Goal: Task Accomplishment & Management: Use online tool/utility

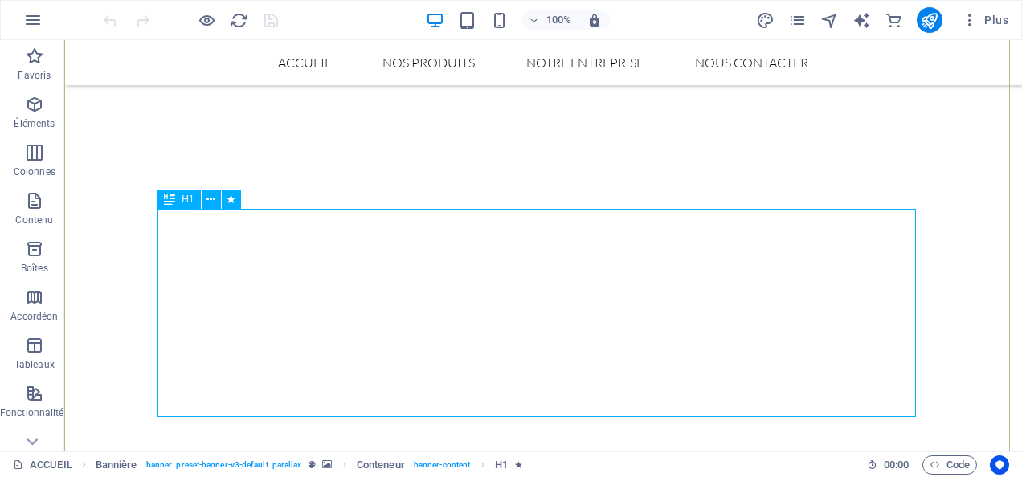
scroll to position [80, 0]
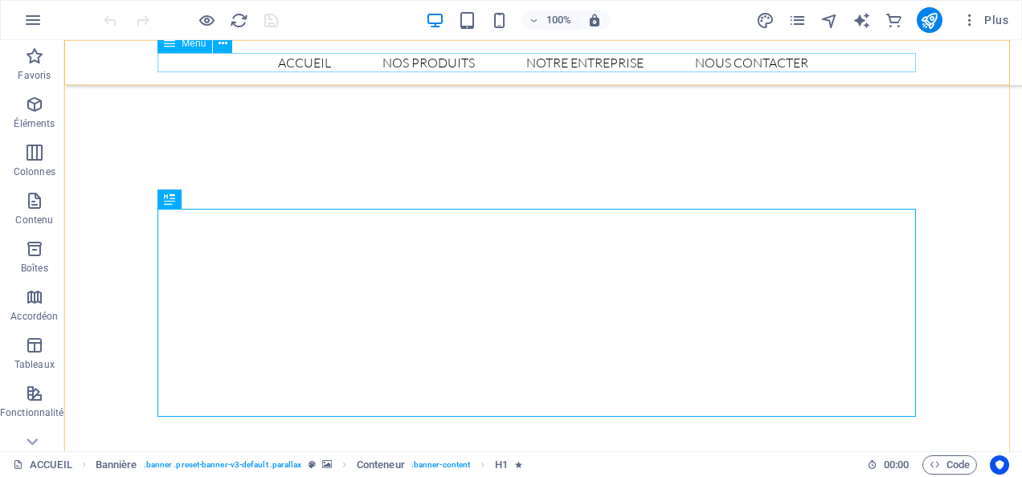
click at [435, 59] on nav "ACCUEIL NOS PRODUITS Pomme Ognion Champs NOTRE ENTREPRISE NOUS CONTACTER" at bounding box center [543, 62] width 758 height 19
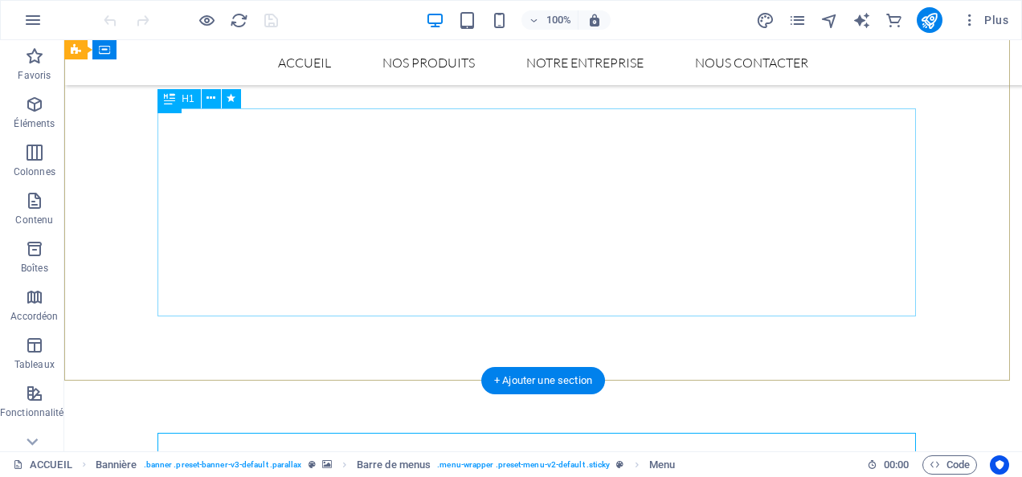
scroll to position [0, 0]
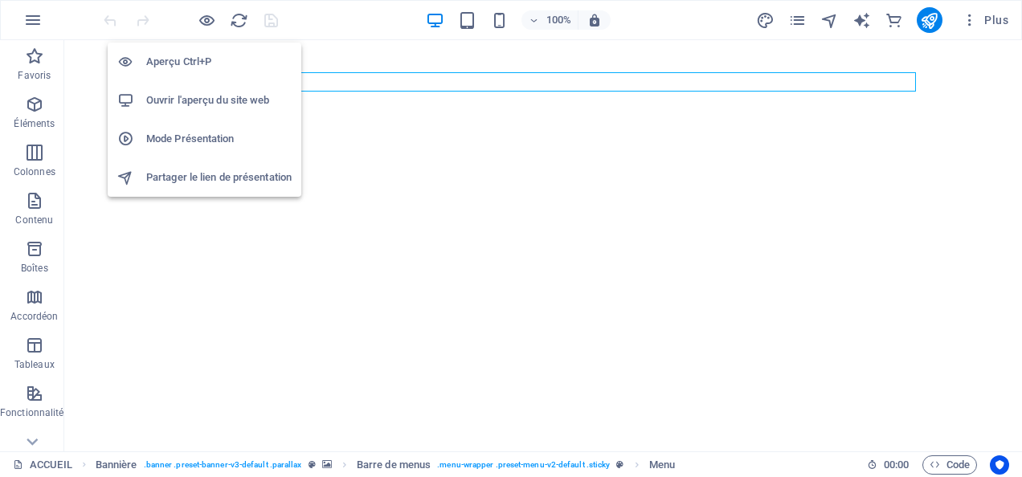
click at [205, 143] on h6 "Mode Présentation" at bounding box center [218, 138] width 145 height 19
click at [205, 178] on h6 "Partager le lien de présentation" at bounding box center [218, 177] width 145 height 19
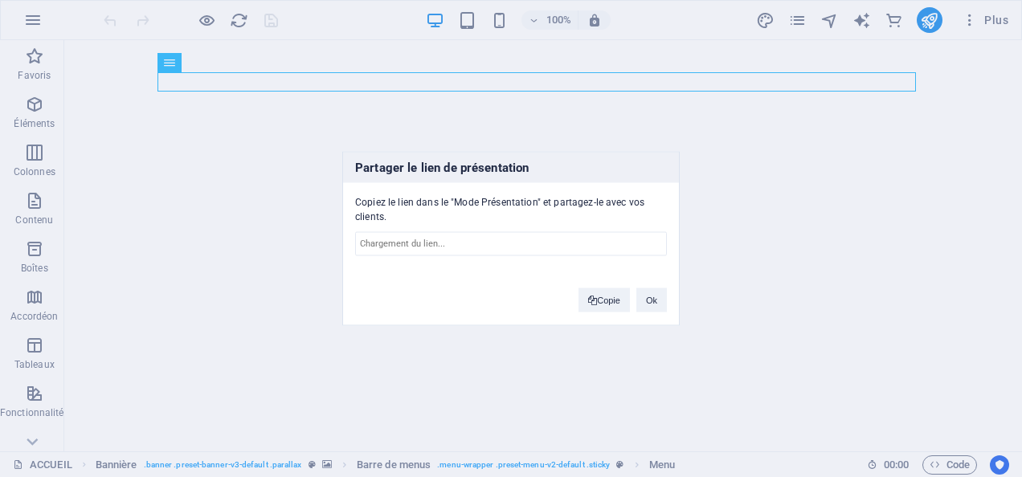
type input "[URL][DOMAIN_NAME]"
click at [601, 302] on button "Copie" at bounding box center [603, 300] width 51 height 24
click at [656, 300] on button "Ok" at bounding box center [651, 300] width 31 height 24
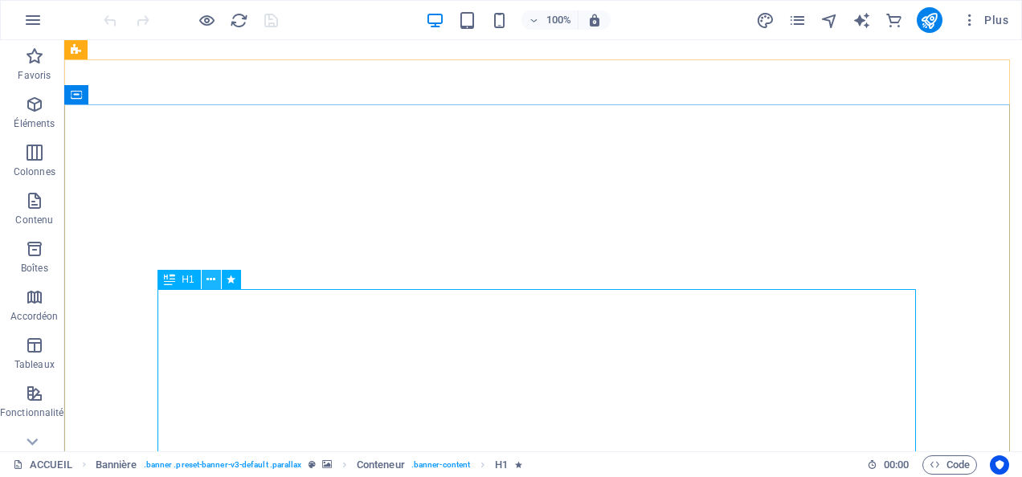
click at [211, 278] on icon at bounding box center [210, 280] width 9 height 17
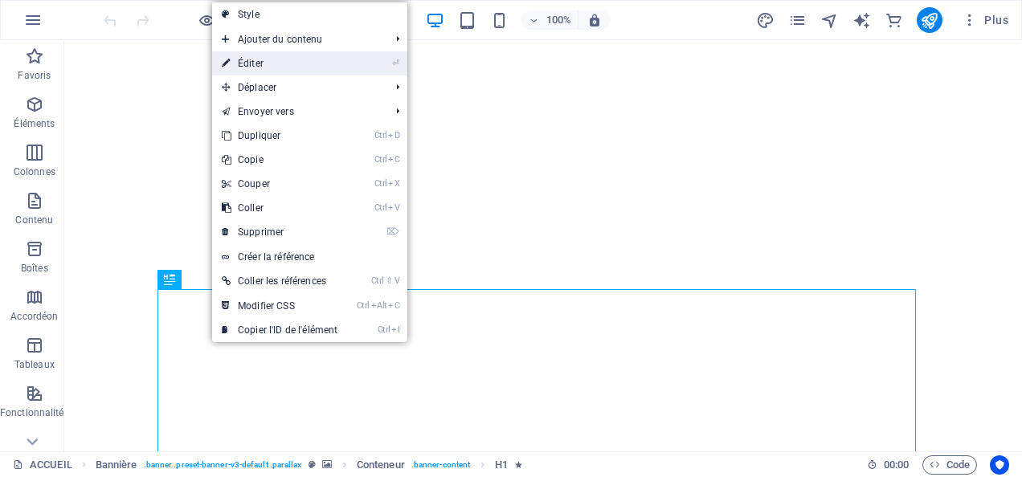
click at [297, 63] on link "⏎ Éditer" at bounding box center [279, 63] width 135 height 24
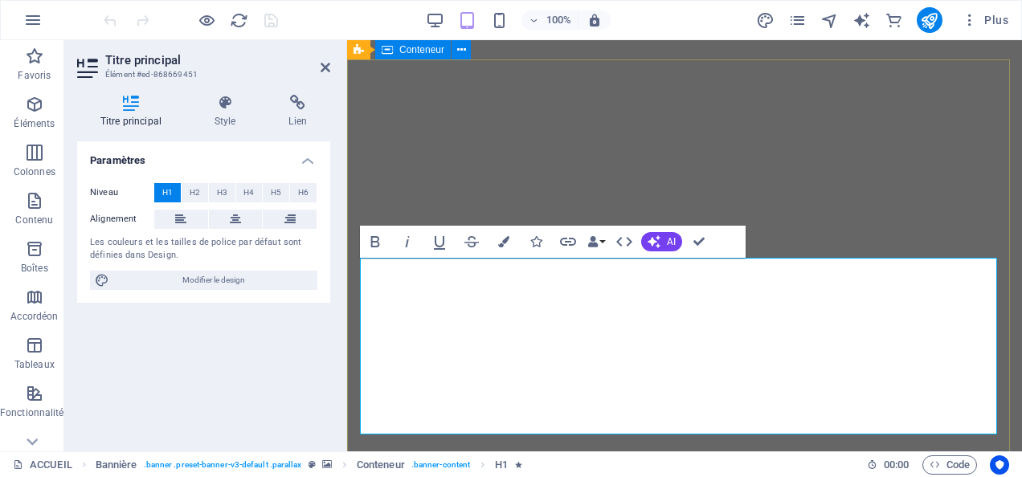
scroll to position [0, 80]
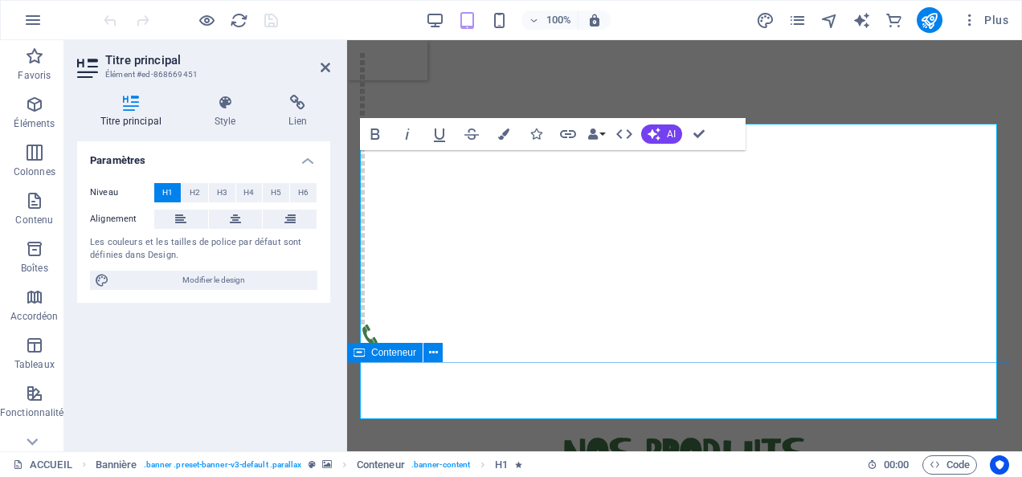
scroll to position [161, 0]
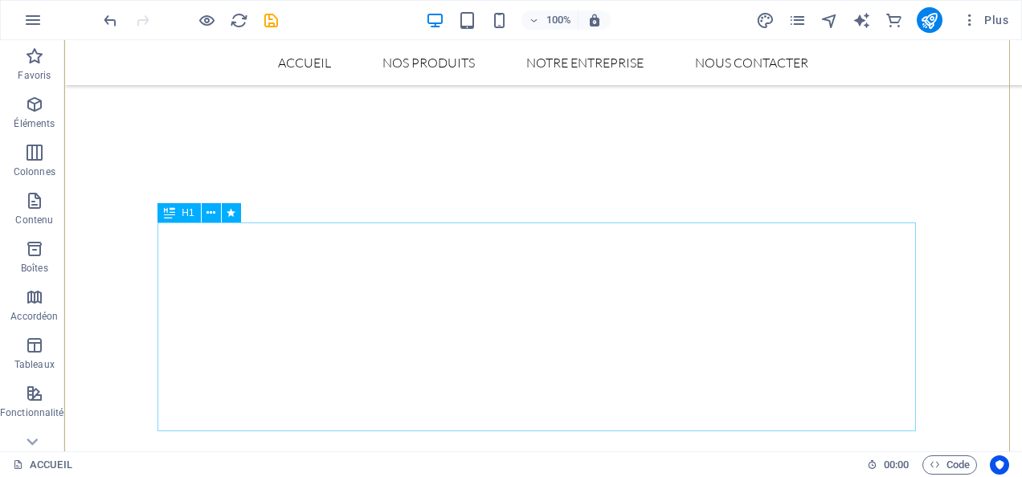
scroll to position [80, 0]
click at [211, 200] on icon at bounding box center [210, 199] width 9 height 17
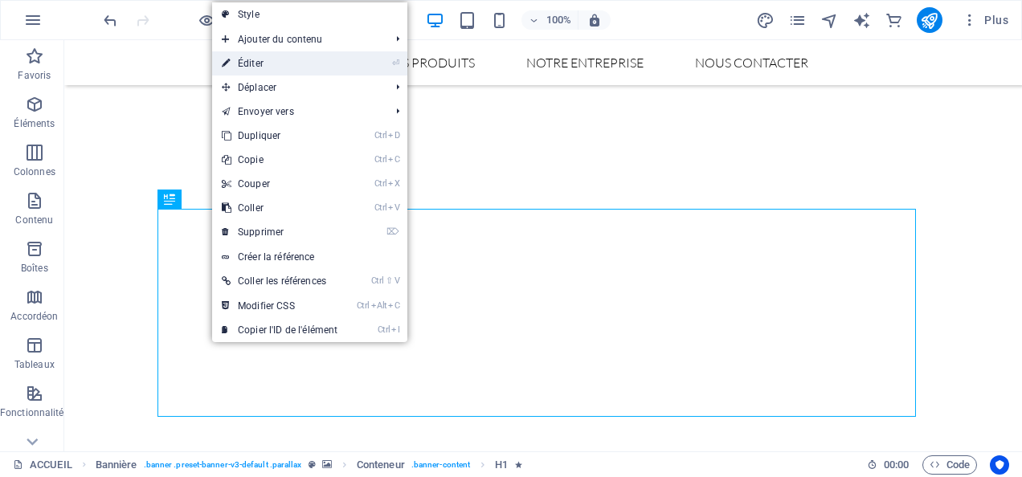
click at [264, 56] on link "⏎ Éditer" at bounding box center [279, 63] width 135 height 24
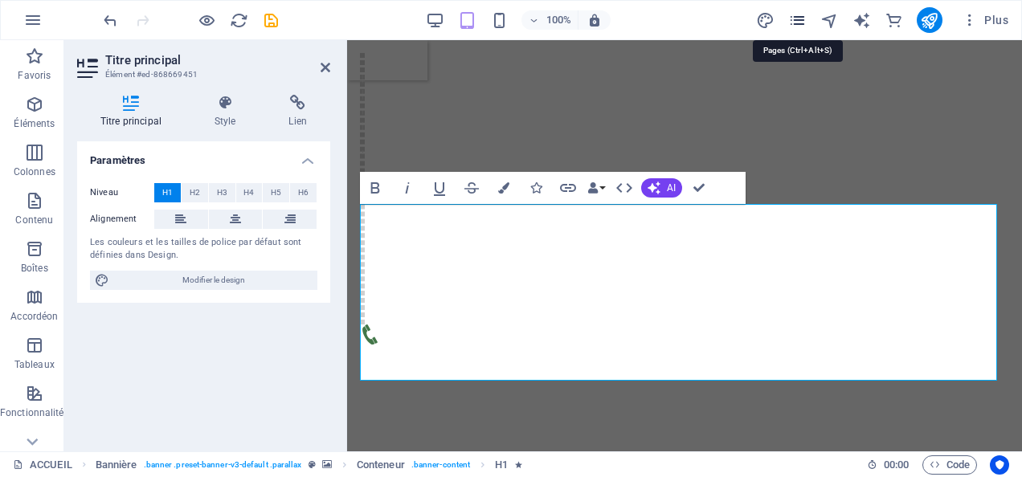
click at [803, 27] on icon "pages" at bounding box center [797, 20] width 18 height 18
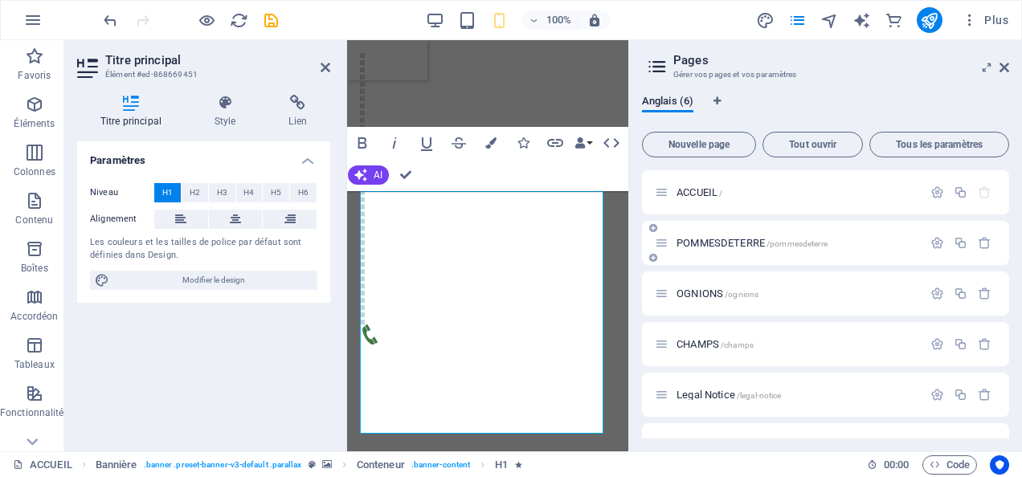
click at [717, 240] on span "POMMESDETERRE /pommesdeterre" at bounding box center [752, 243] width 151 height 12
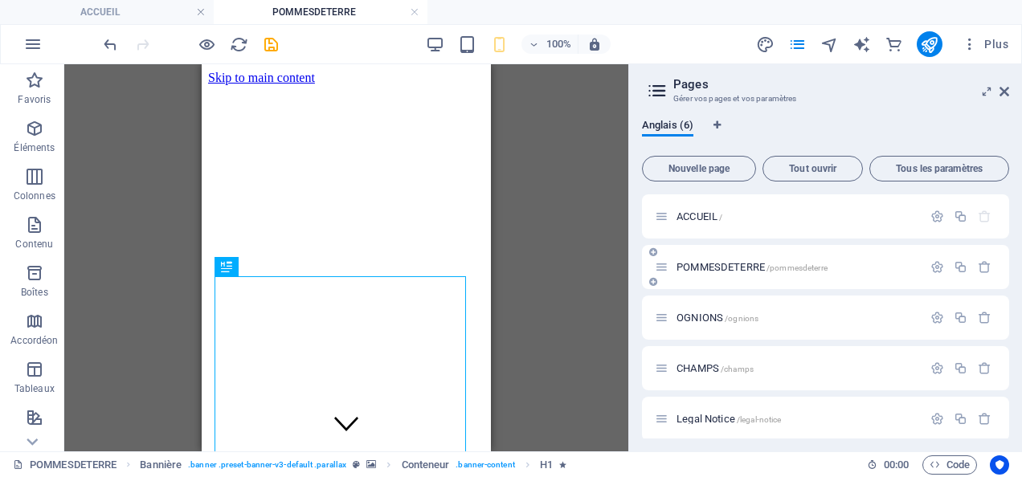
scroll to position [0, 0]
click at [1003, 93] on icon at bounding box center [1005, 91] width 10 height 13
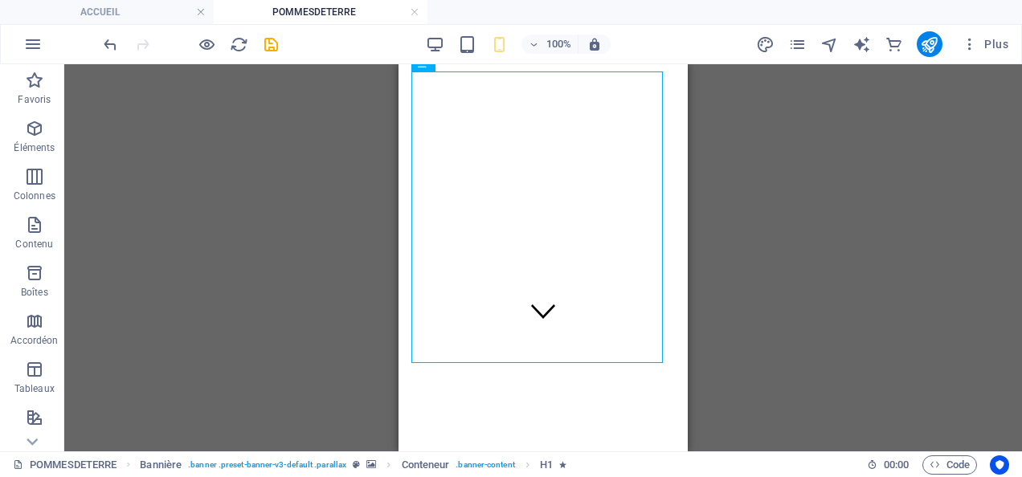
scroll to position [225, 0]
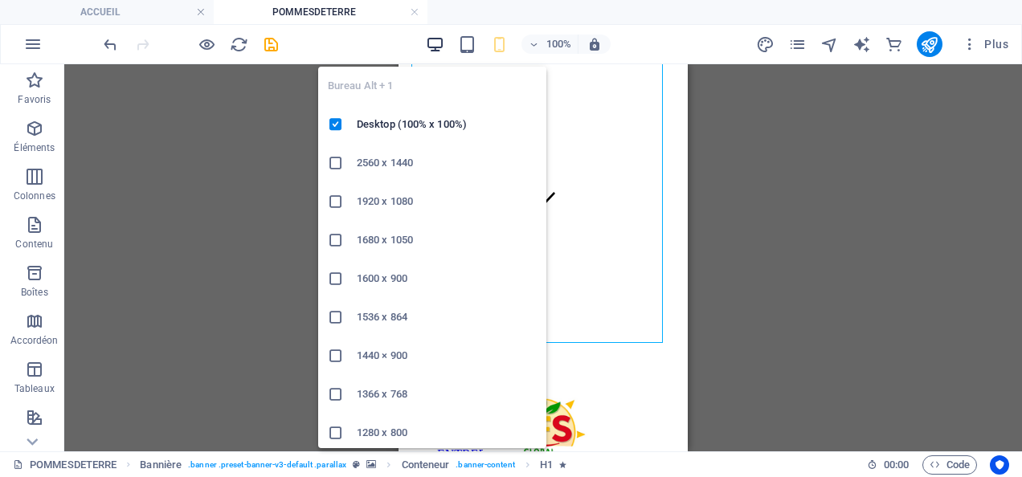
click at [438, 43] on icon "button" at bounding box center [435, 44] width 18 height 18
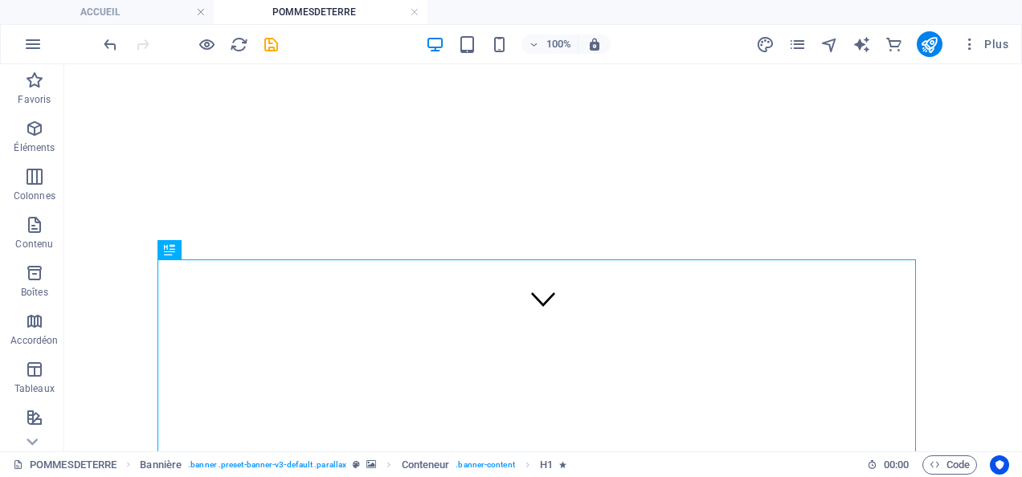
scroll to position [30, 0]
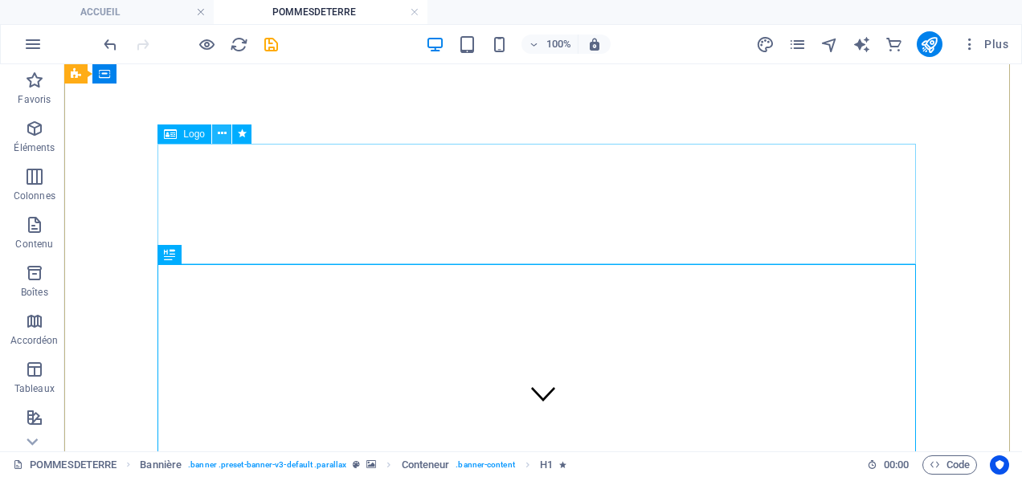
click at [219, 133] on icon at bounding box center [222, 133] width 9 height 17
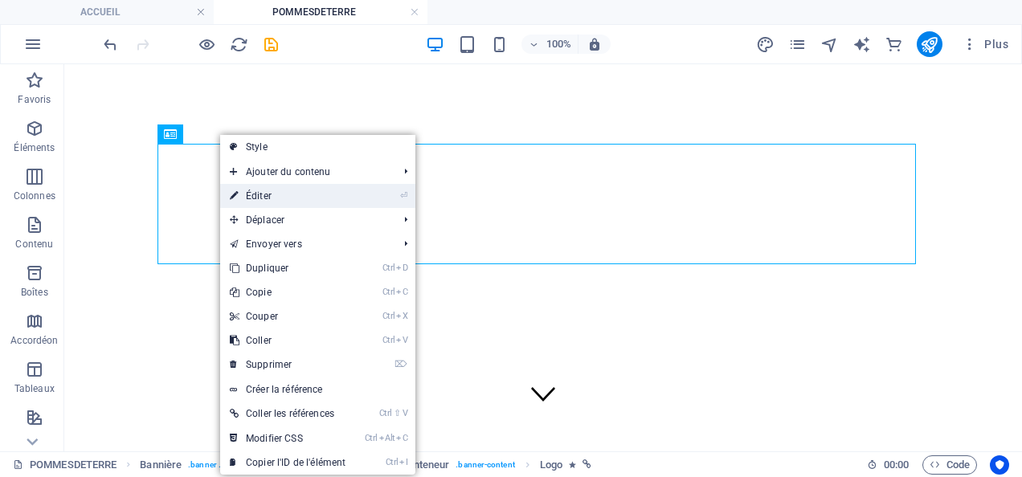
click at [260, 194] on link "⏎ Éditer" at bounding box center [287, 196] width 135 height 24
select select "px"
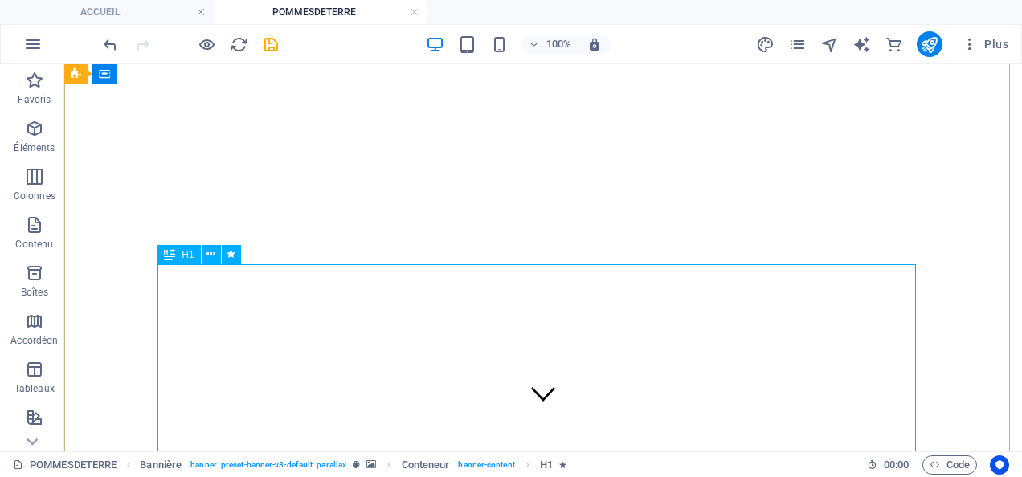
click at [212, 257] on icon at bounding box center [210, 254] width 9 height 17
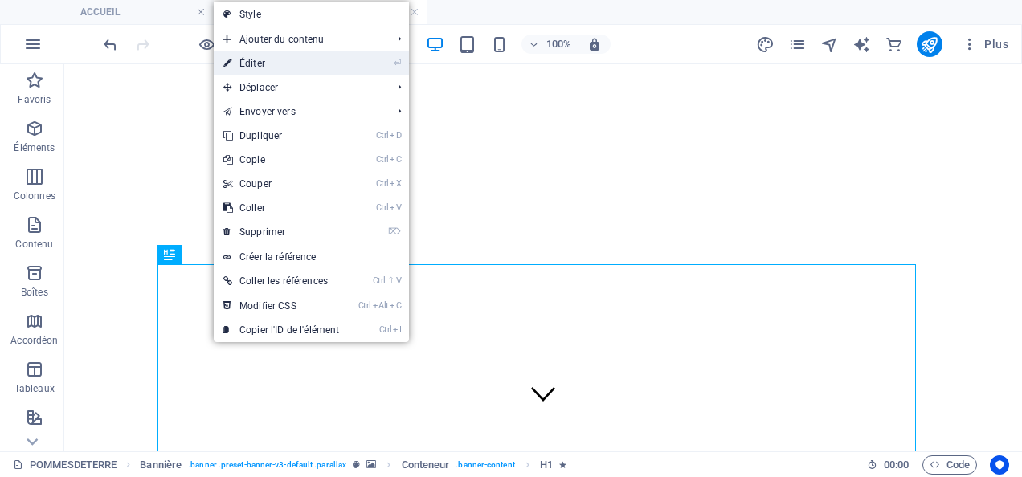
click at [260, 58] on link "⏎ Éditer" at bounding box center [281, 63] width 135 height 24
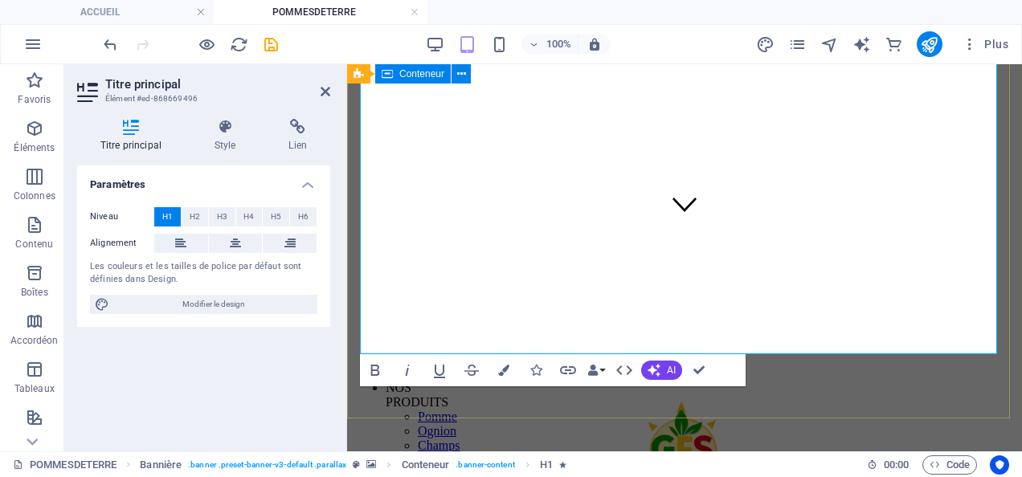
scroll to position [230, 0]
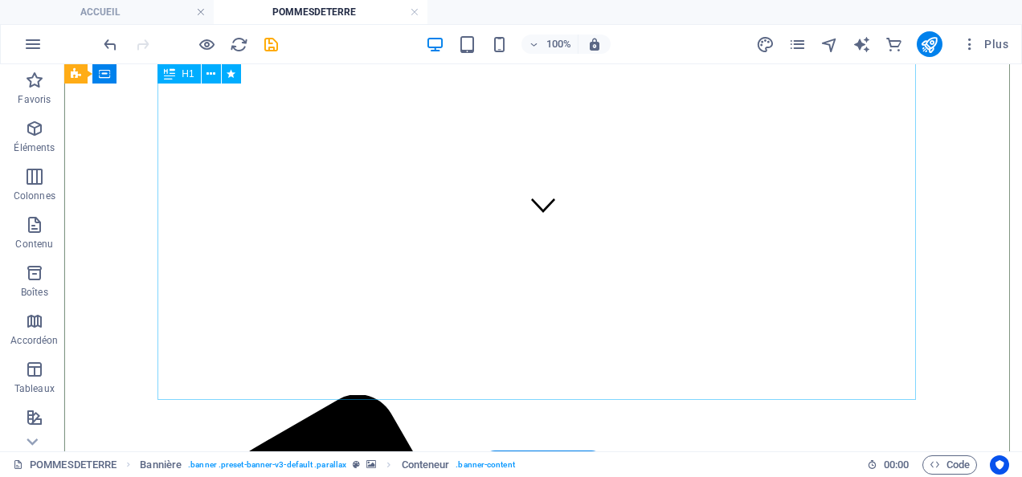
scroll to position [241, 0]
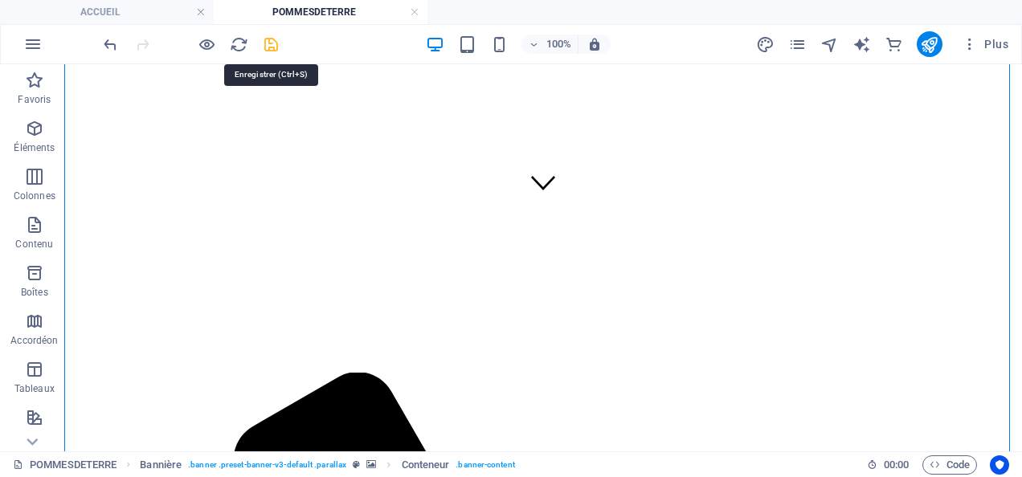
click at [272, 43] on icon "save" at bounding box center [271, 44] width 18 height 18
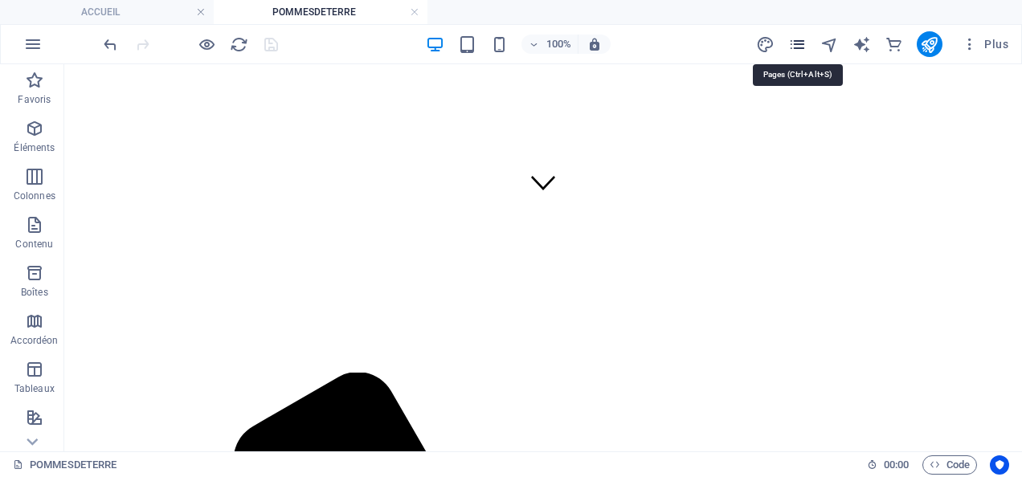
click at [803, 42] on icon "pages" at bounding box center [797, 44] width 18 height 18
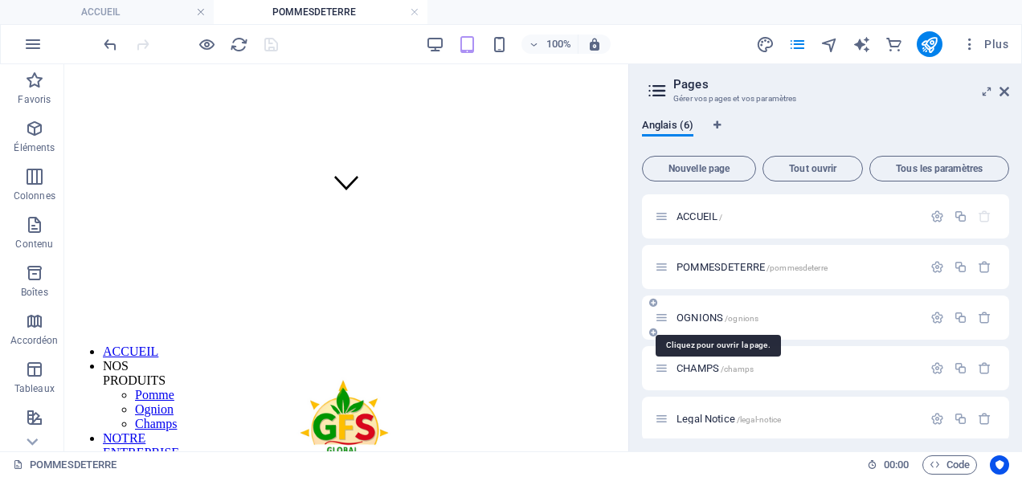
click at [723, 315] on span "OGNIONS /ognions" at bounding box center [718, 318] width 82 height 12
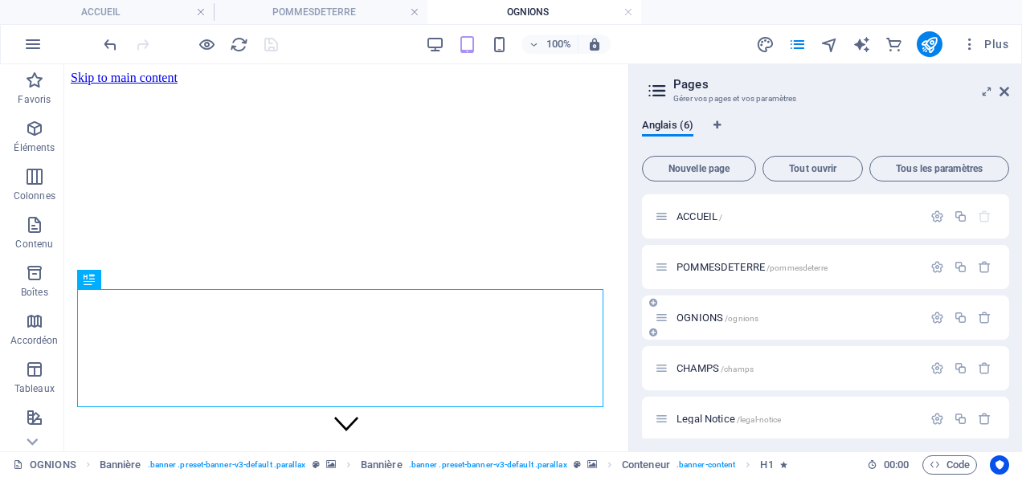
scroll to position [0, 0]
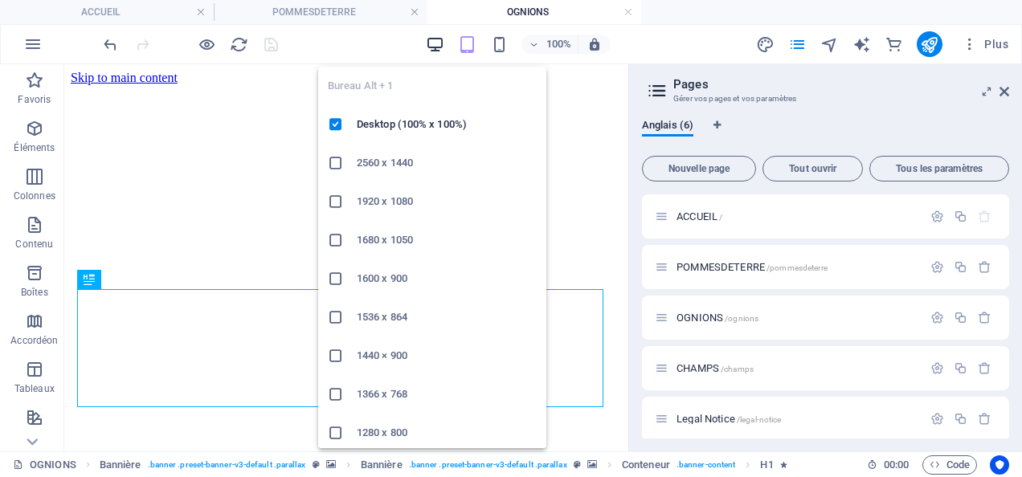
click at [434, 40] on icon "button" at bounding box center [435, 44] width 18 height 18
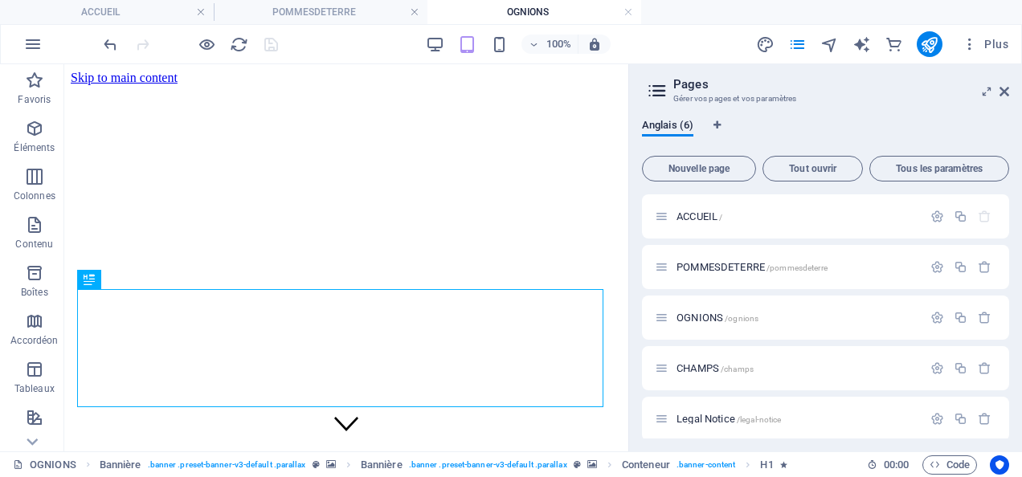
click at [1021, 83] on aside "Pages Gérer vos pages et vos paramètres Anglais (6) Nouvelle page Tout ouvrir T…" at bounding box center [825, 257] width 394 height 387
click at [1005, 93] on icon at bounding box center [1005, 91] width 10 height 13
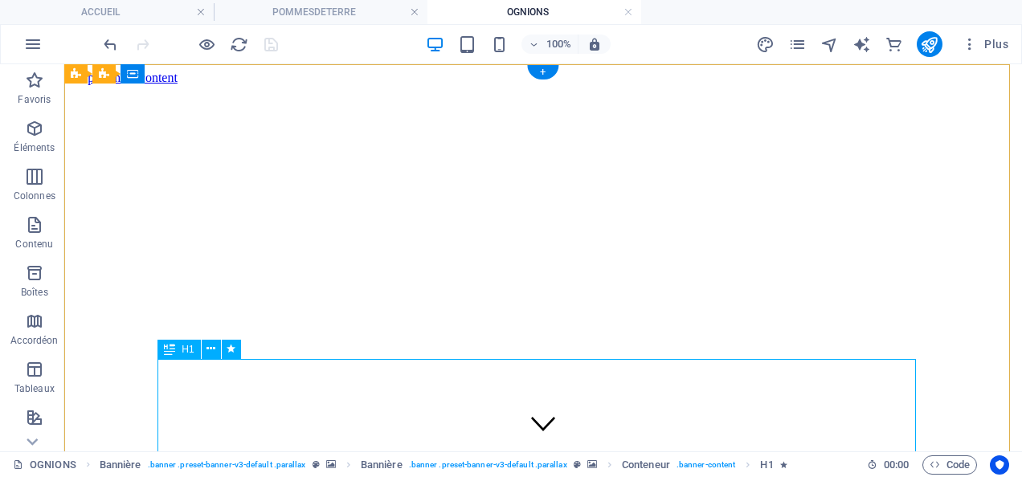
scroll to position [161, 0]
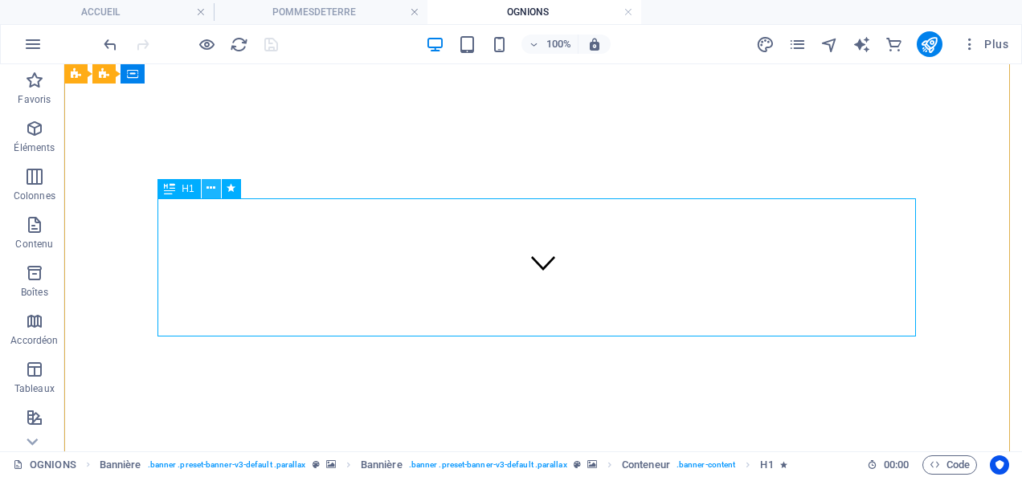
click at [208, 185] on icon at bounding box center [210, 188] width 9 height 17
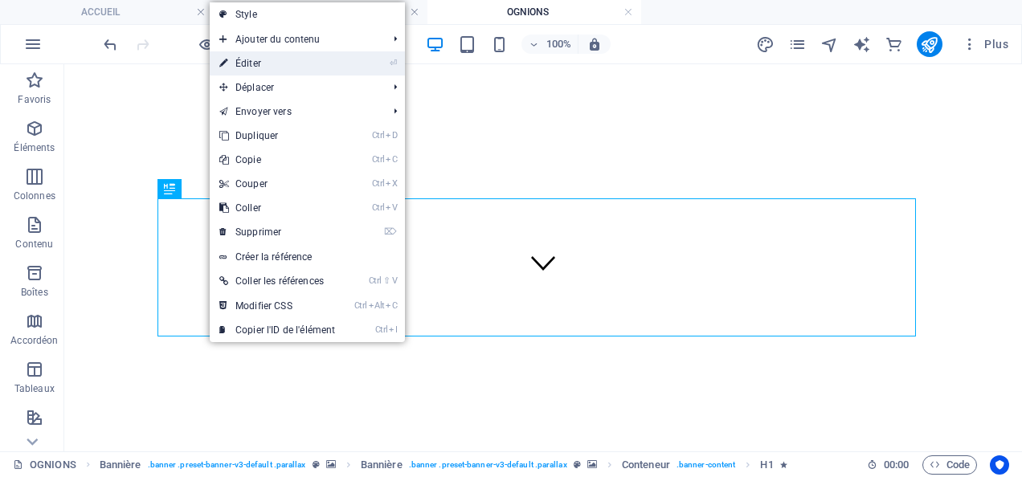
click at [267, 63] on link "⏎ Éditer" at bounding box center [277, 63] width 135 height 24
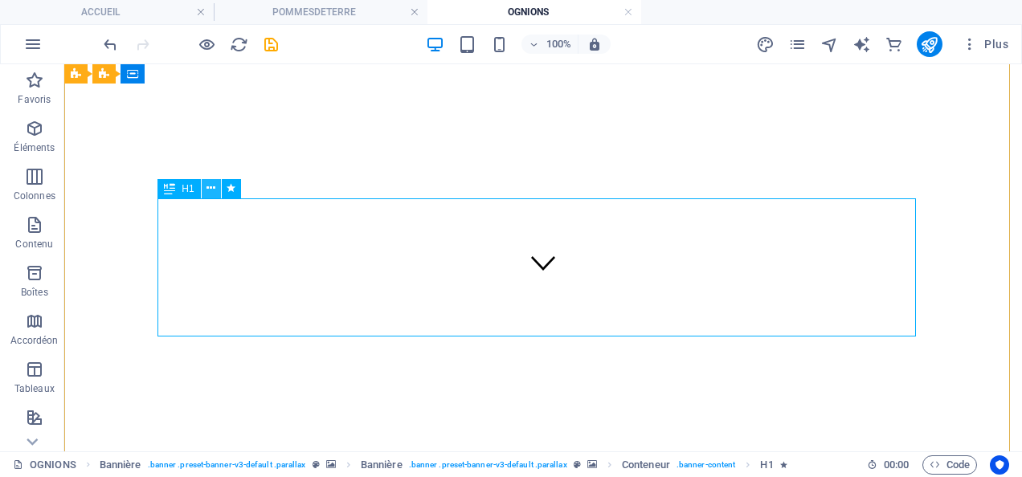
click at [211, 187] on icon at bounding box center [210, 188] width 9 height 17
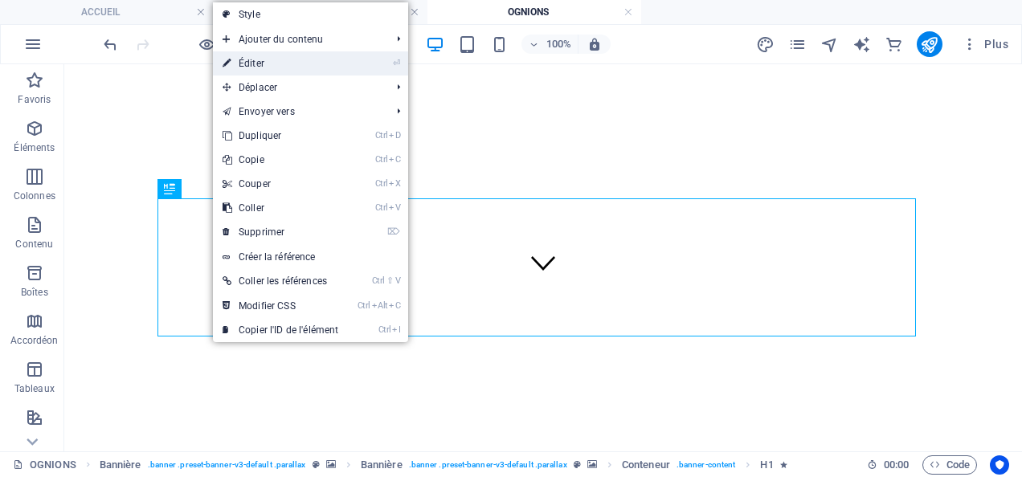
click at [276, 66] on link "⏎ Éditer" at bounding box center [280, 63] width 135 height 24
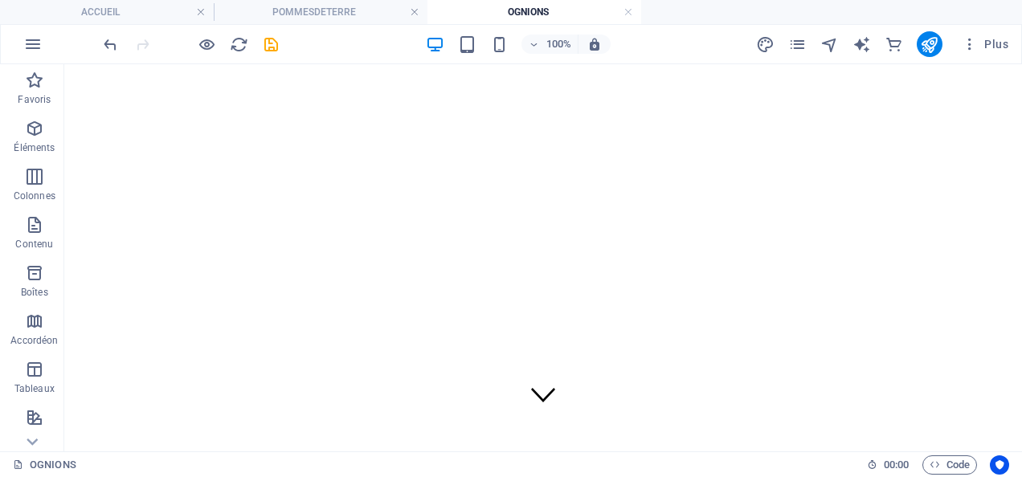
scroll to position [0, 0]
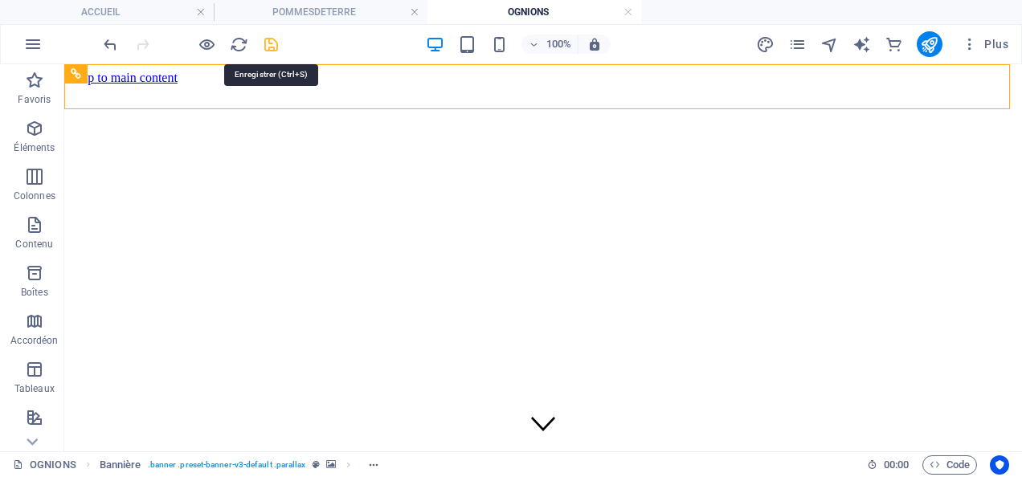
drag, startPoint x: 271, startPoint y: 39, endPoint x: 210, endPoint y: 3, distance: 71.0
click at [271, 39] on icon "save" at bounding box center [271, 44] width 18 height 18
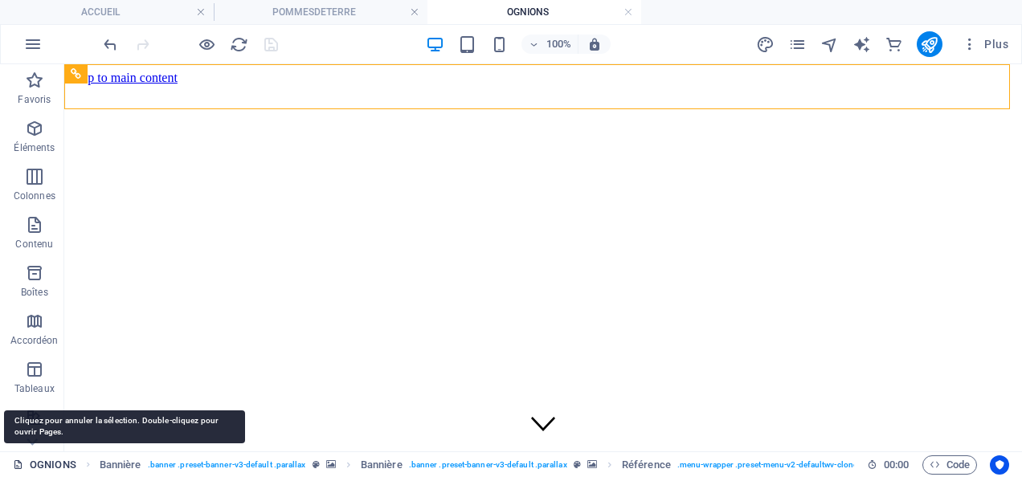
click at [63, 463] on link "OGNIONS" at bounding box center [44, 465] width 63 height 19
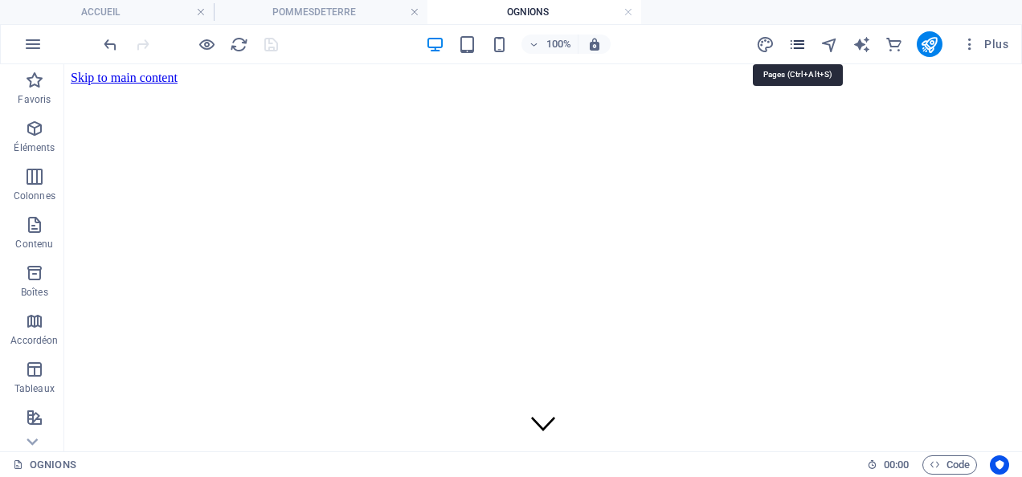
click at [807, 47] on icon "pages" at bounding box center [797, 44] width 18 height 18
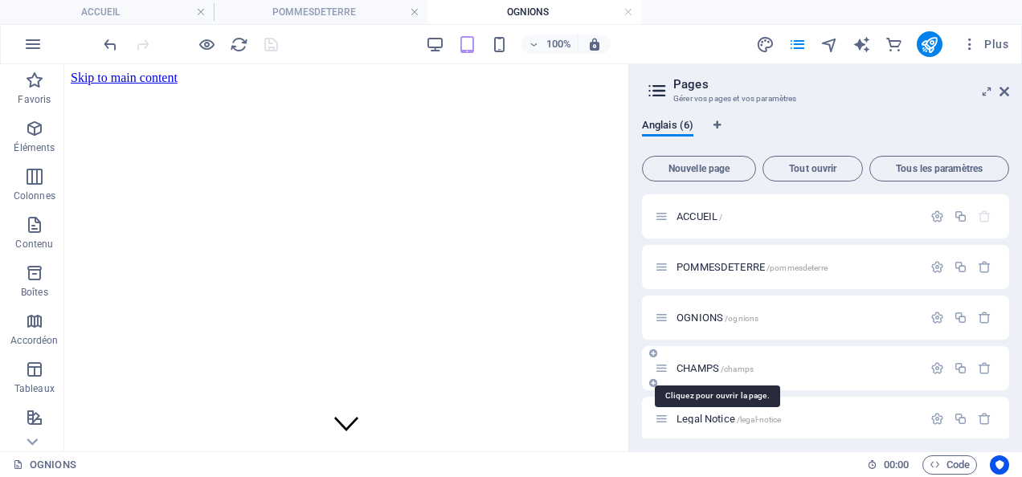
click at [712, 368] on span "CHAMPS /champs" at bounding box center [715, 368] width 77 height 12
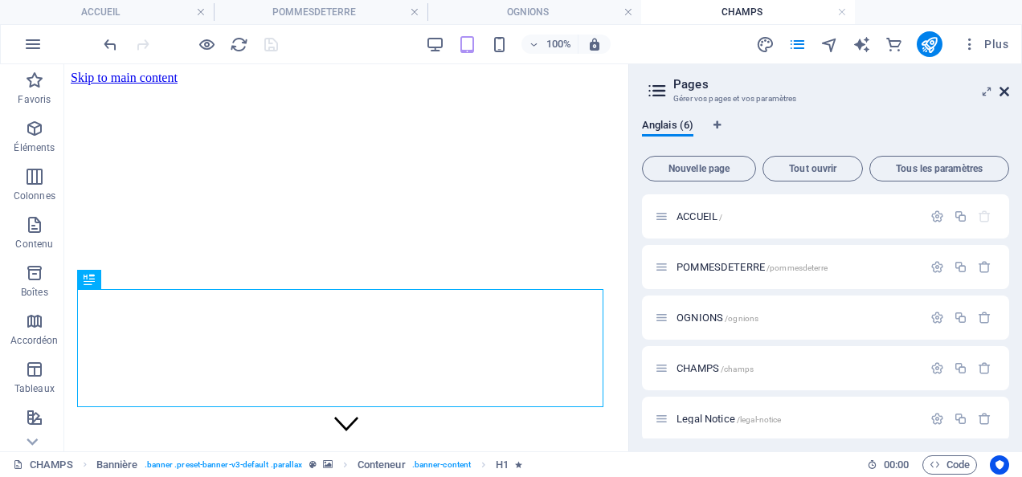
click at [1006, 87] on icon at bounding box center [1005, 91] width 10 height 13
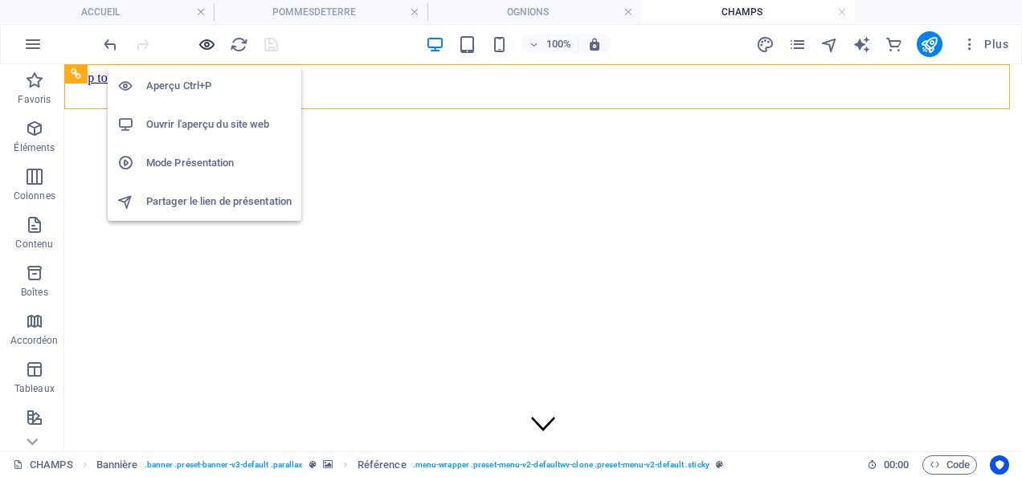
click at [206, 42] on icon "button" at bounding box center [207, 44] width 18 height 18
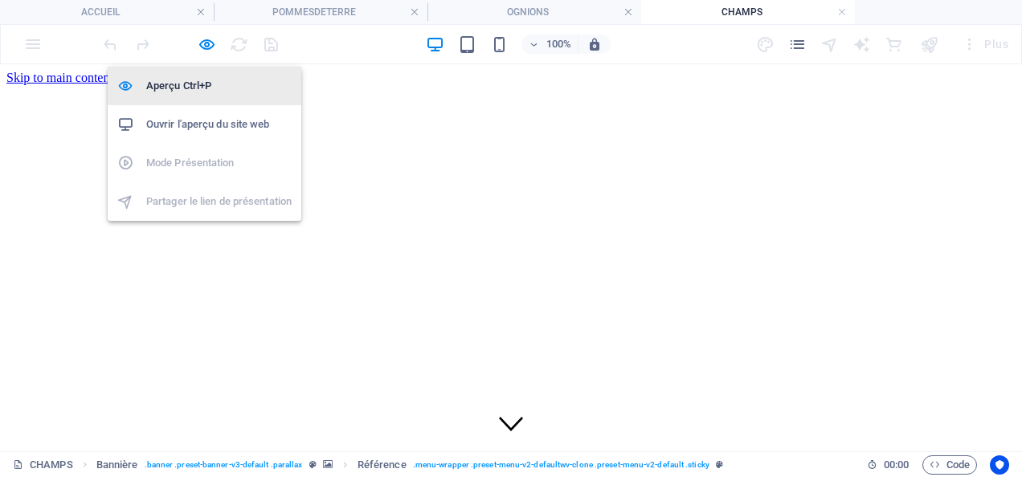
click at [195, 87] on h6 "Aperçu Ctrl+P" at bounding box center [218, 85] width 145 height 19
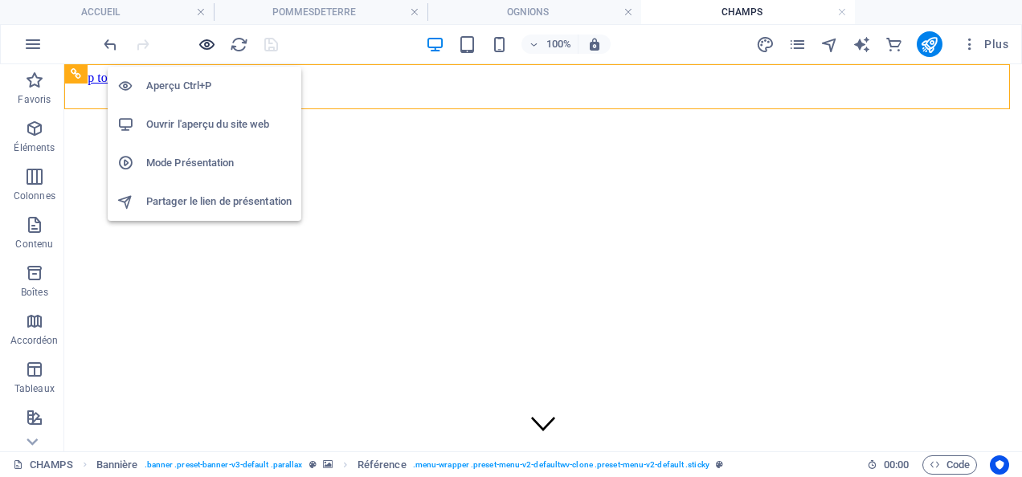
click at [209, 48] on icon "button" at bounding box center [207, 44] width 18 height 18
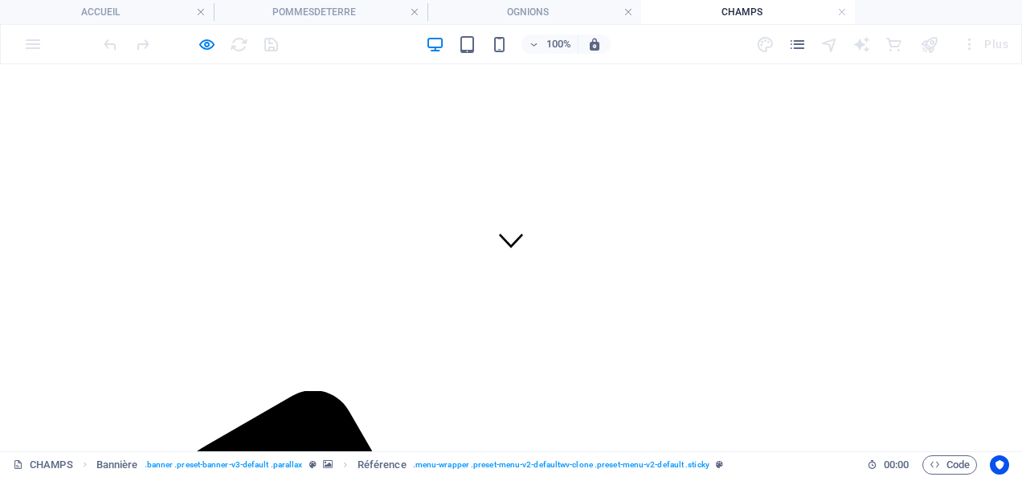
scroll to position [321, 0]
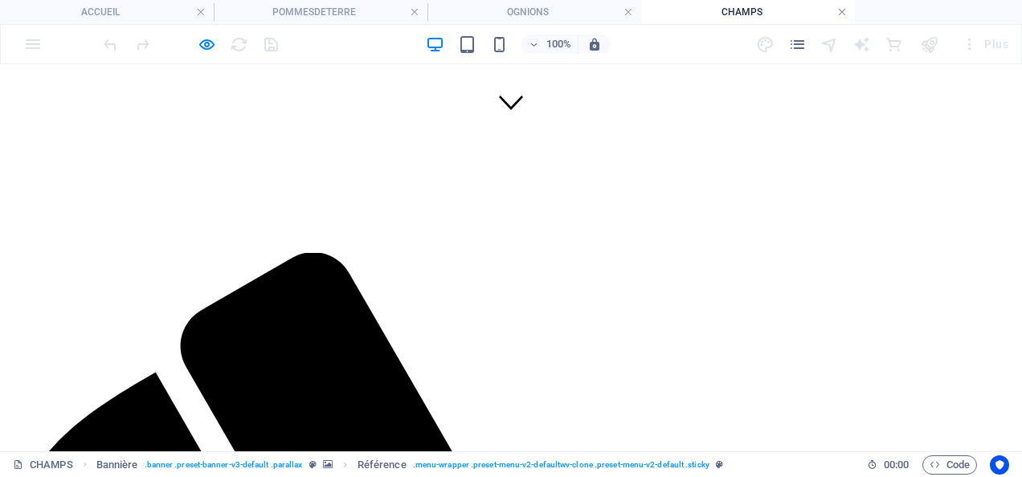
click at [840, 11] on link at bounding box center [842, 12] width 10 height 15
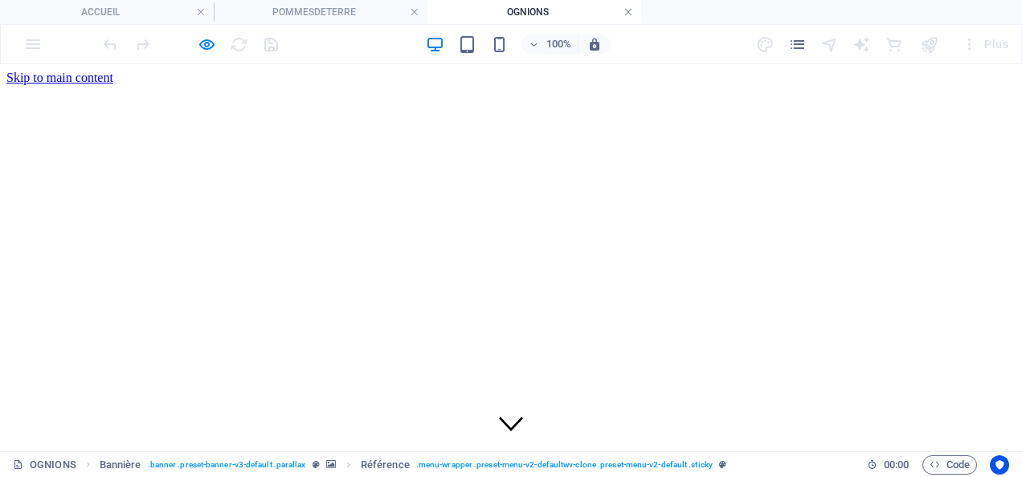
click at [632, 10] on link at bounding box center [628, 12] width 10 height 15
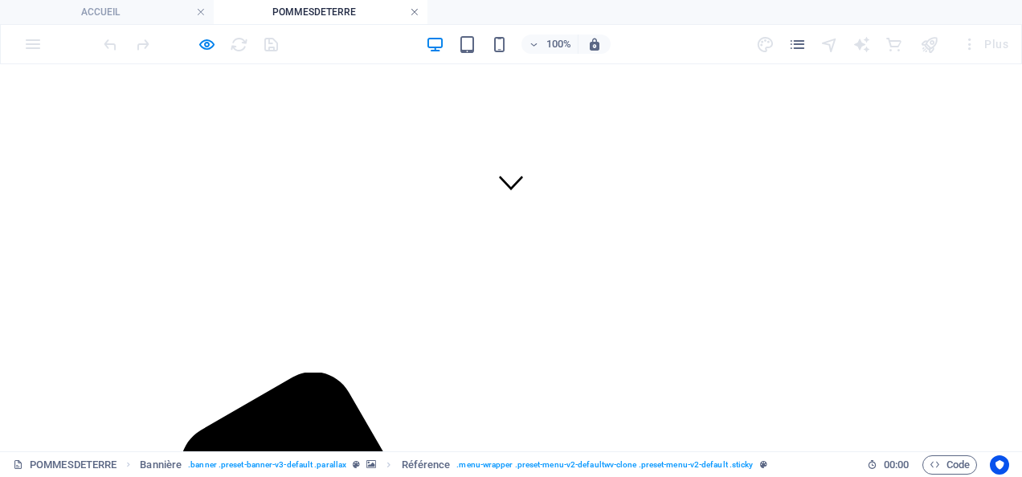
click at [417, 13] on link at bounding box center [415, 12] width 10 height 15
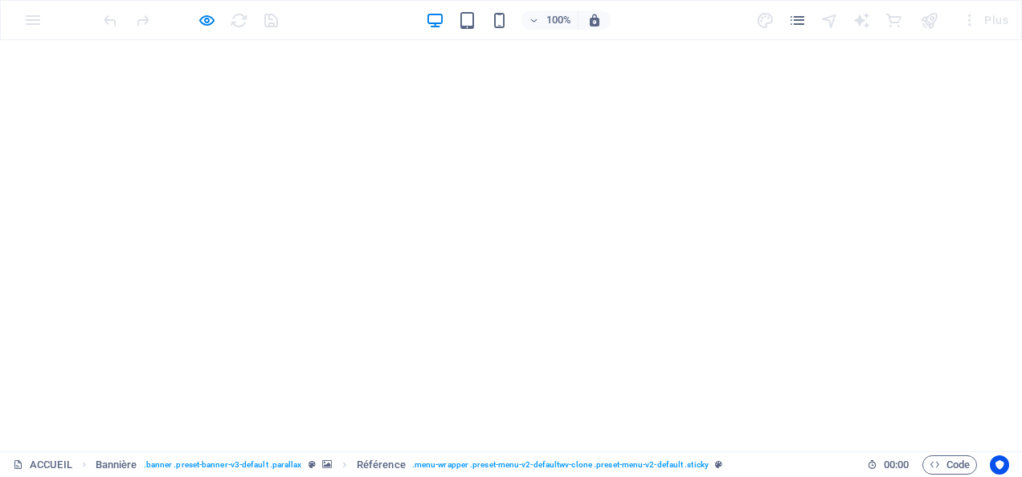
scroll to position [0, 0]
click at [799, 53] on div at bounding box center [511, 49] width 1022 height 19
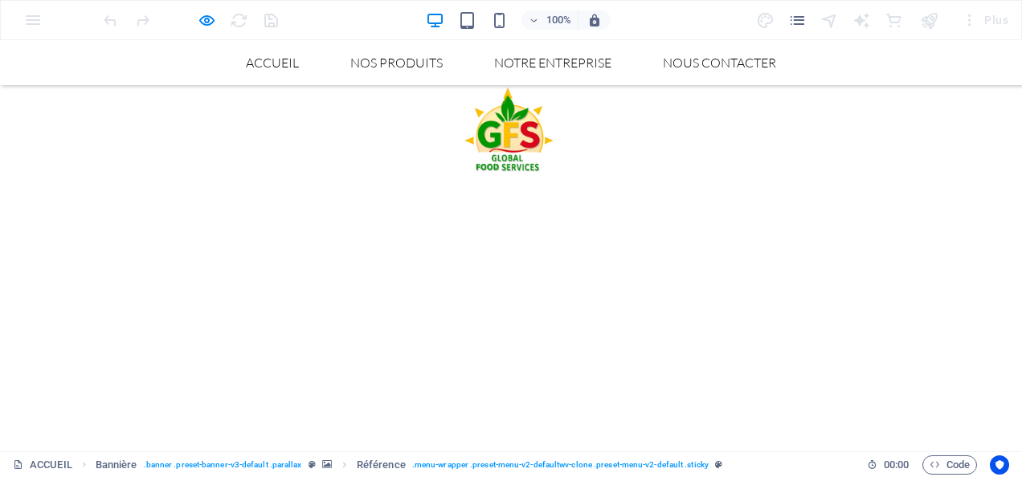
scroll to position [562, 0]
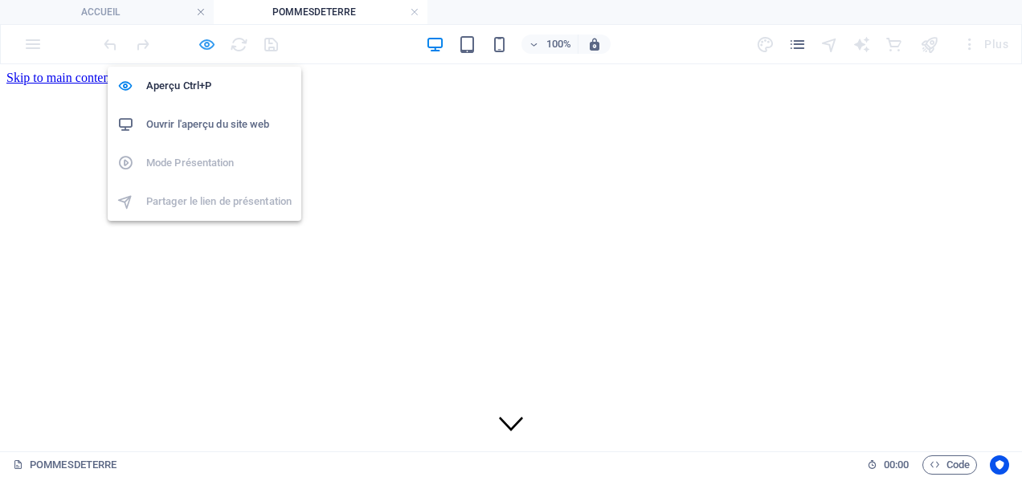
click at [206, 43] on icon "button" at bounding box center [207, 44] width 18 height 18
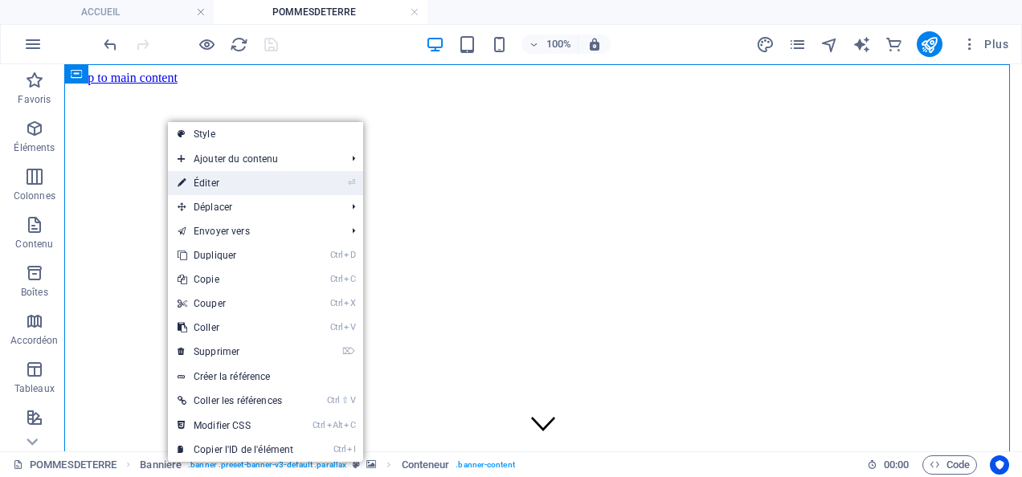
click at [209, 182] on link "⏎ Éditer" at bounding box center [235, 183] width 135 height 24
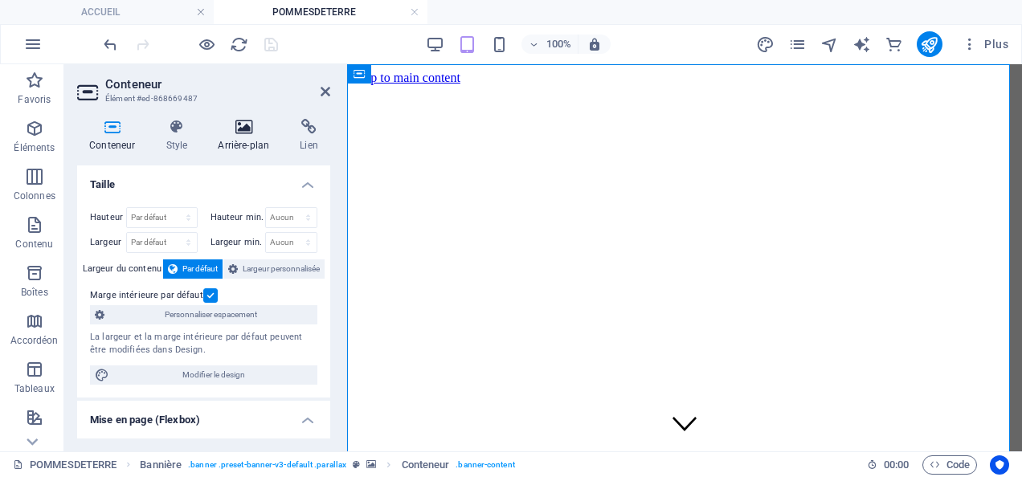
click at [243, 145] on h4 "Arrière-plan" at bounding box center [247, 136] width 82 height 34
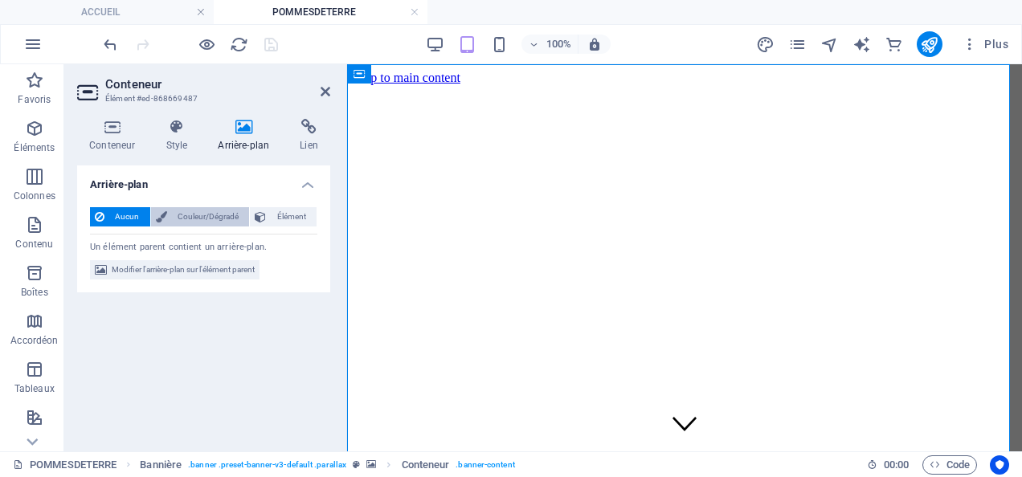
click at [202, 218] on span "Couleur/Dégradé" at bounding box center [208, 216] width 73 height 19
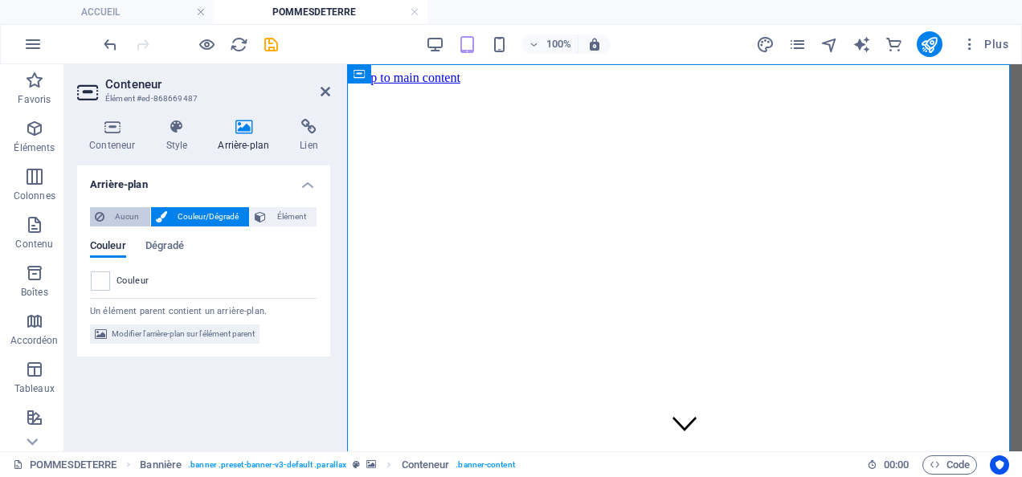
click at [123, 216] on span "Aucun" at bounding box center [127, 216] width 36 height 19
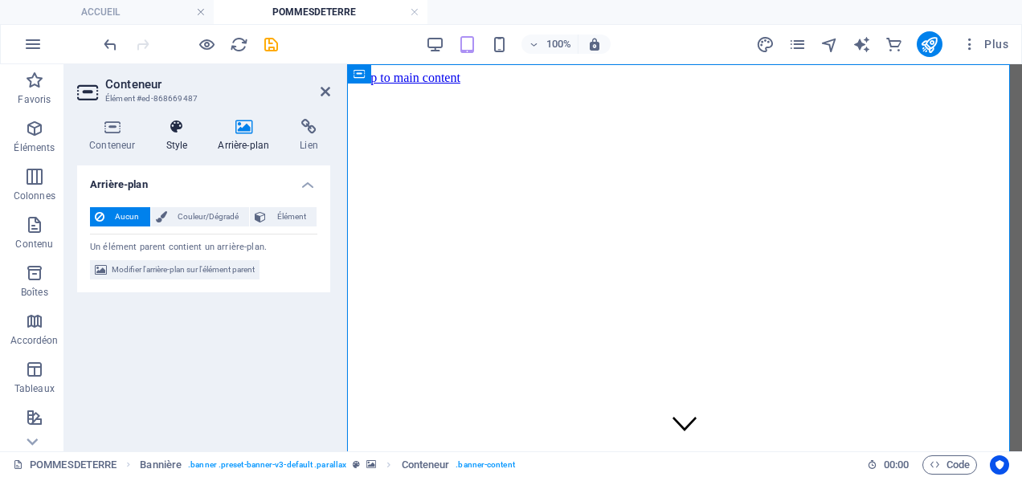
click at [183, 137] on h4 "Style" at bounding box center [179, 136] width 52 height 34
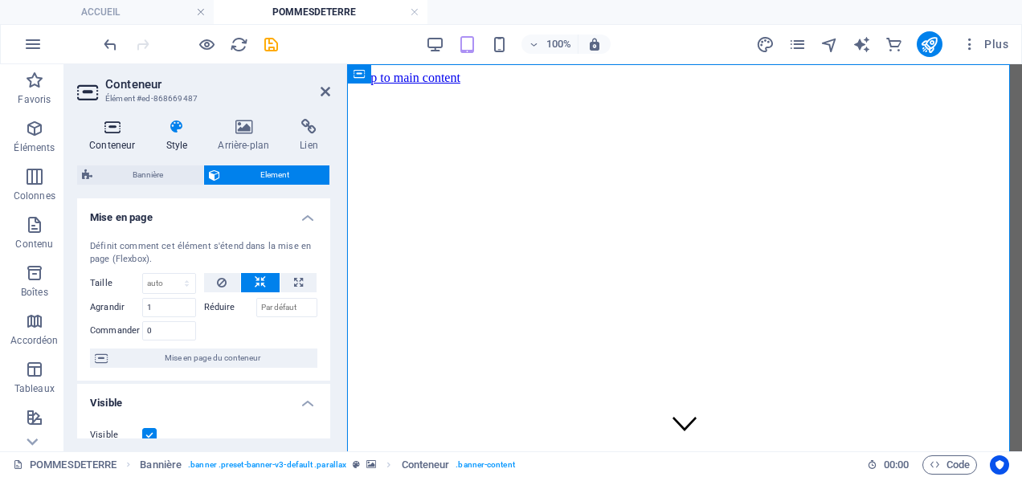
click at [116, 128] on icon at bounding box center [112, 127] width 70 height 16
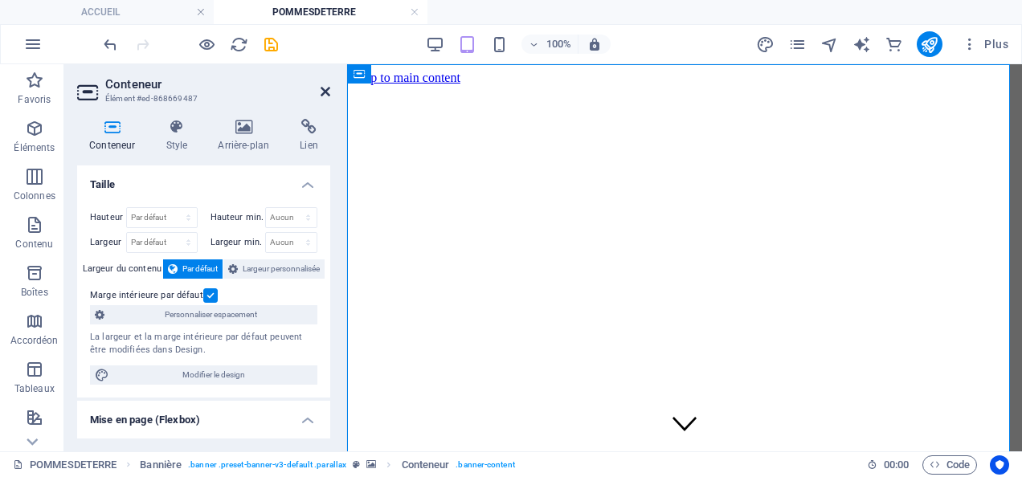
click at [326, 90] on icon at bounding box center [326, 91] width 10 height 13
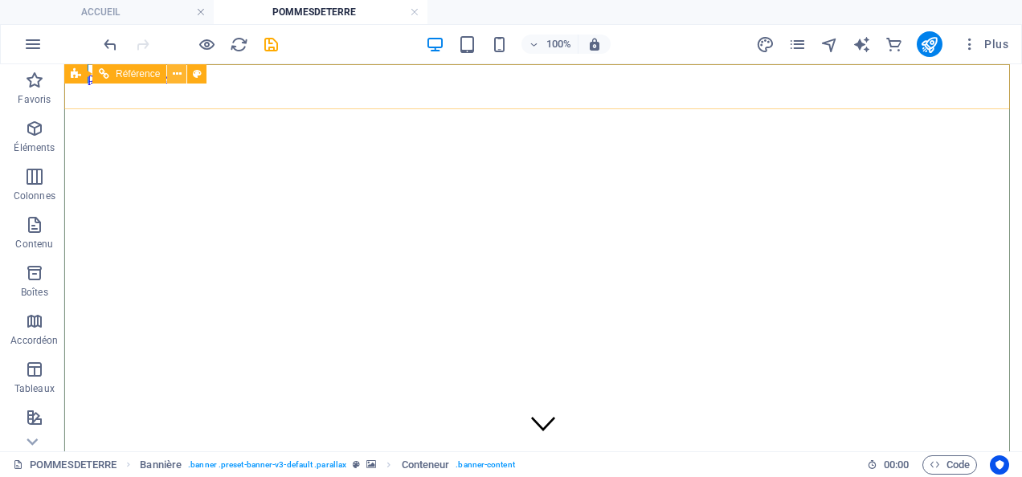
click at [177, 72] on icon at bounding box center [177, 74] width 9 height 17
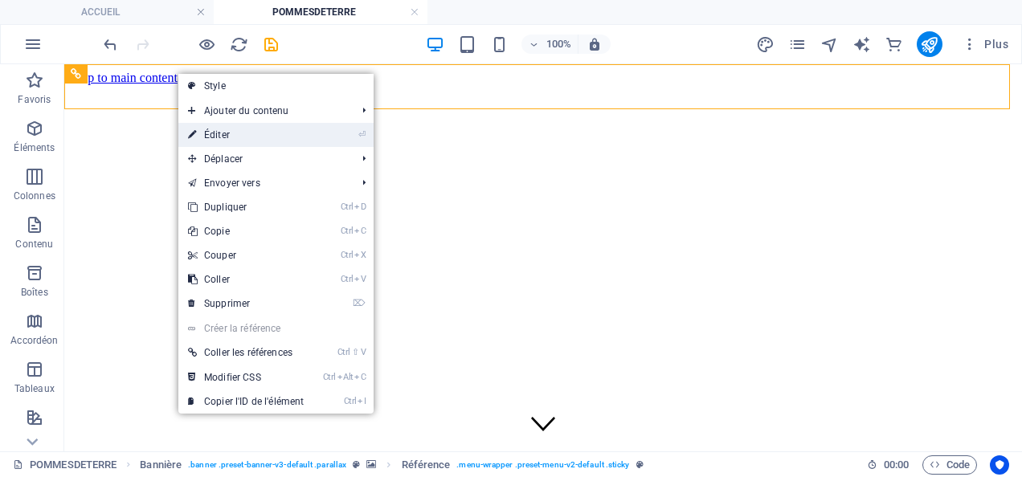
click at [219, 135] on link "⏎ Éditer" at bounding box center [245, 135] width 135 height 24
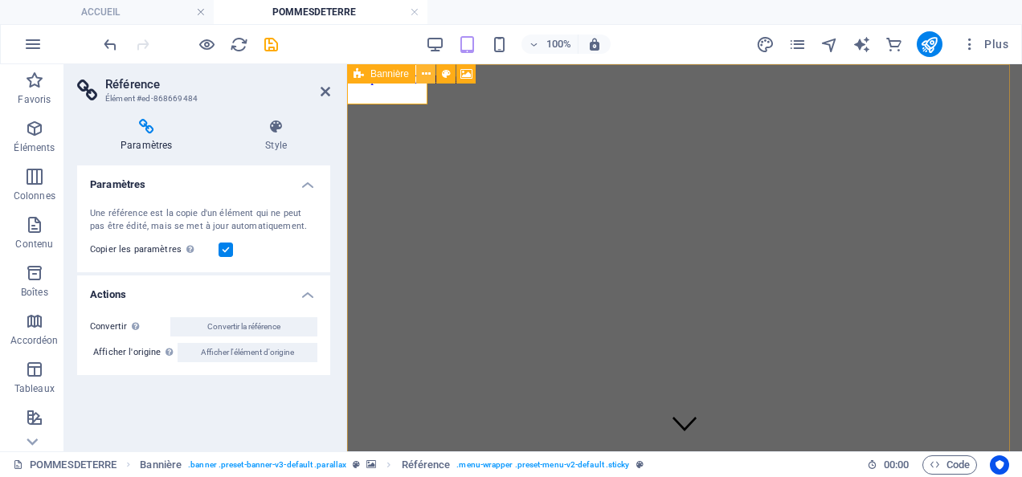
click at [424, 78] on icon at bounding box center [426, 74] width 9 height 17
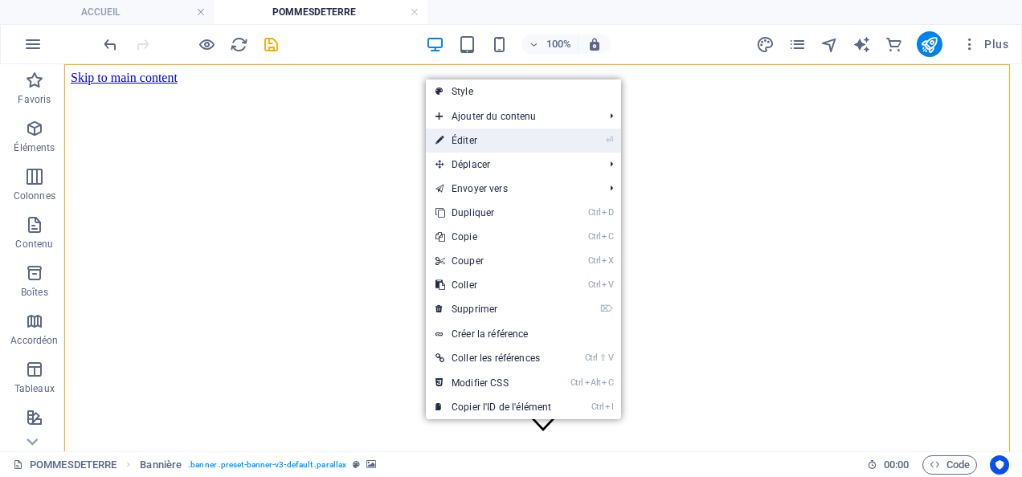
click at [456, 138] on link "⏎ Éditer" at bounding box center [493, 141] width 135 height 24
select select "vh"
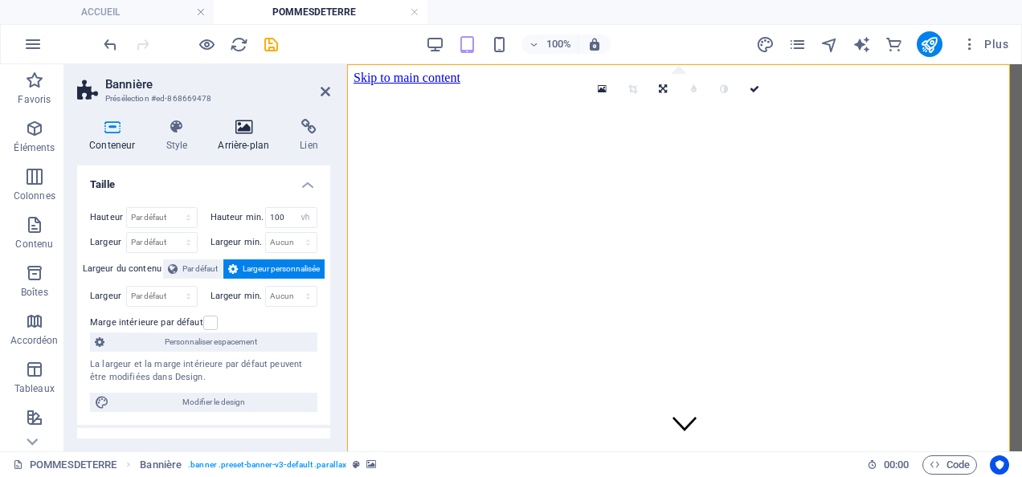
click at [238, 127] on icon at bounding box center [244, 127] width 76 height 16
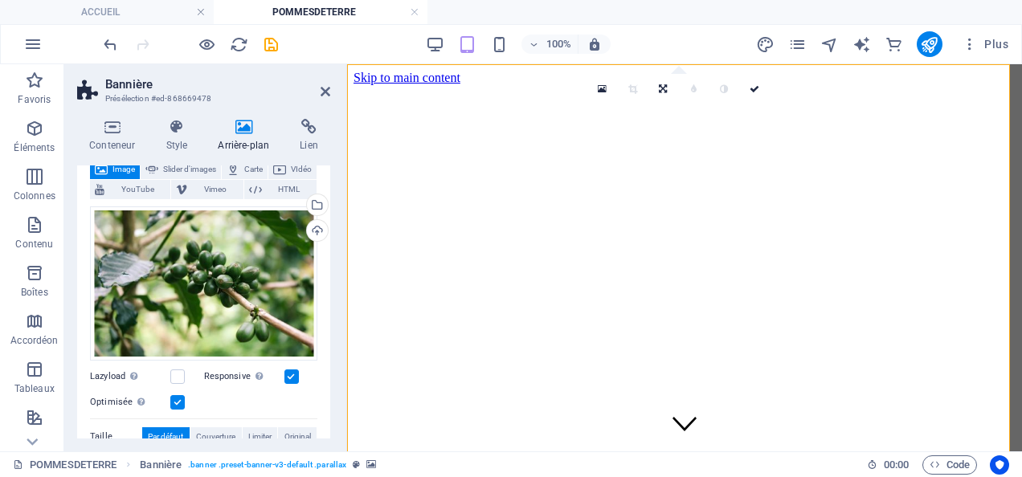
scroll to position [21, 0]
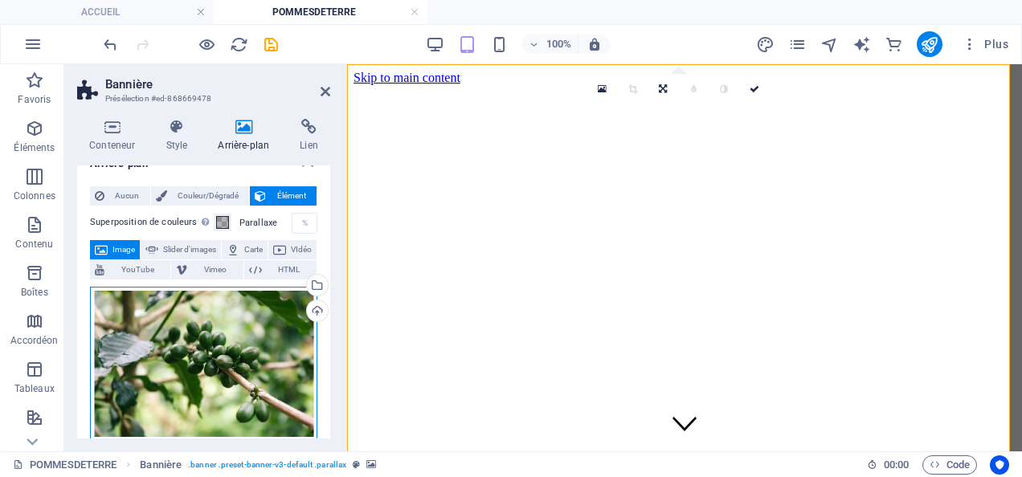
click at [205, 324] on div "Glissez les fichiers ici, cliquez pour choisir les fichiers ou sélectionnez les…" at bounding box center [203, 364] width 227 height 154
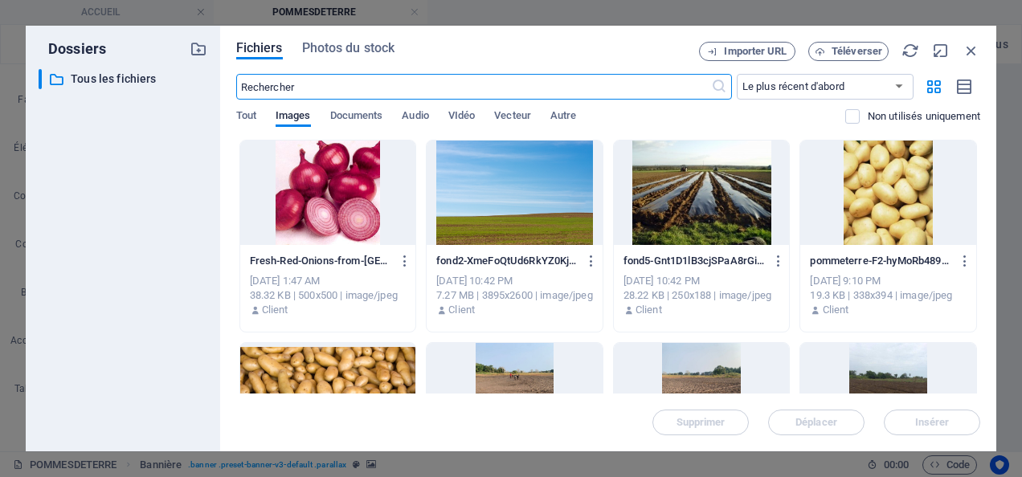
click at [312, 373] on div at bounding box center [328, 395] width 176 height 104
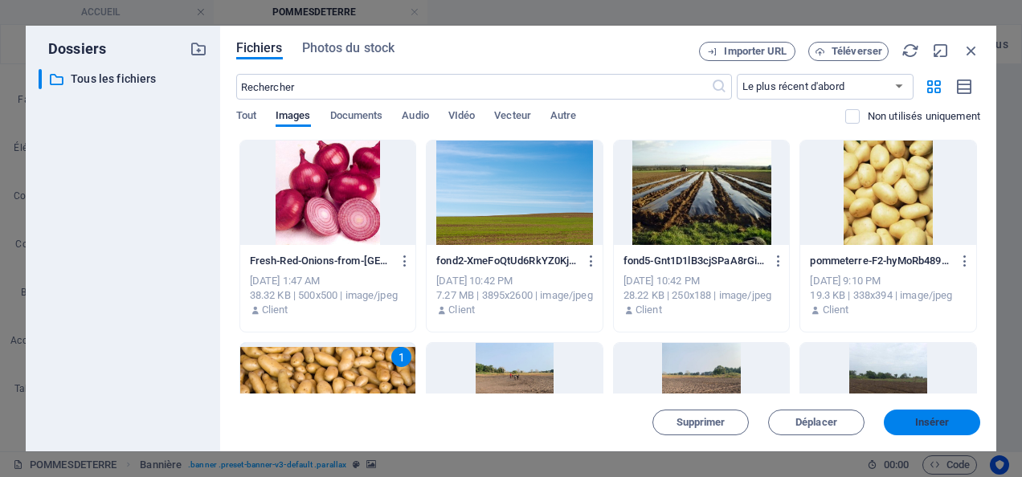
click at [948, 423] on span "Insérer" at bounding box center [932, 423] width 35 height 10
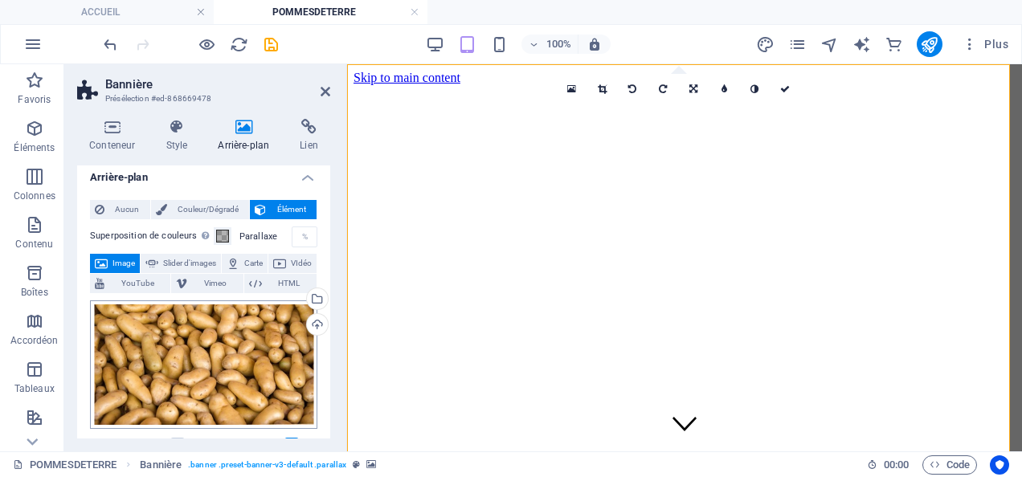
scroll to position [0, 0]
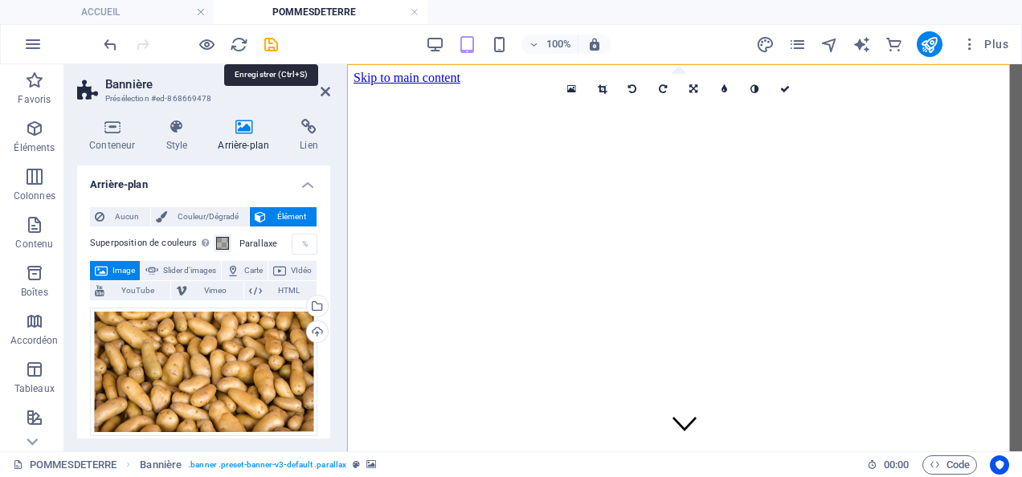
drag, startPoint x: 268, startPoint y: 41, endPoint x: 268, endPoint y: 52, distance: 11.3
click at [268, 41] on icon "save" at bounding box center [271, 44] width 18 height 18
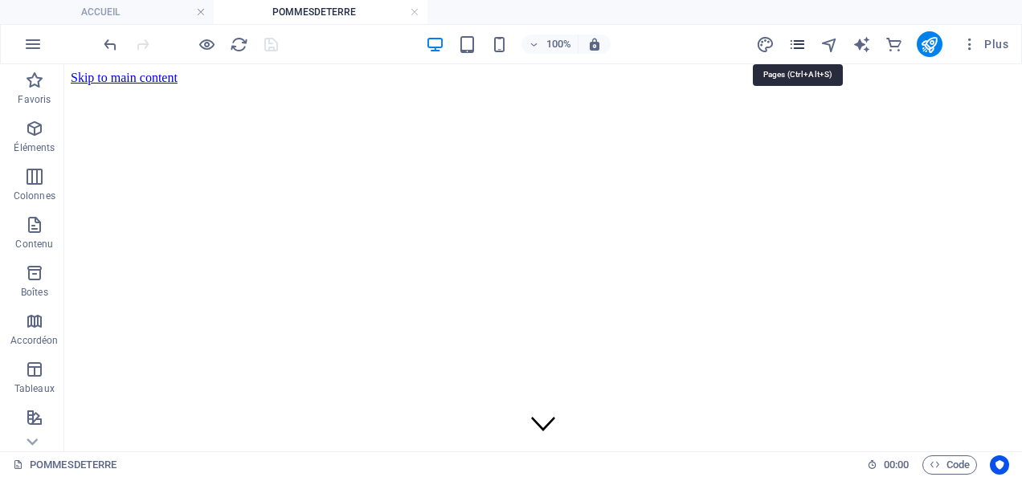
click at [804, 48] on icon "pages" at bounding box center [797, 44] width 18 height 18
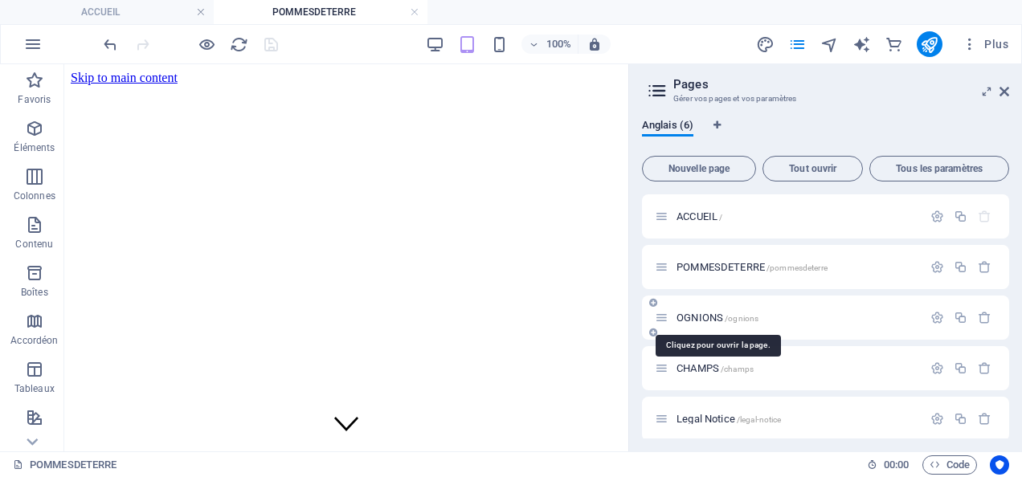
click at [707, 316] on span "OGNIONS /ognions" at bounding box center [718, 318] width 82 height 12
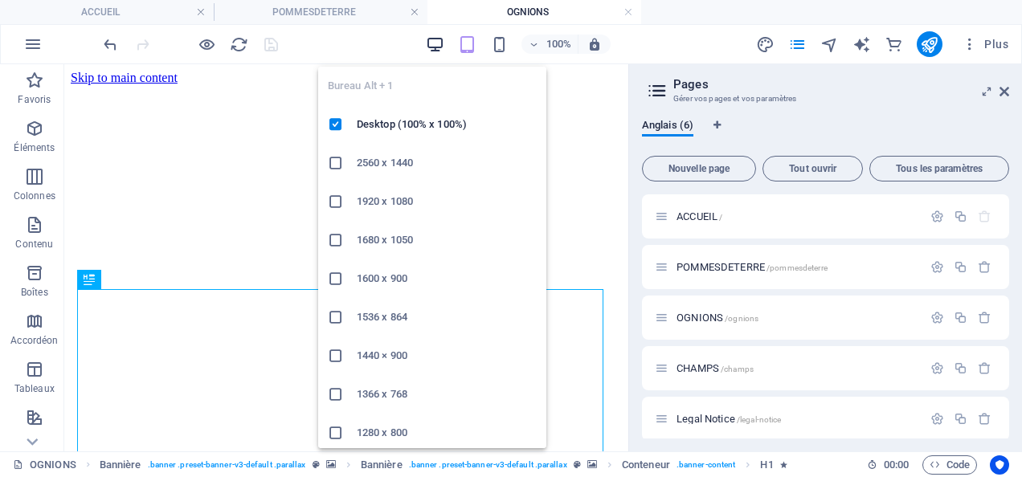
click at [438, 43] on icon "button" at bounding box center [435, 44] width 18 height 18
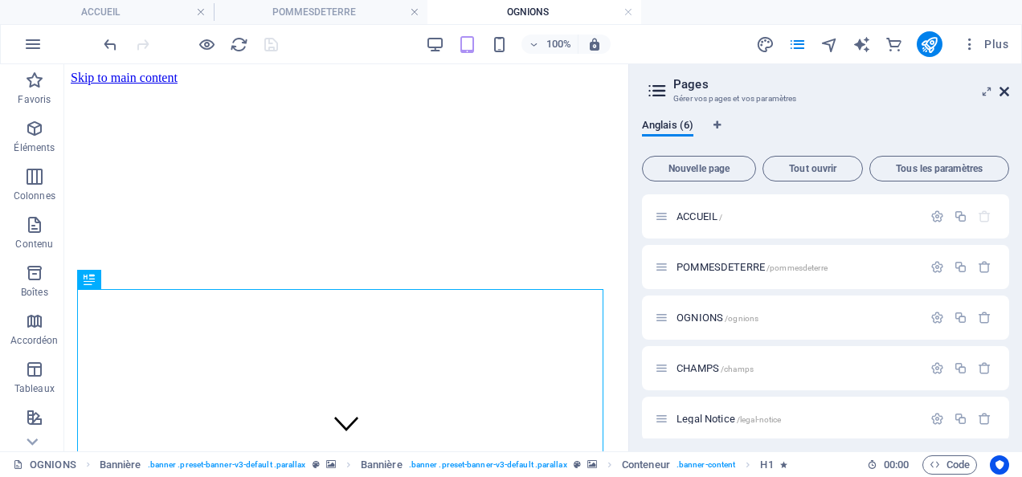
click at [1003, 92] on icon at bounding box center [1005, 91] width 10 height 13
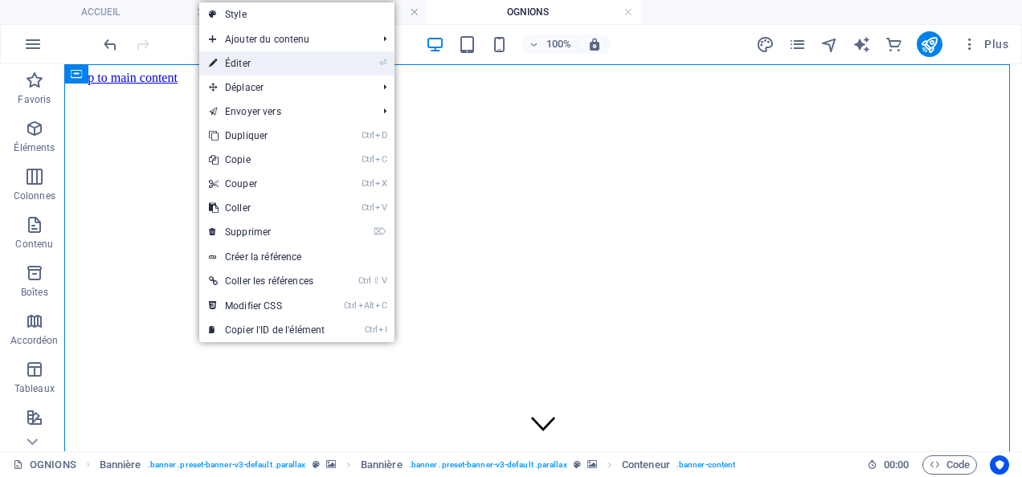
click at [251, 61] on link "⏎ Éditer" at bounding box center [266, 63] width 135 height 24
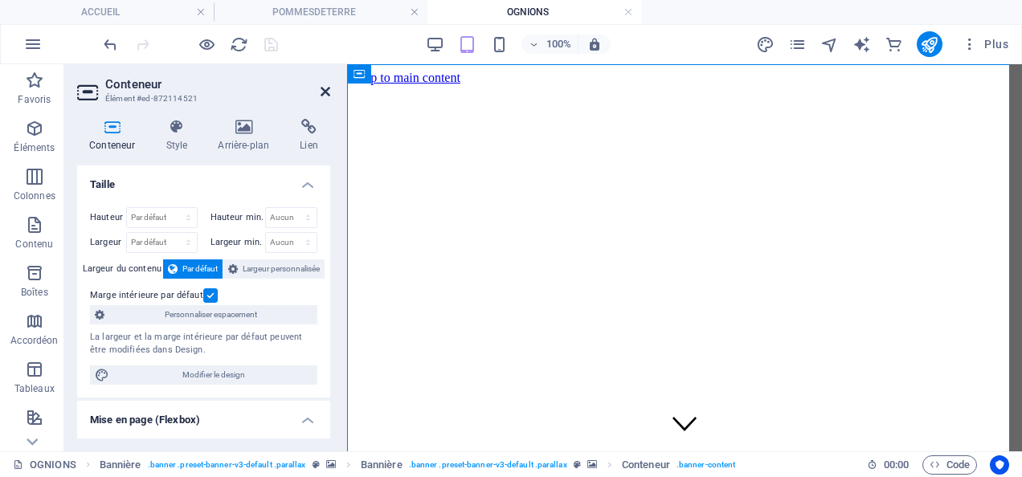
click at [323, 88] on icon at bounding box center [326, 91] width 10 height 13
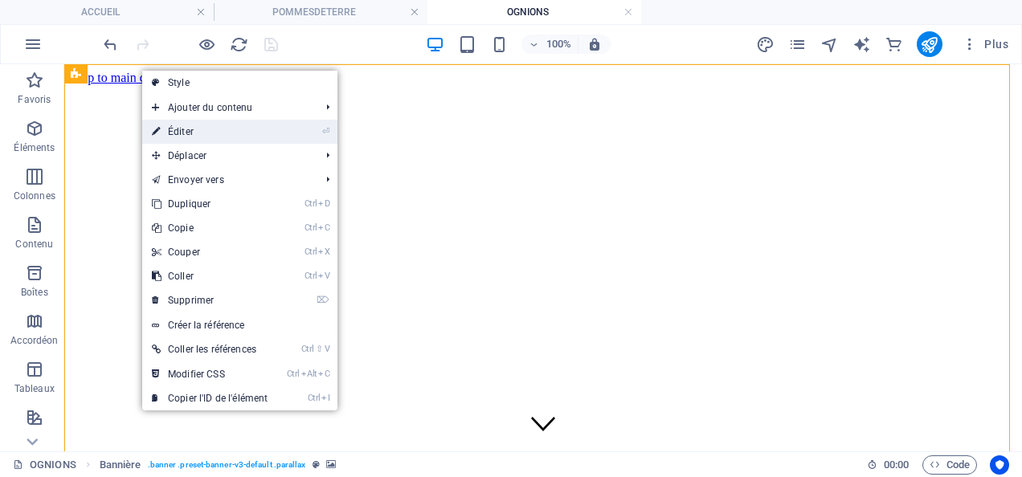
click at [170, 130] on link "⏎ Éditer" at bounding box center [209, 132] width 135 height 24
select select "vh"
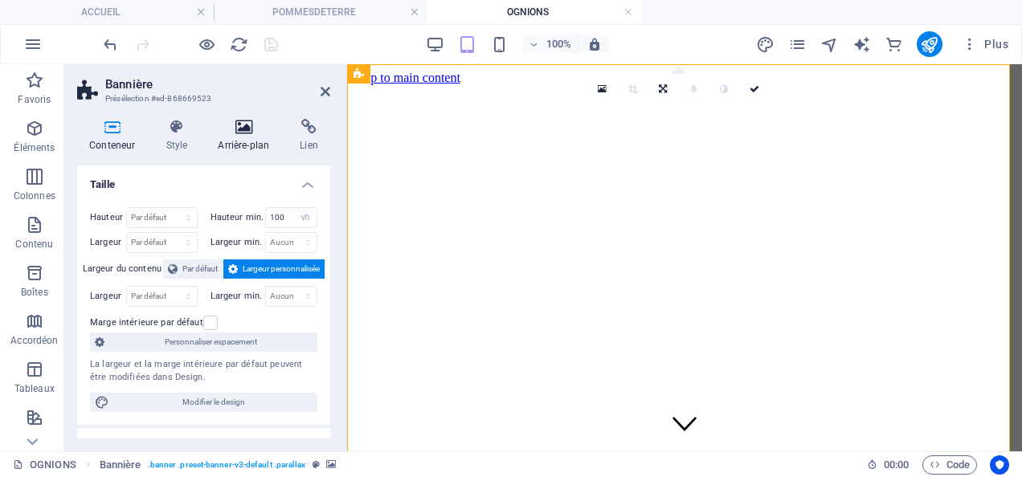
click at [246, 129] on icon at bounding box center [244, 127] width 76 height 16
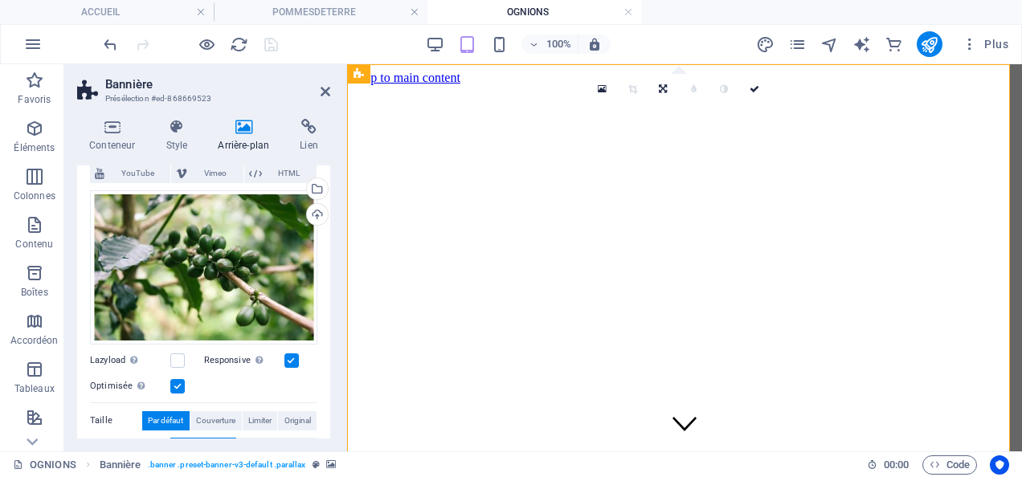
scroll to position [161, 0]
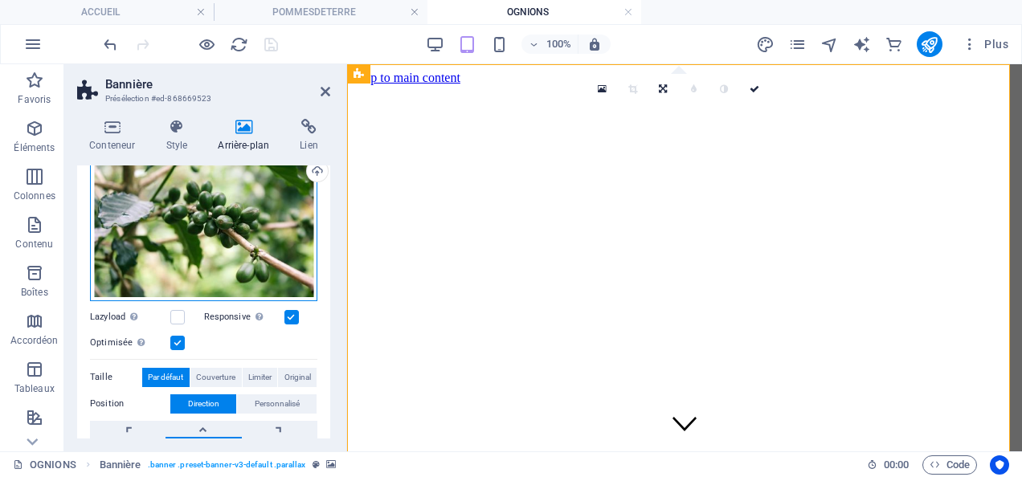
click at [227, 227] on div "Glissez les fichiers ici, cliquez pour choisir les fichiers ou sélectionnez les…" at bounding box center [203, 224] width 227 height 154
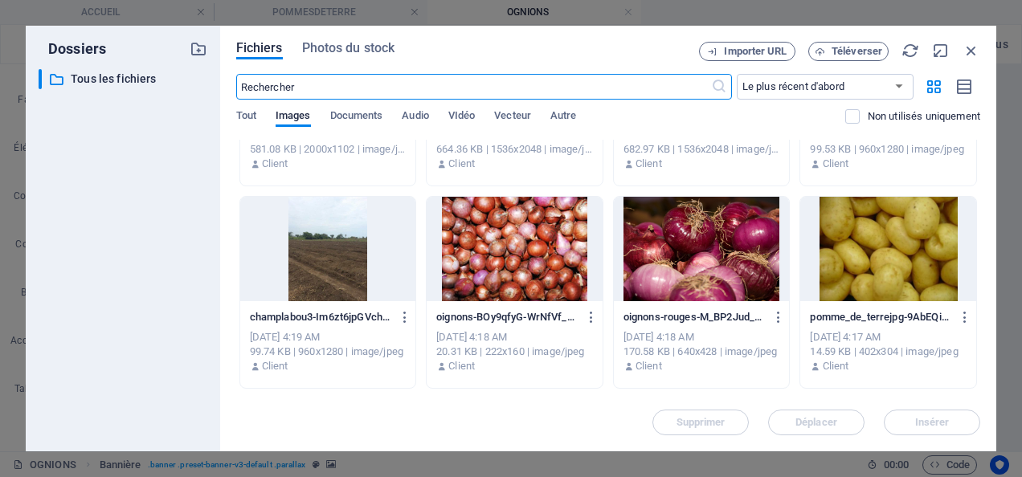
scroll to position [350, 0]
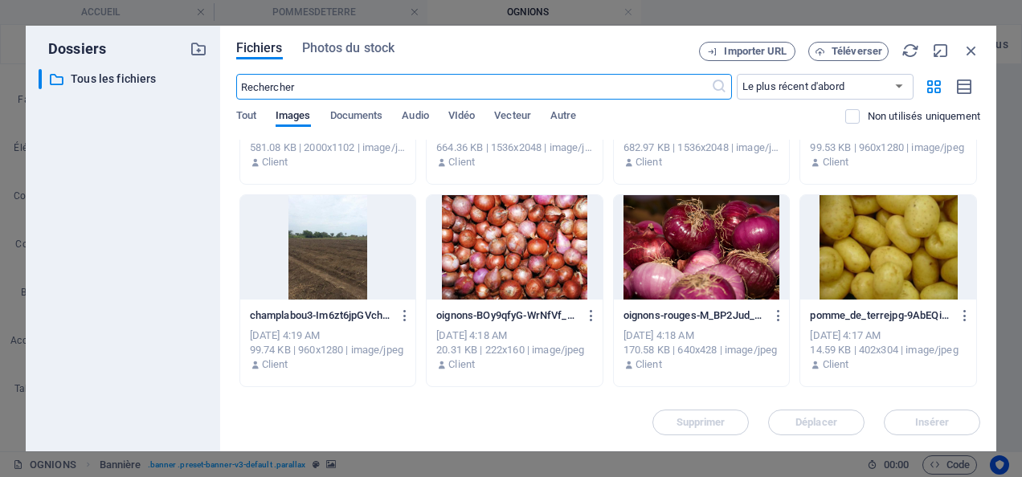
click at [522, 265] on div at bounding box center [515, 247] width 176 height 104
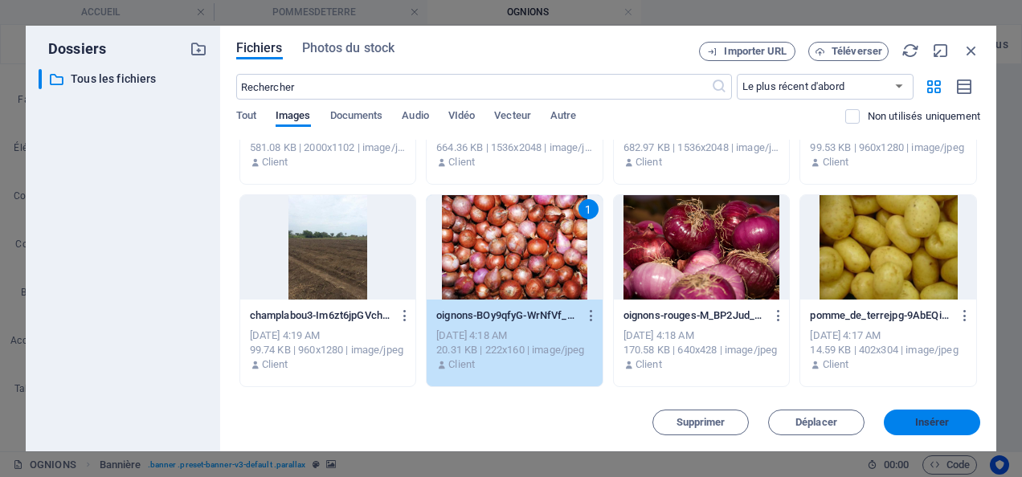
click at [945, 418] on span "Insérer" at bounding box center [932, 423] width 35 height 10
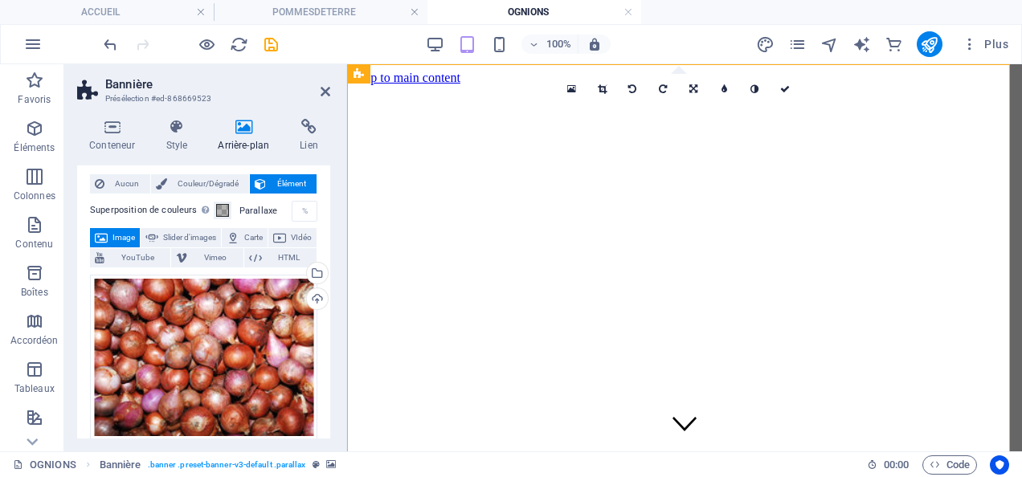
scroll to position [0, 0]
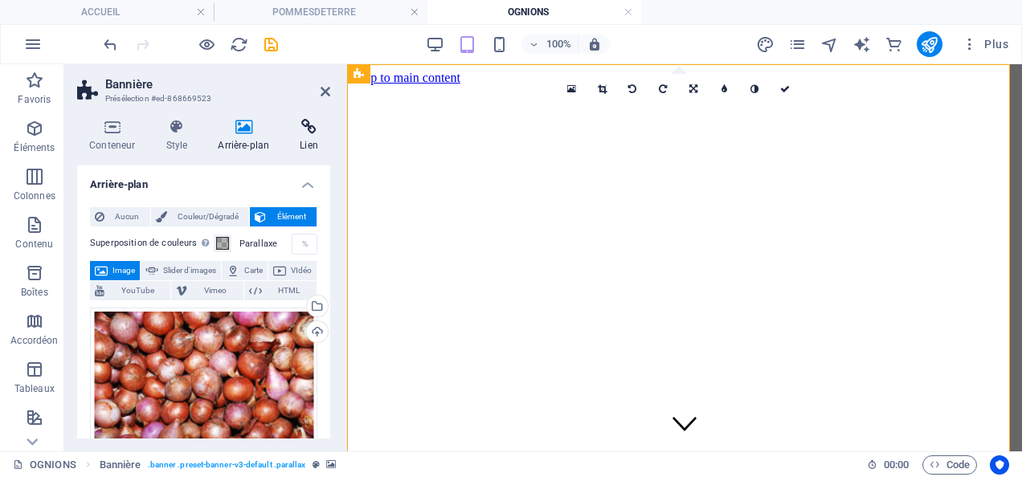
click at [313, 129] on icon at bounding box center [309, 127] width 43 height 16
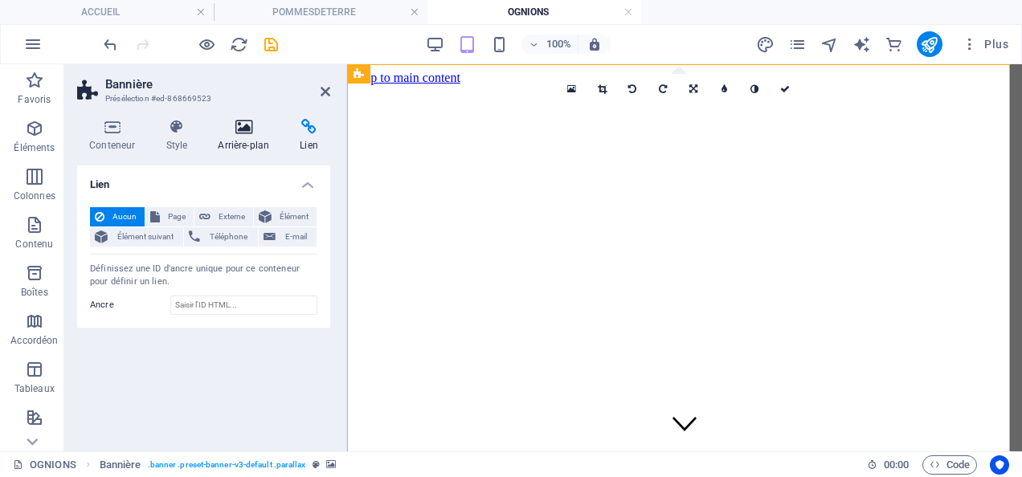
click at [243, 128] on icon at bounding box center [244, 127] width 76 height 16
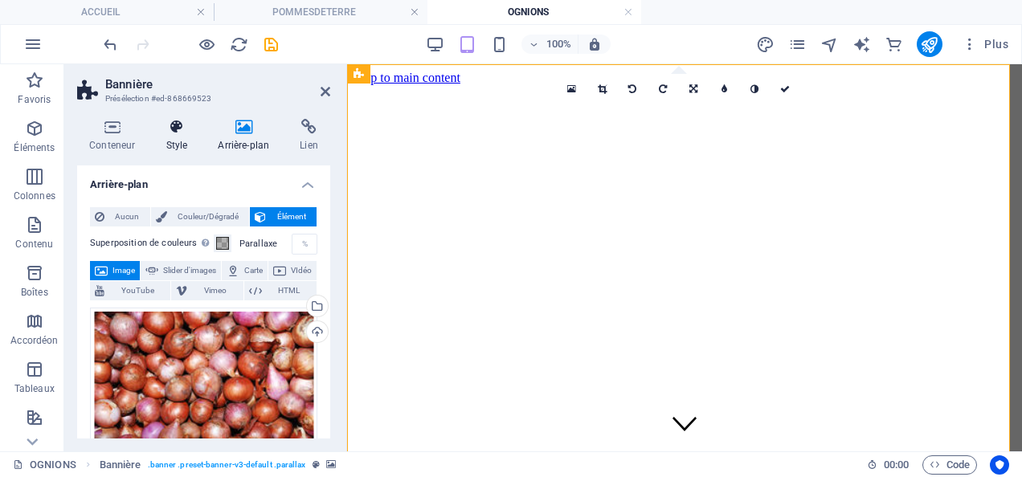
click at [178, 132] on icon at bounding box center [176, 127] width 46 height 16
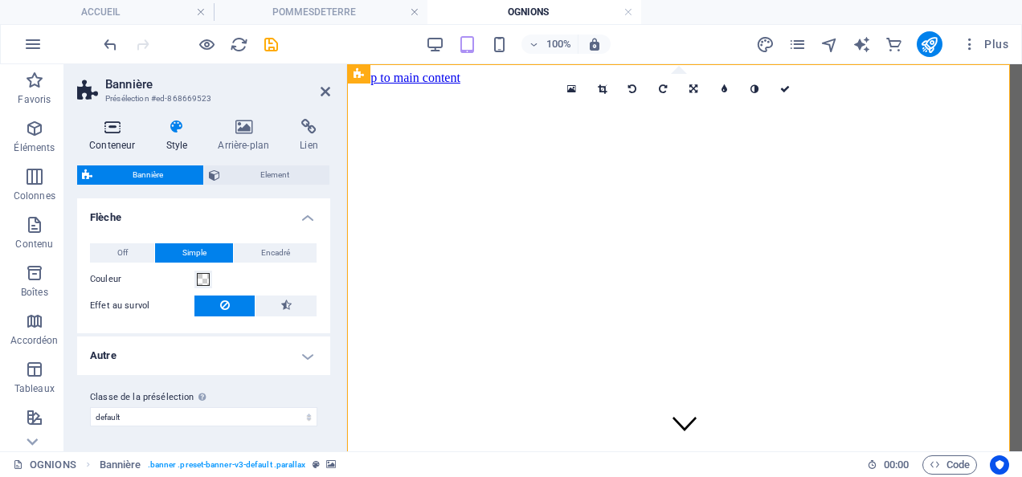
click at [111, 135] on h4 "Conteneur" at bounding box center [115, 136] width 76 height 34
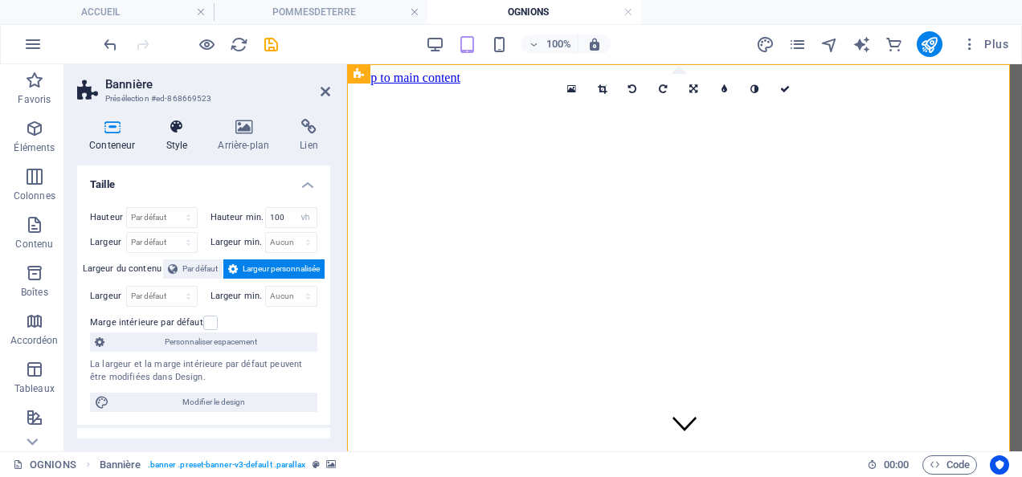
click at [174, 136] on h4 "Style" at bounding box center [179, 136] width 52 height 34
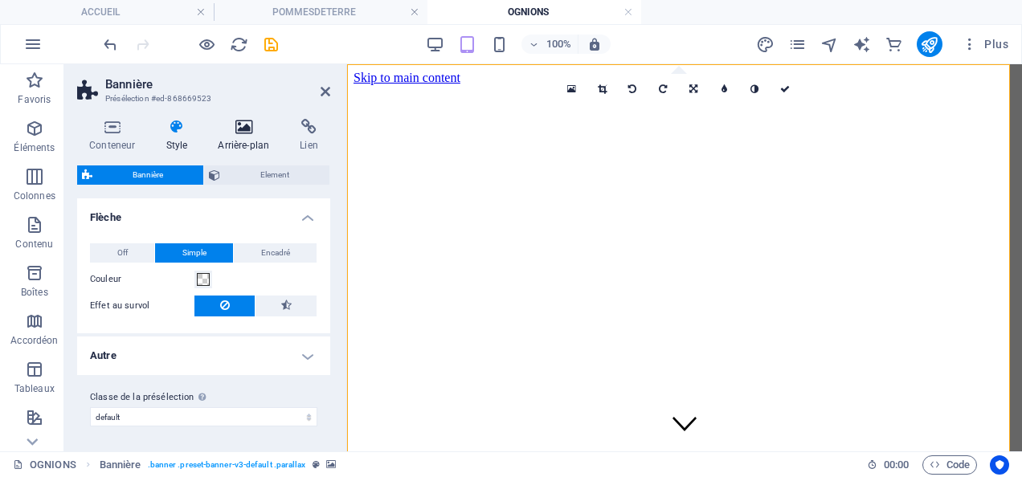
click at [246, 129] on icon at bounding box center [244, 127] width 76 height 16
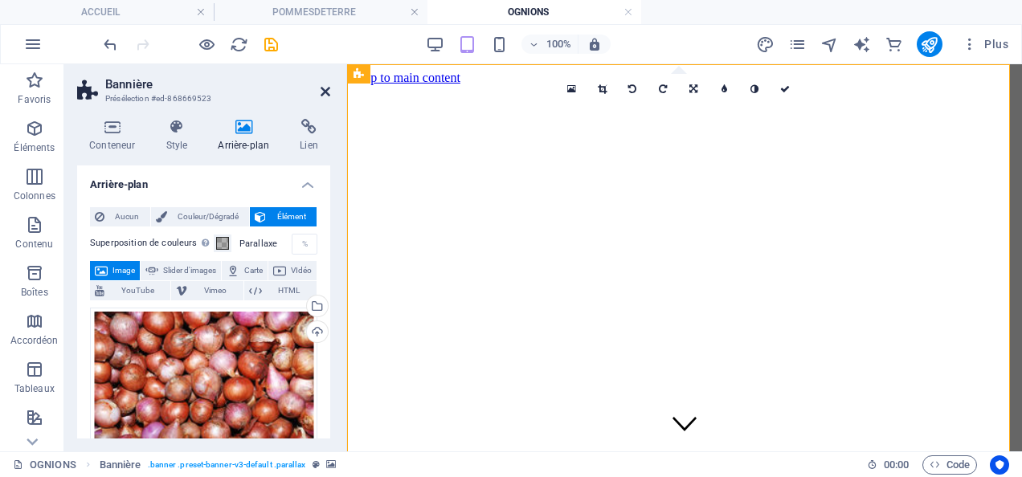
click at [329, 90] on icon at bounding box center [326, 91] width 10 height 13
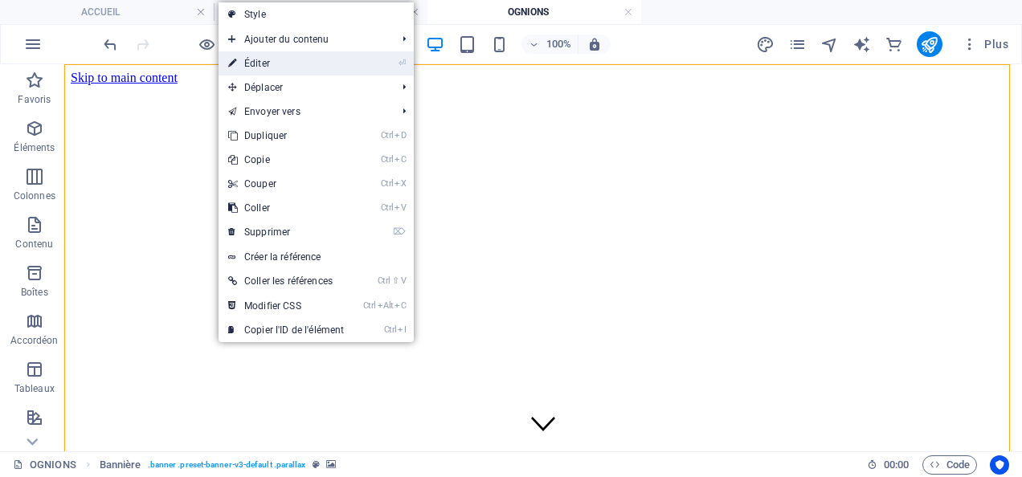
click at [268, 62] on link "⏎ Éditer" at bounding box center [286, 63] width 135 height 24
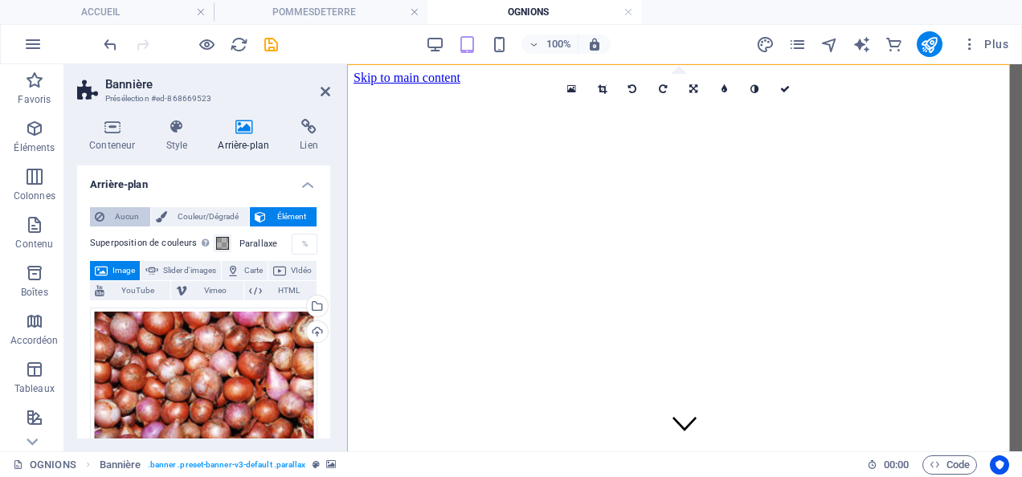
click at [130, 211] on span "Aucun" at bounding box center [127, 216] width 36 height 19
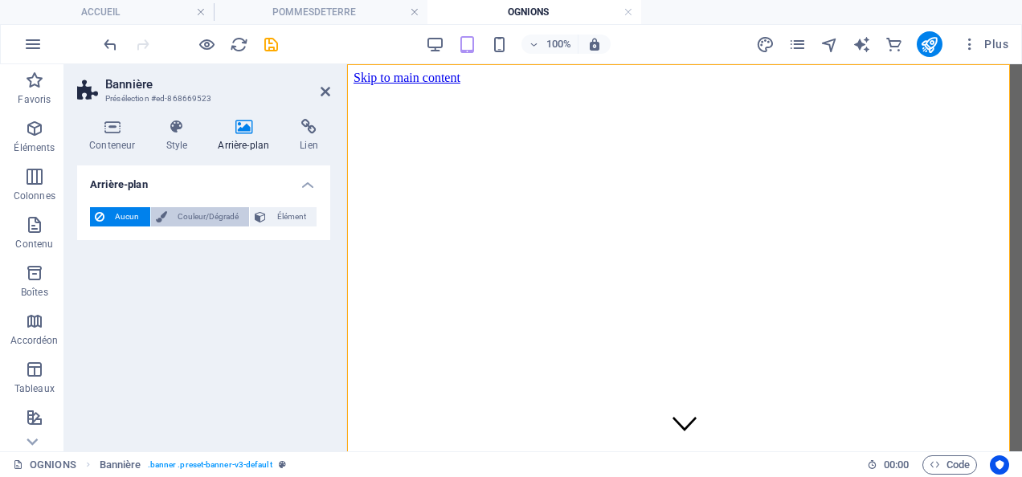
click at [182, 214] on span "Couleur/Dégradé" at bounding box center [208, 216] width 73 height 19
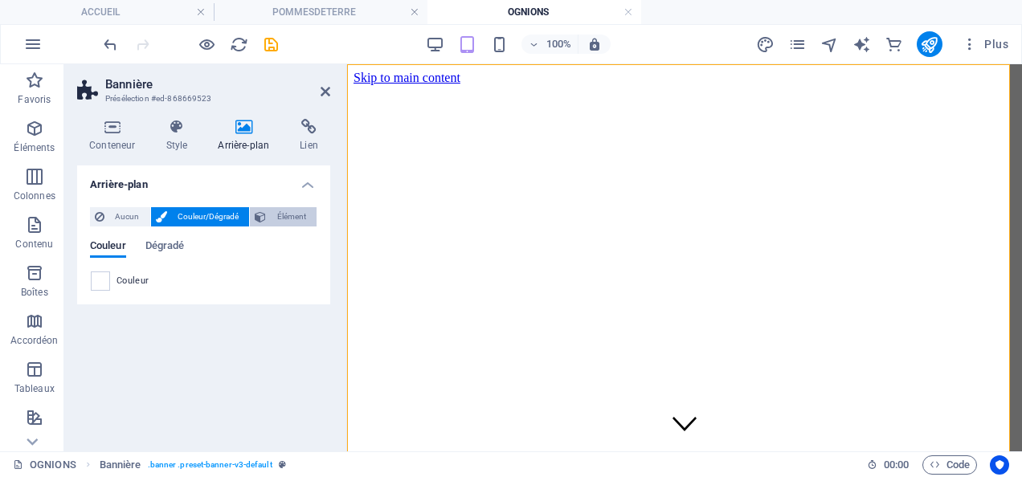
click at [285, 217] on span "Élément" at bounding box center [291, 216] width 41 height 19
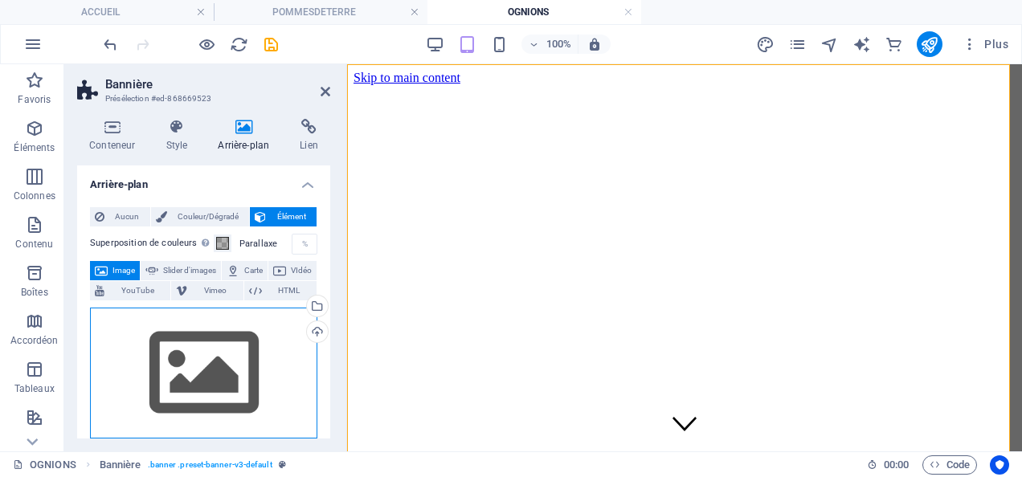
click at [243, 353] on div "Glissez les fichiers ici, cliquez pour choisir les fichiers ou sélectionnez les…" at bounding box center [203, 374] width 227 height 132
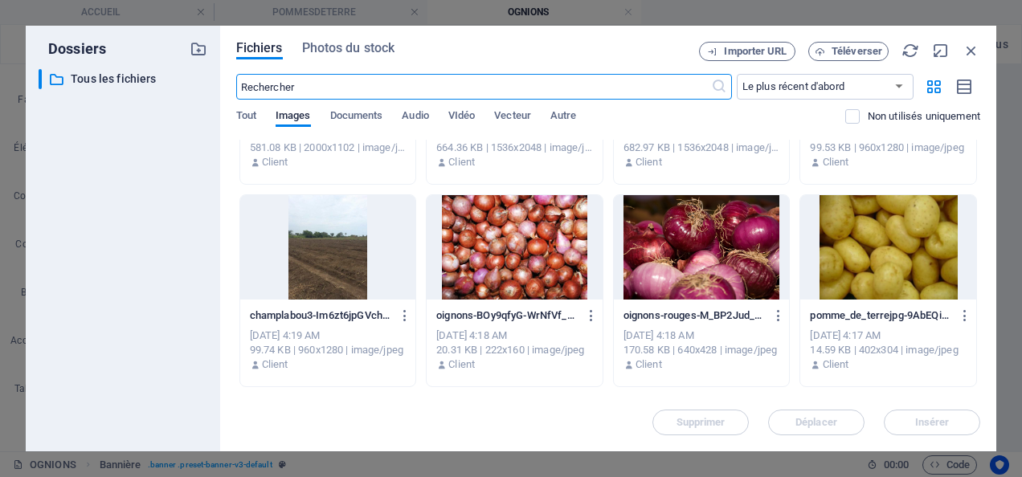
scroll to position [354, 0]
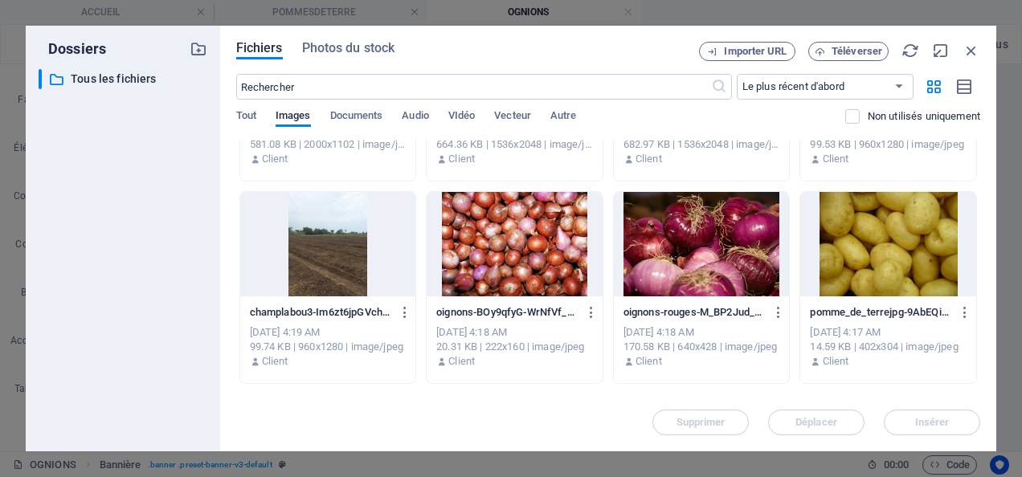
click at [490, 253] on div at bounding box center [515, 244] width 176 height 104
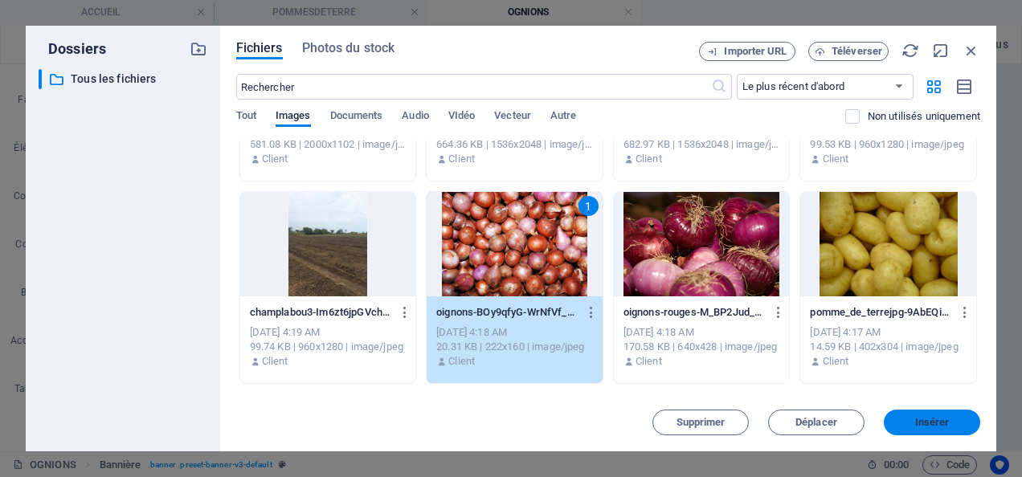
drag, startPoint x: 924, startPoint y: 423, endPoint x: 576, endPoint y: 358, distance: 353.8
click at [924, 423] on span "Insérer" at bounding box center [932, 423] width 35 height 10
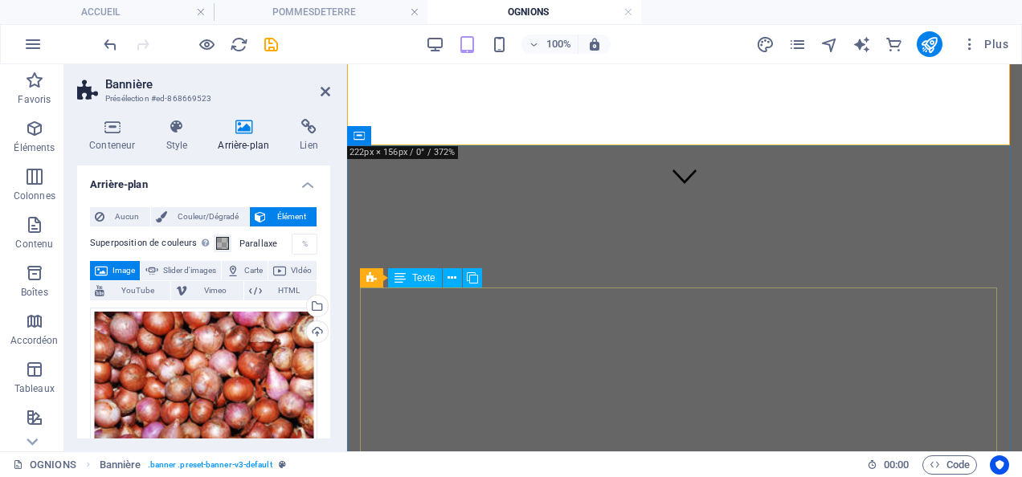
scroll to position [0, 0]
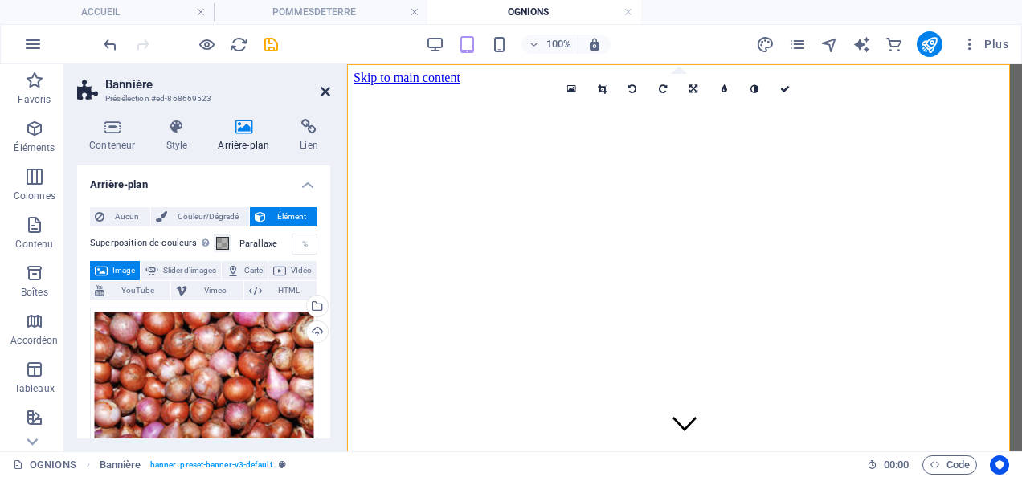
click at [325, 92] on icon at bounding box center [326, 91] width 10 height 13
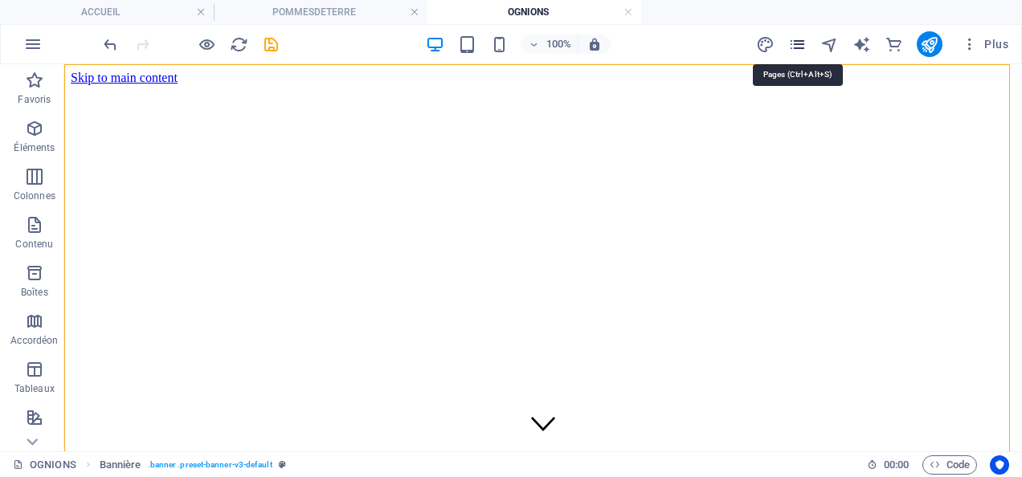
click at [801, 47] on icon "pages" at bounding box center [797, 44] width 18 height 18
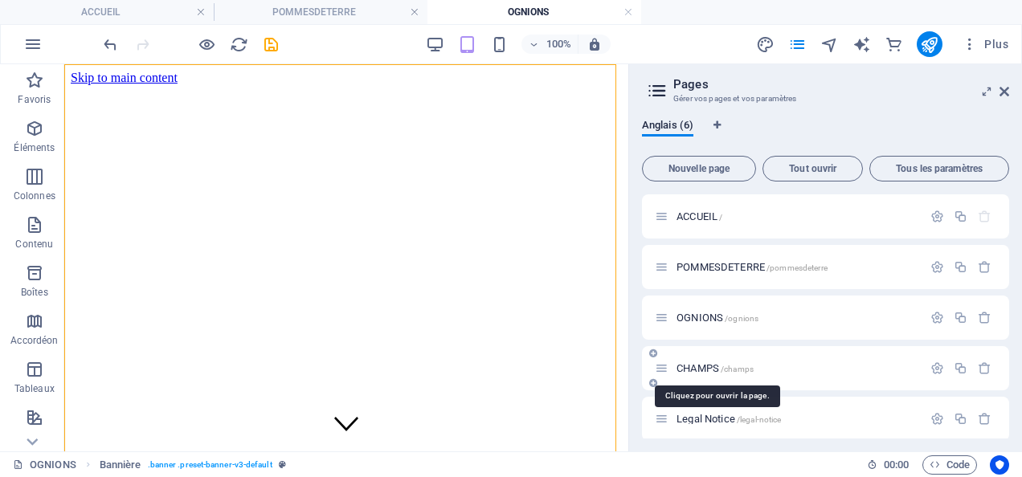
click at [749, 365] on span "/champs" at bounding box center [737, 369] width 33 height 9
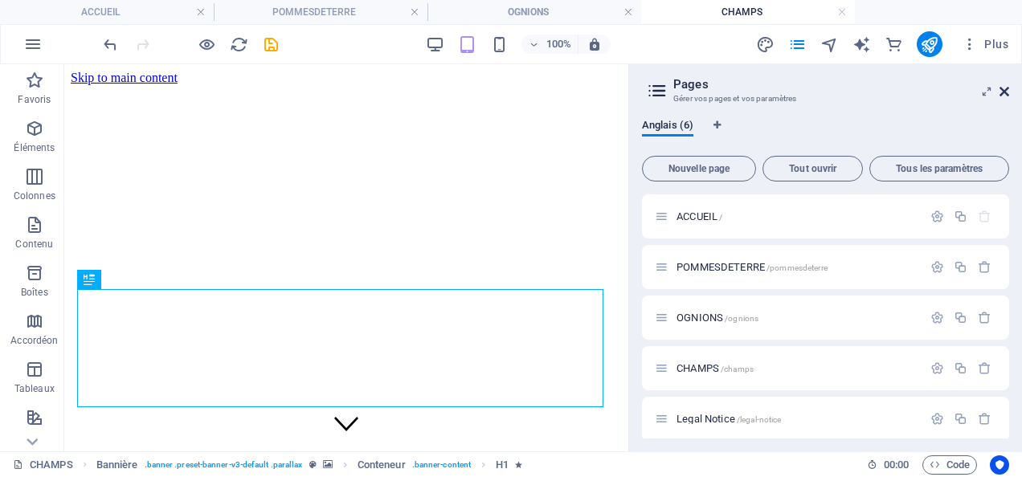
click at [1005, 88] on icon at bounding box center [1005, 91] width 10 height 13
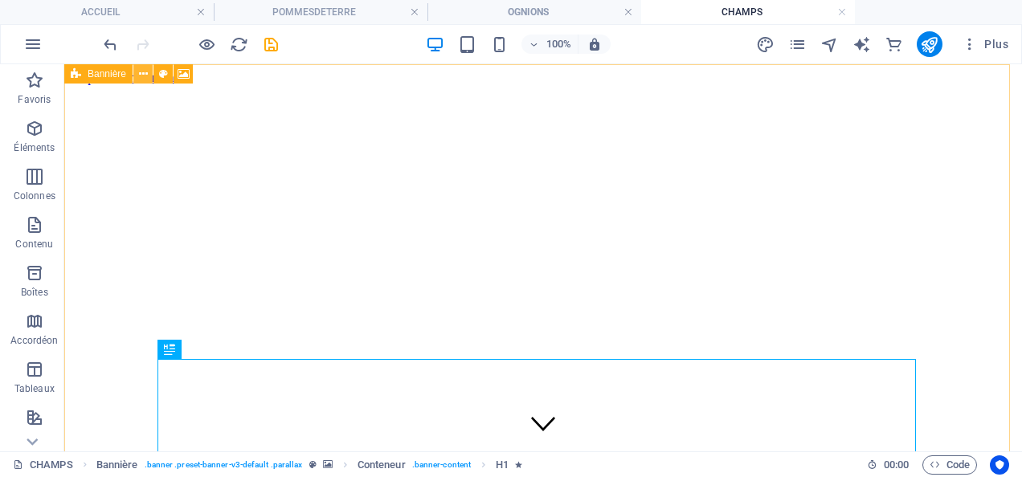
click at [141, 70] on icon at bounding box center [143, 74] width 9 height 17
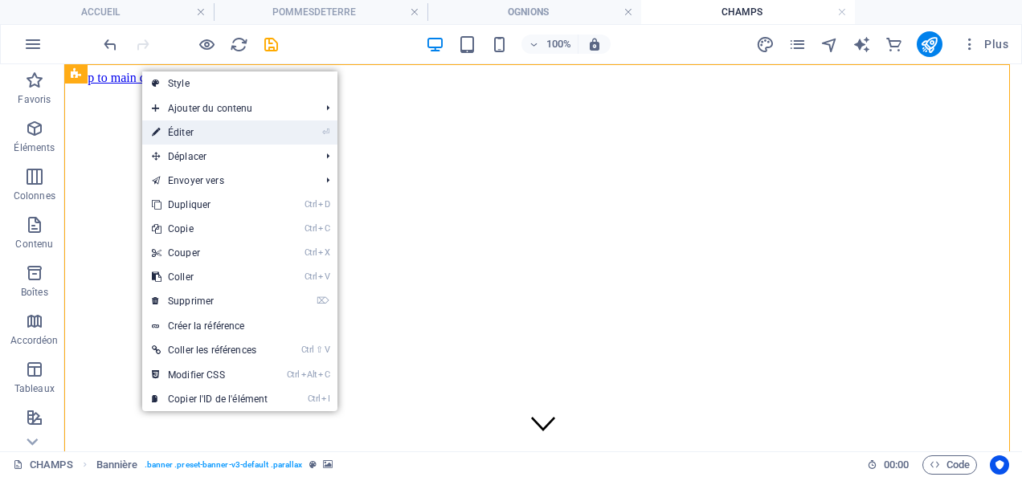
click at [192, 127] on link "⏎ Éditer" at bounding box center [209, 133] width 135 height 24
select select "vh"
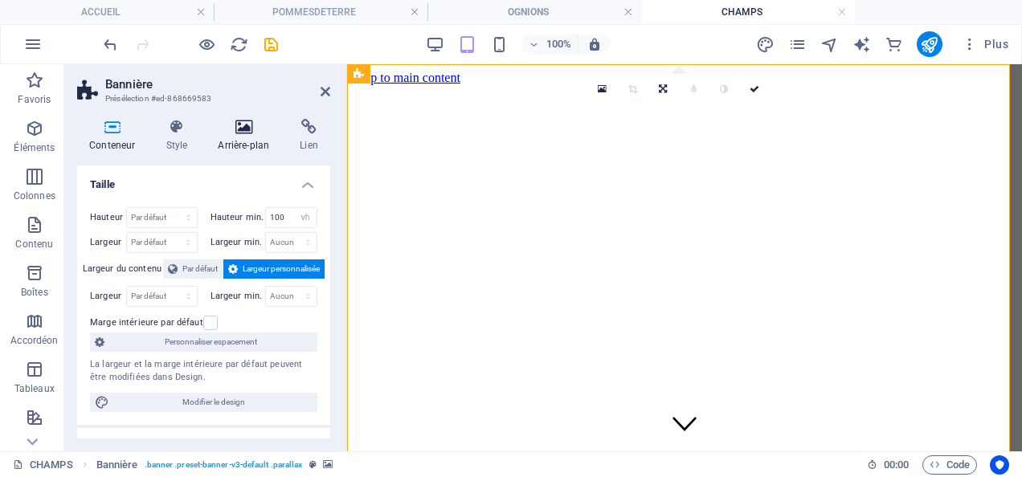
click at [245, 129] on icon at bounding box center [244, 127] width 76 height 16
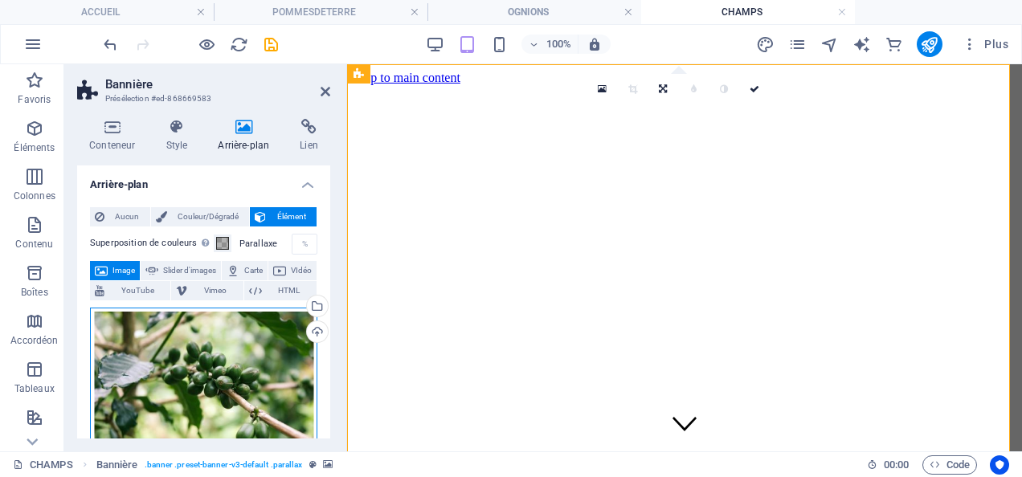
click at [228, 371] on div "Glissez les fichiers ici, cliquez pour choisir les fichiers ou sélectionnez les…" at bounding box center [203, 385] width 227 height 154
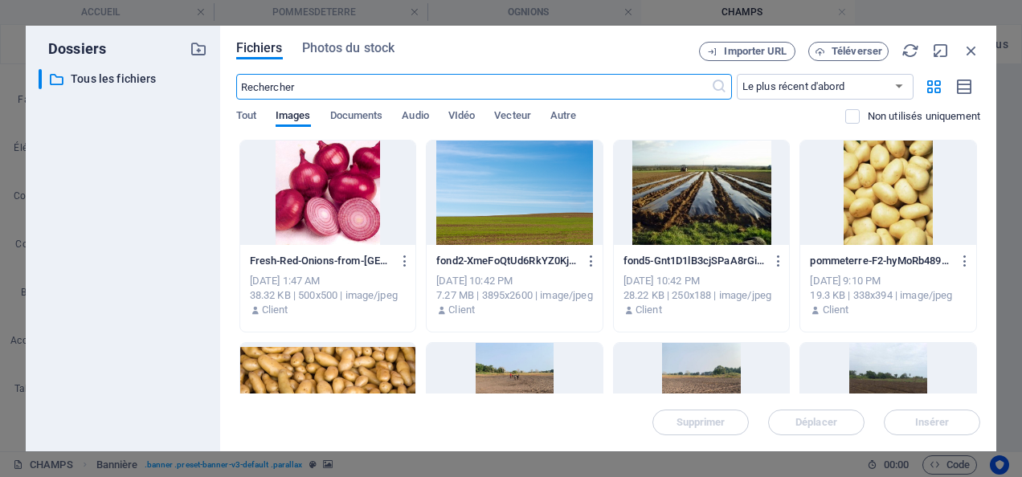
click at [707, 207] on div at bounding box center [702, 193] width 176 height 104
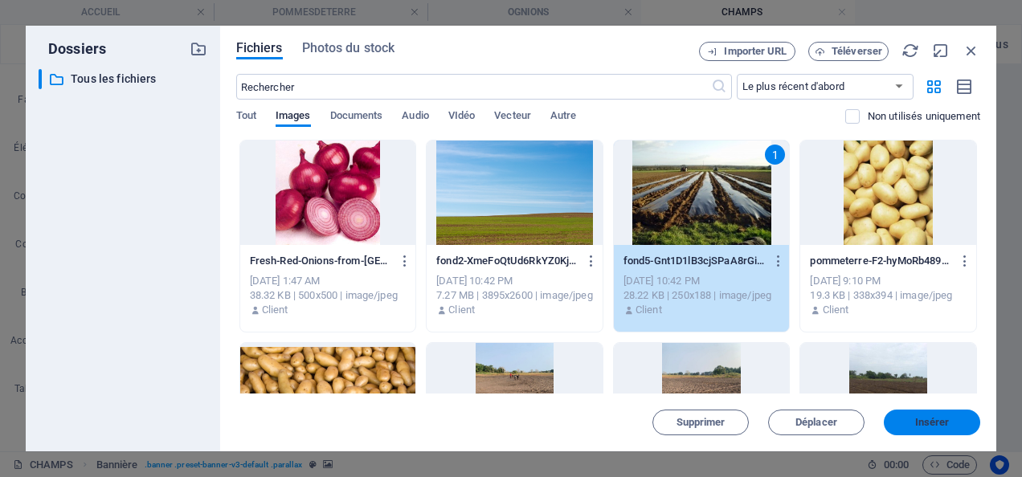
click at [950, 419] on span "Insérer" at bounding box center [932, 423] width 84 height 10
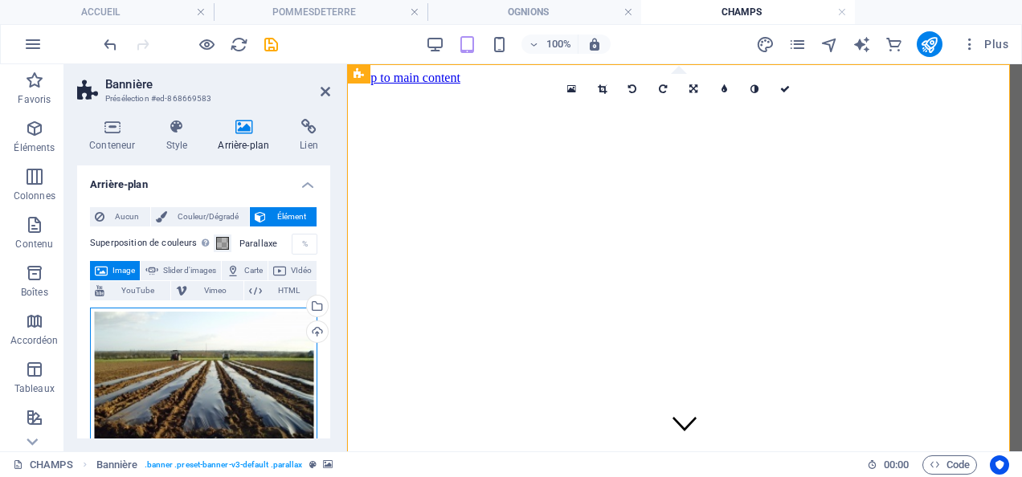
click at [259, 366] on div "Glissez les fichiers ici, cliquez pour choisir les fichiers ou sélectionnez les…" at bounding box center [203, 394] width 227 height 173
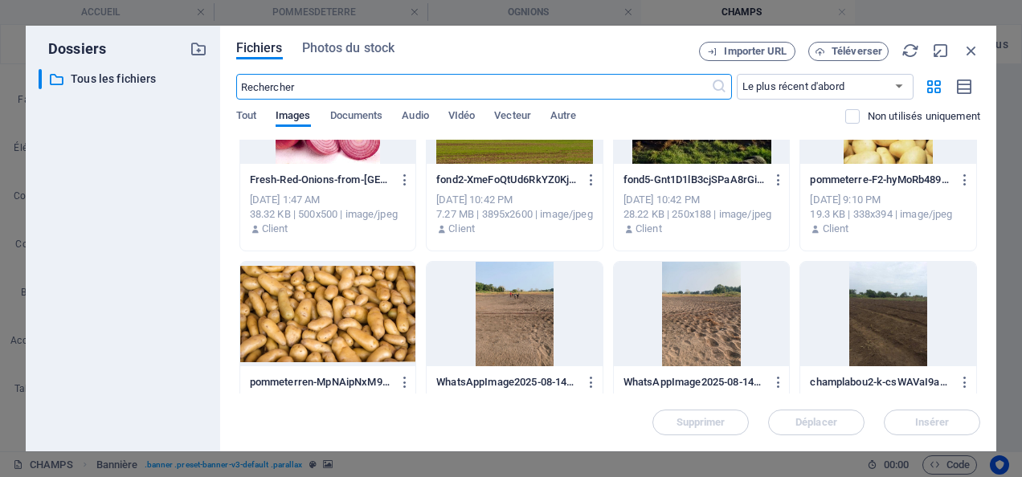
scroll to position [161, 0]
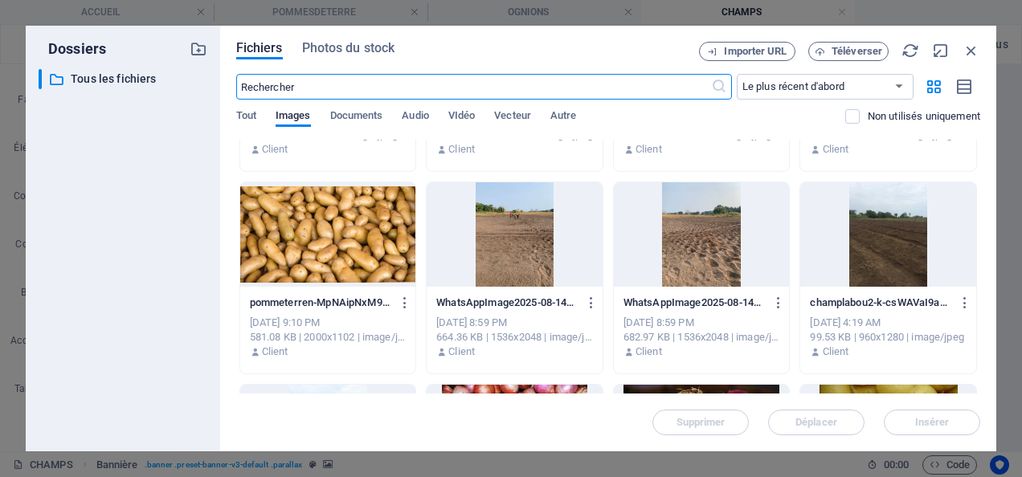
click at [514, 258] on div at bounding box center [515, 234] width 176 height 104
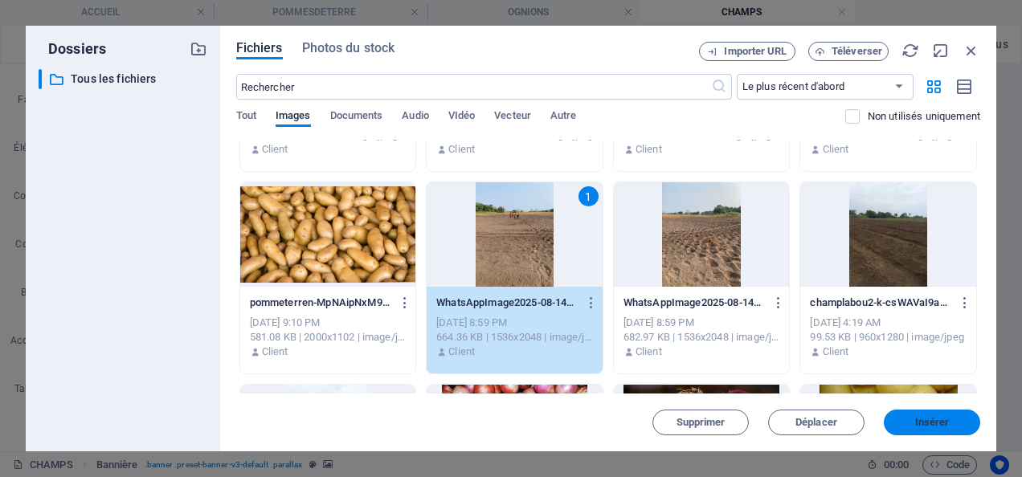
click at [916, 418] on span "Insérer" at bounding box center [932, 423] width 35 height 10
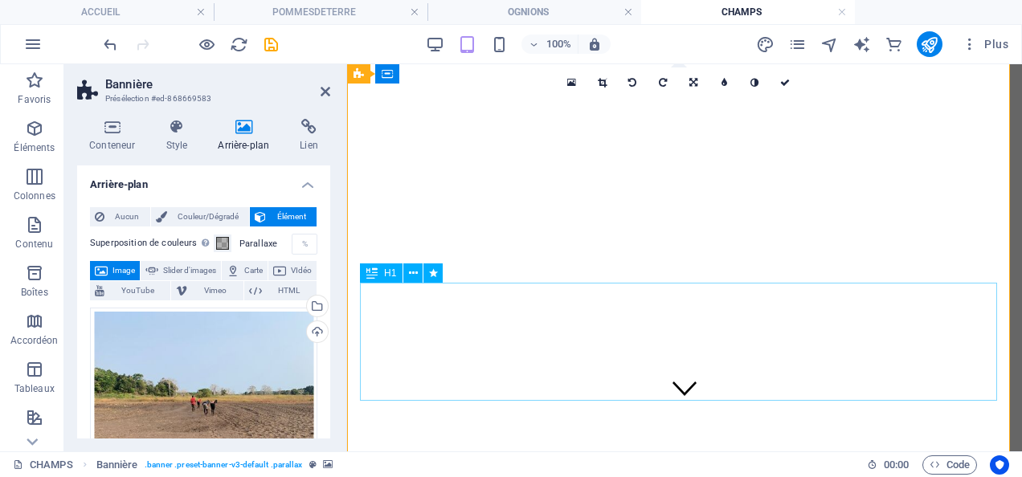
scroll to position [0, 0]
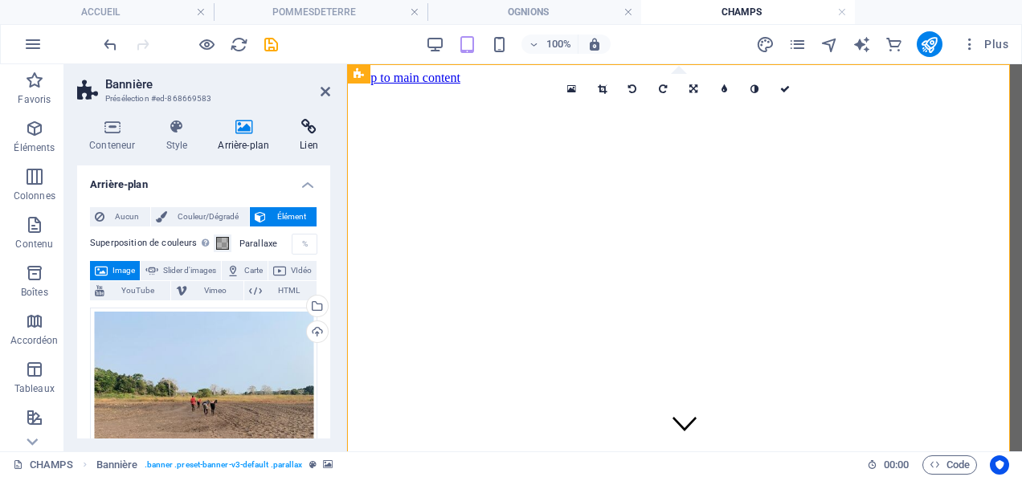
click at [317, 132] on icon at bounding box center [309, 127] width 43 height 16
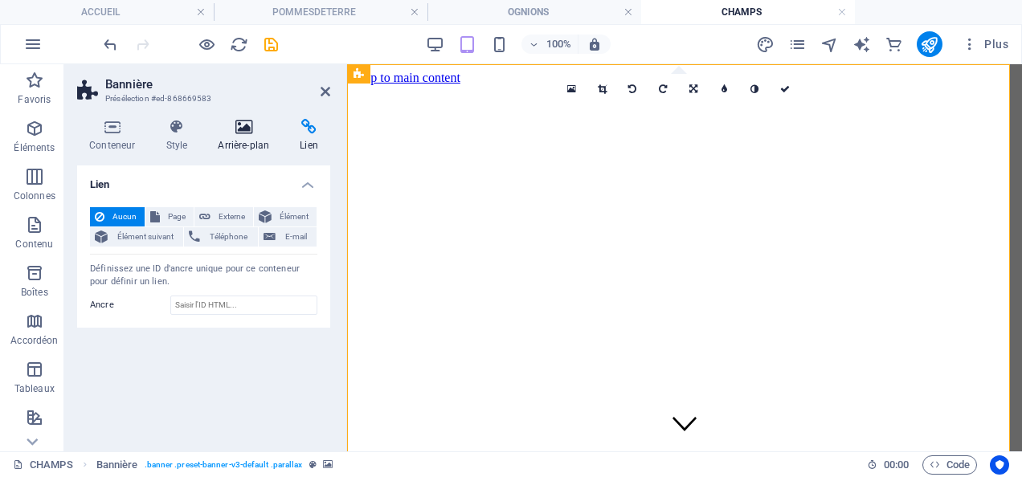
click at [242, 125] on icon at bounding box center [244, 127] width 76 height 16
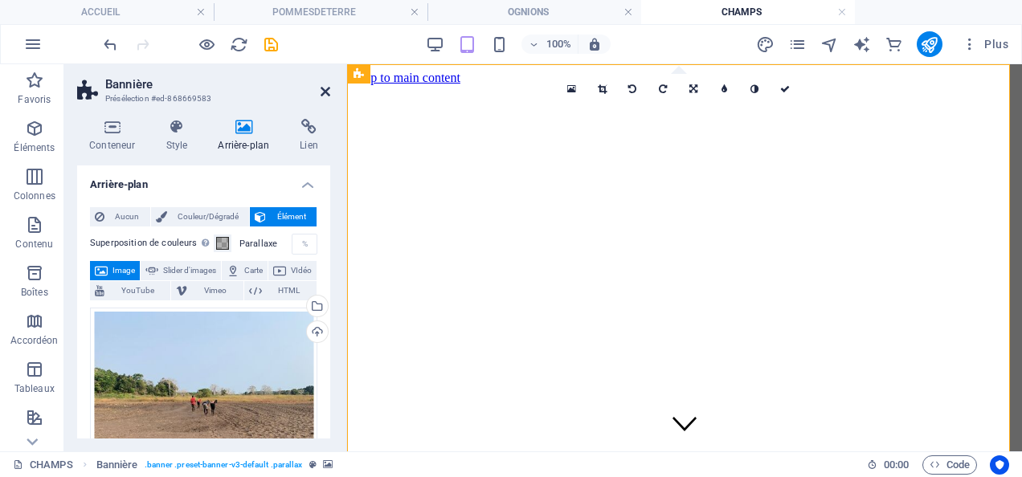
click at [323, 95] on icon at bounding box center [326, 91] width 10 height 13
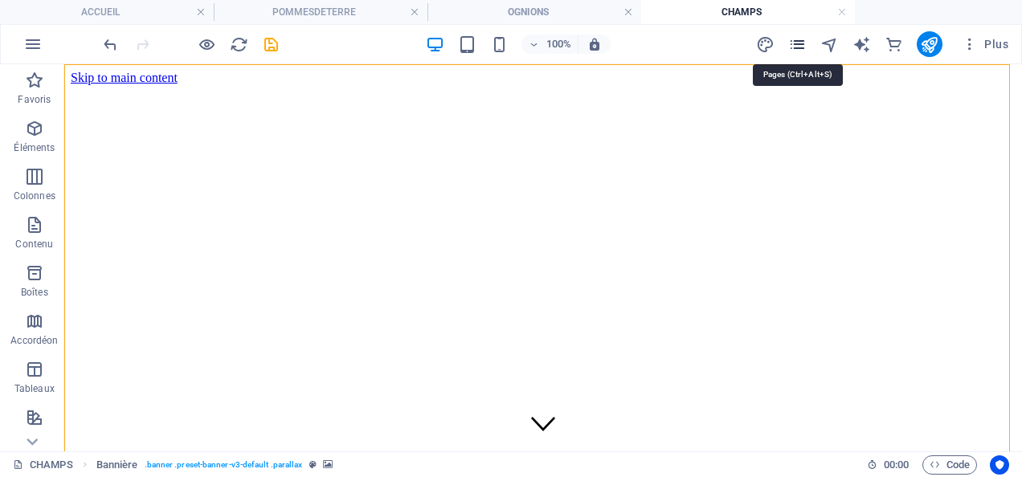
click at [803, 49] on icon "pages" at bounding box center [797, 44] width 18 height 18
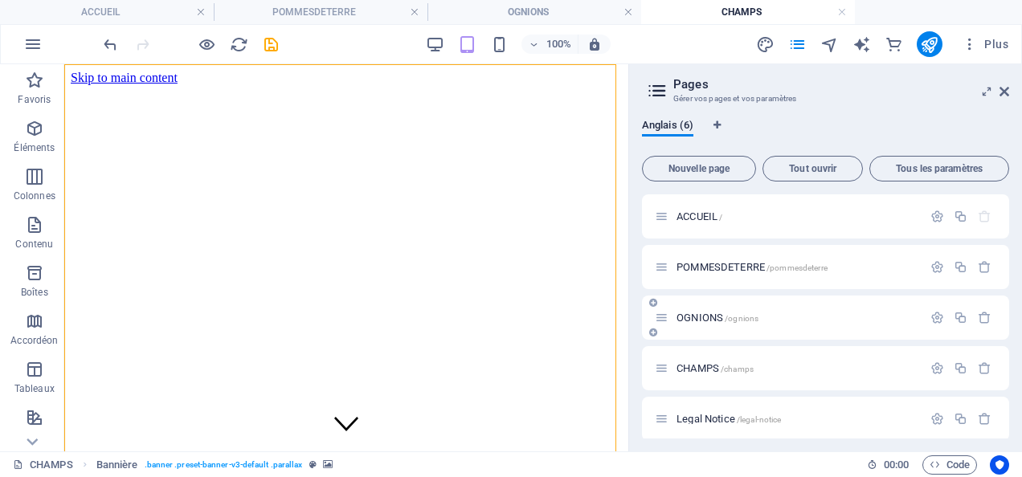
click at [731, 321] on span "/ognions" at bounding box center [742, 318] width 34 height 9
click at [736, 369] on span "/champs" at bounding box center [737, 369] width 33 height 9
click at [727, 273] on div "POMMESDETERRE /pommesdeterre" at bounding box center [789, 267] width 268 height 18
click at [722, 265] on span "POMMESDETERRE /pommesdeterre" at bounding box center [752, 267] width 151 height 12
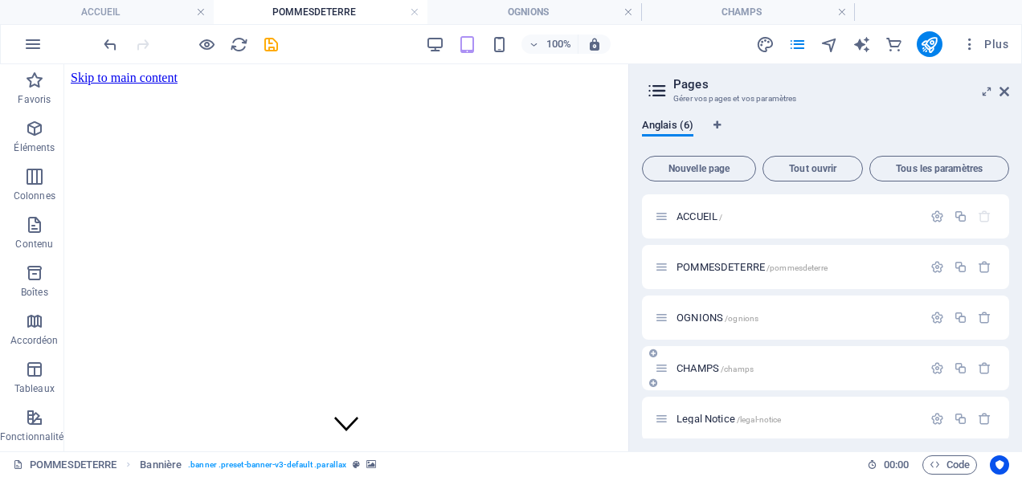
click at [725, 374] on div "CHAMPS /champs" at bounding box center [789, 368] width 268 height 18
click at [703, 323] on div "OGNIONS /ognions" at bounding box center [789, 318] width 268 height 18
click at [269, 45] on icon "save" at bounding box center [271, 44] width 18 height 18
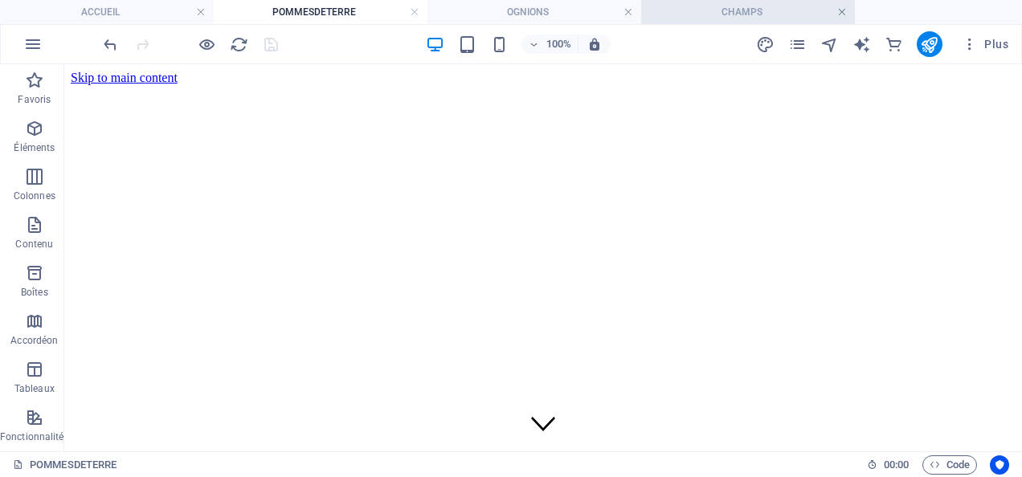
click at [845, 14] on link at bounding box center [842, 12] width 10 height 15
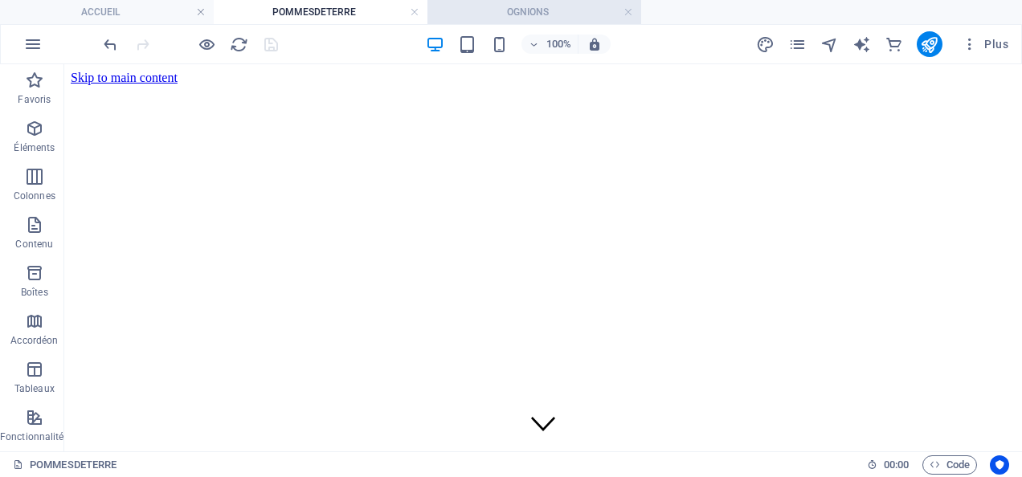
click at [468, 11] on h4 "OGNIONS" at bounding box center [534, 12] width 214 height 18
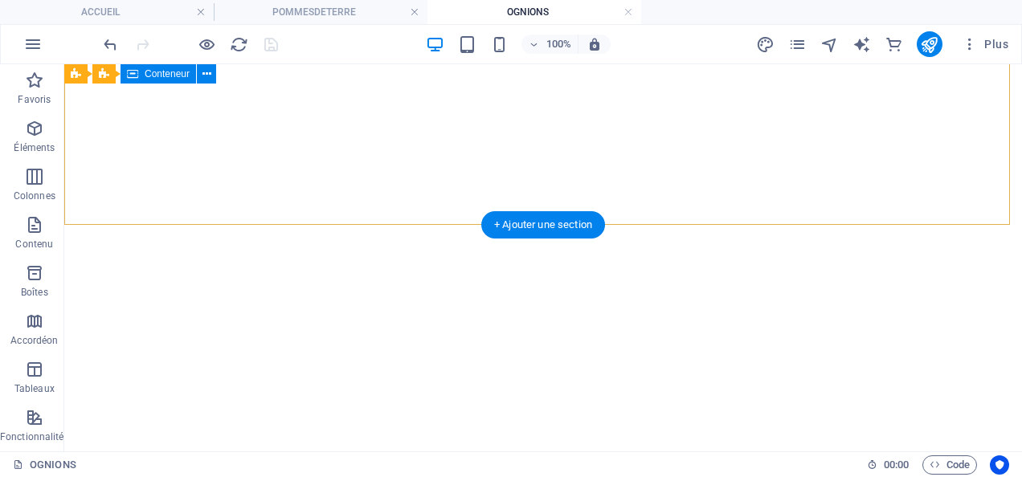
scroll to position [402, 0]
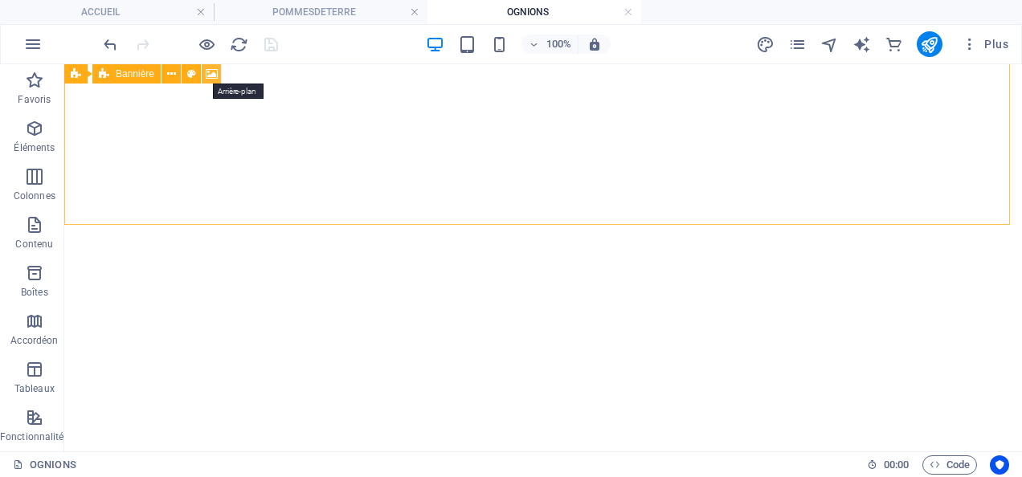
click at [211, 70] on icon at bounding box center [212, 74] width 12 height 17
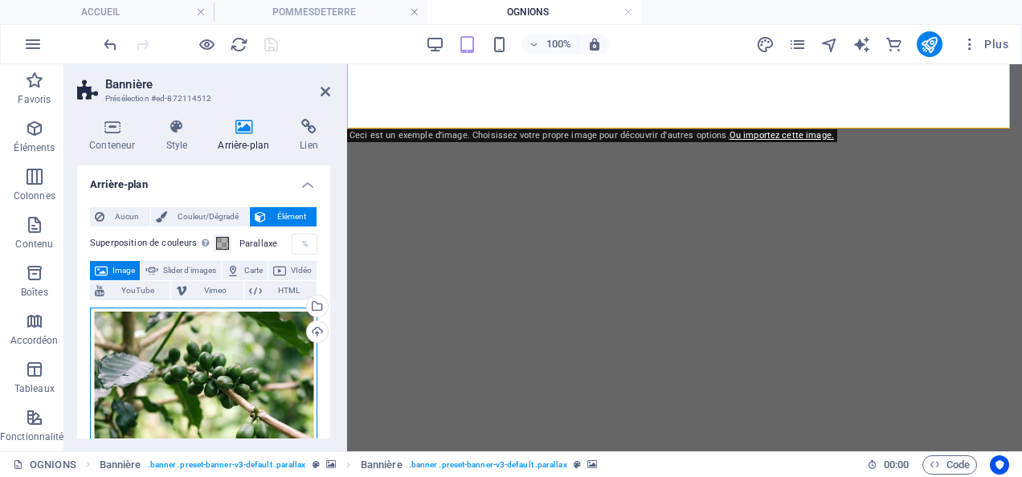
click at [251, 334] on div "Glissez les fichiers ici, cliquez pour choisir les fichiers ou sélectionnez les…" at bounding box center [203, 385] width 227 height 154
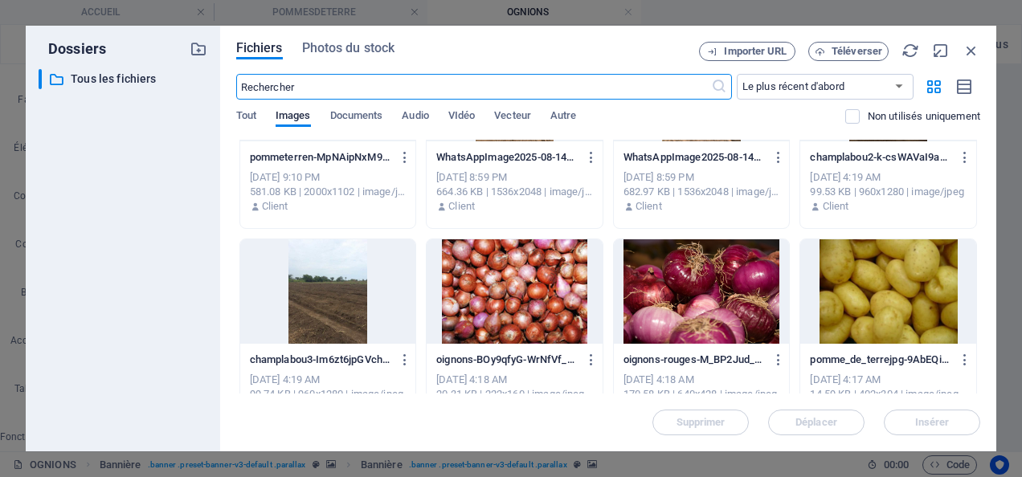
scroll to position [321, 0]
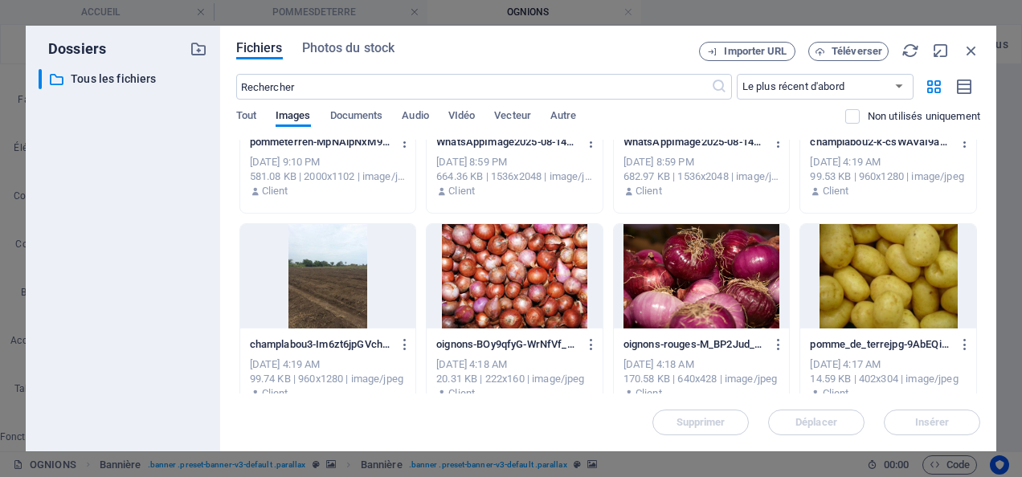
click at [508, 281] on div at bounding box center [515, 276] width 176 height 104
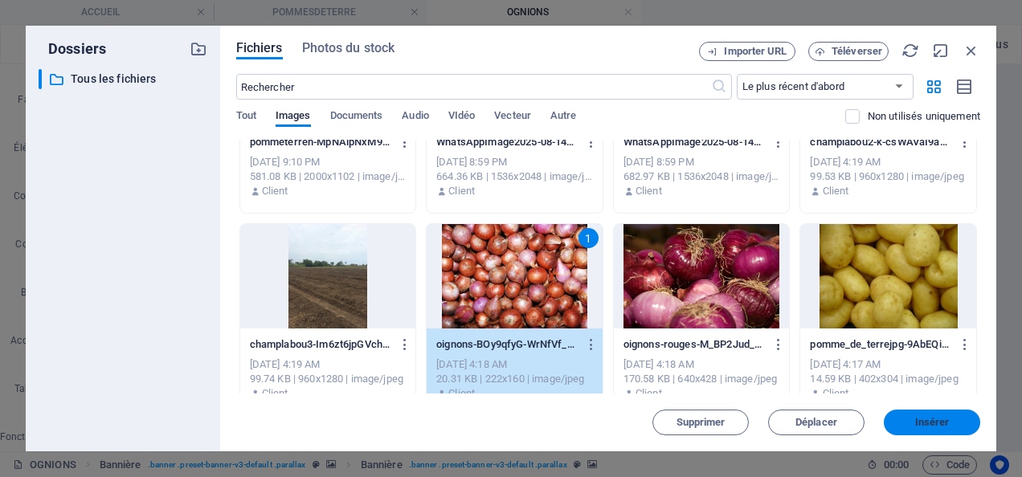
click at [940, 421] on span "Insérer" at bounding box center [932, 423] width 35 height 10
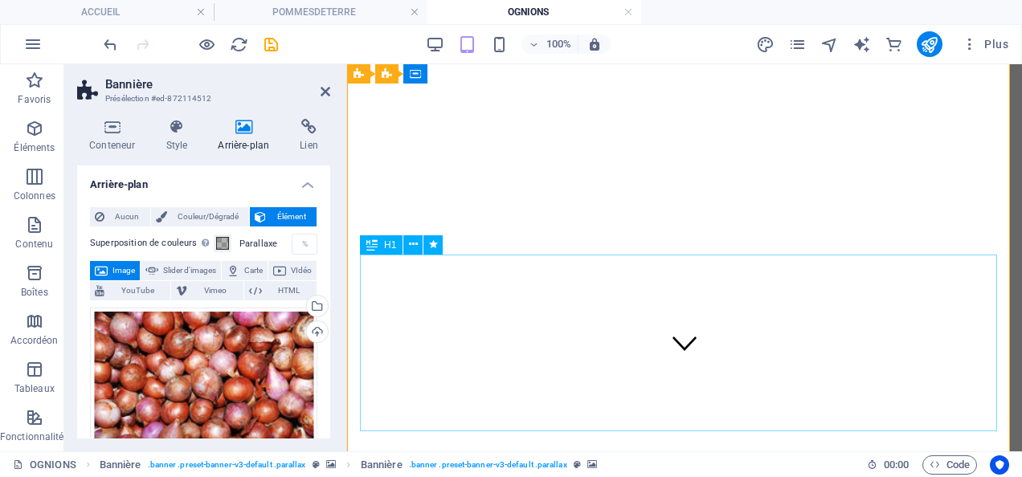
scroll to position [0, 0]
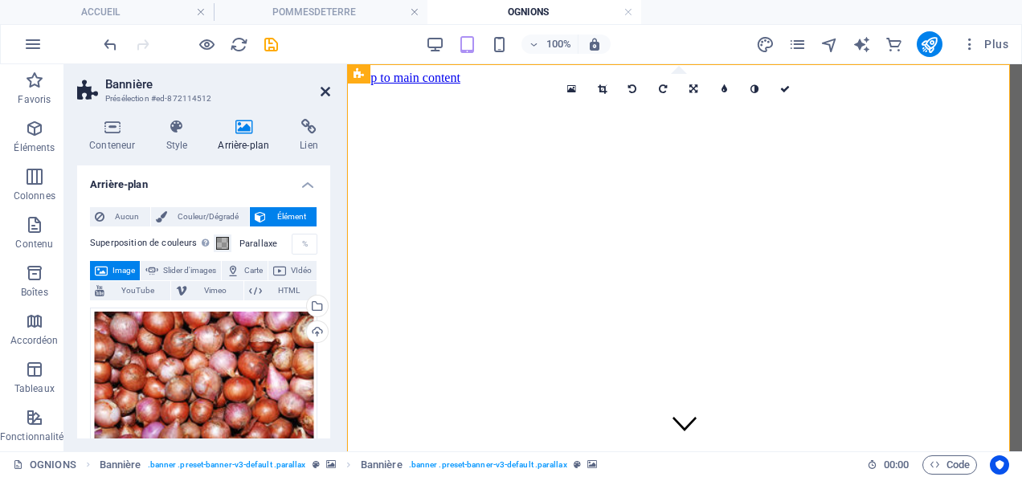
click at [326, 89] on icon at bounding box center [326, 91] width 10 height 13
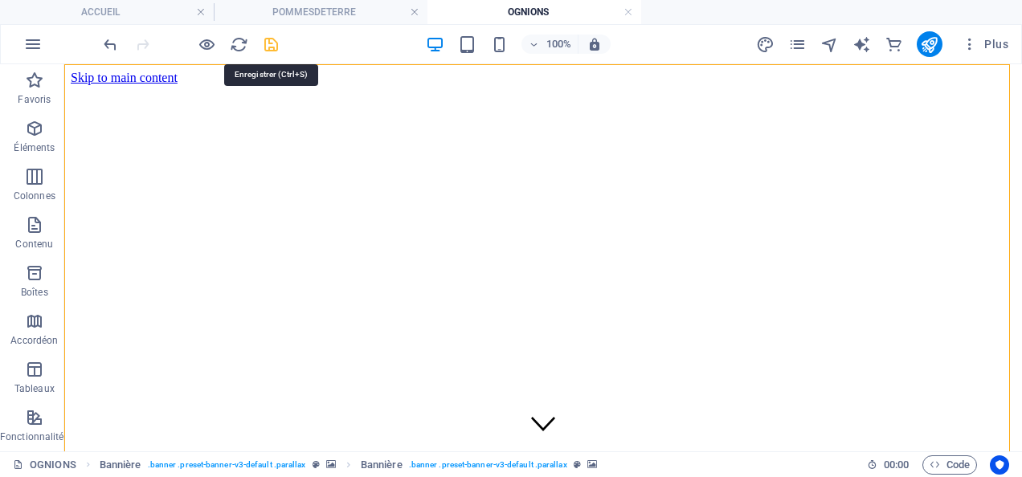
click at [273, 43] on icon "save" at bounding box center [271, 44] width 18 height 18
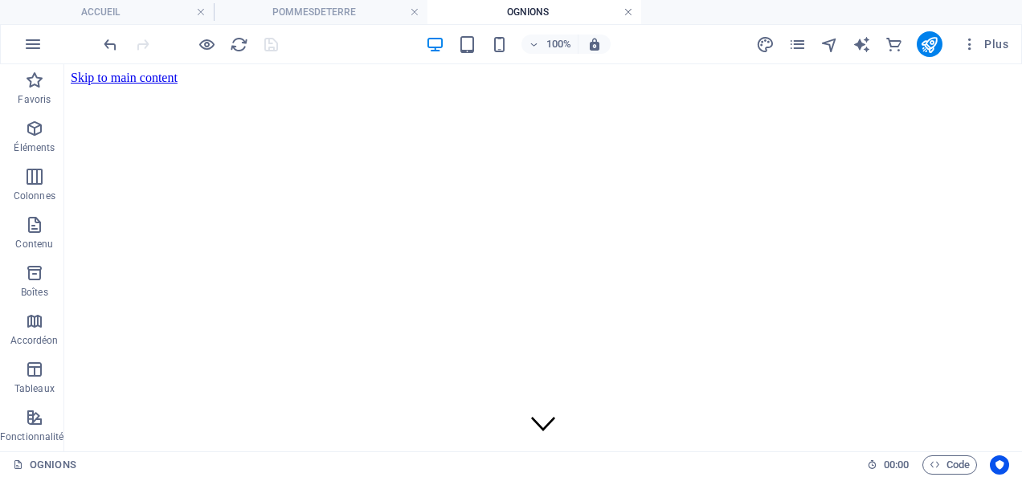
click at [627, 11] on link at bounding box center [628, 12] width 10 height 15
click at [417, 16] on link at bounding box center [415, 12] width 10 height 15
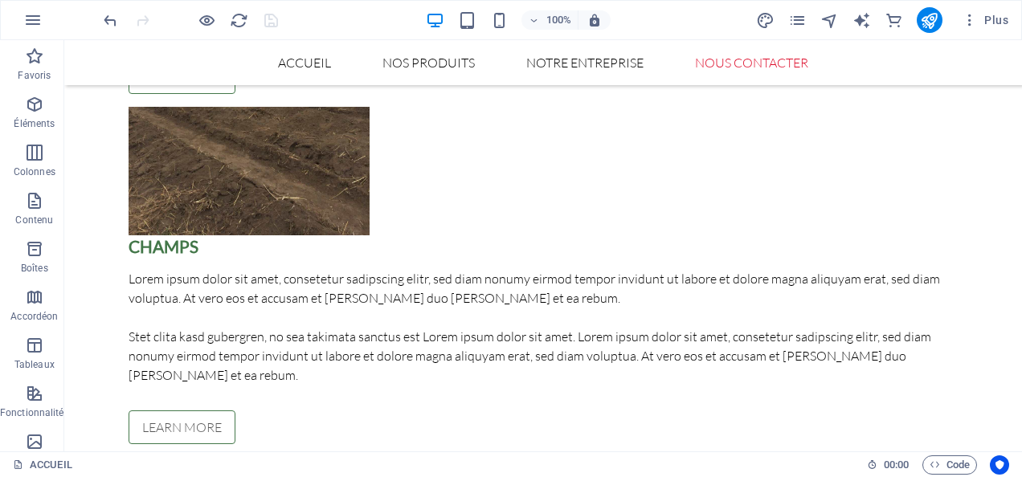
scroll to position [1906, 0]
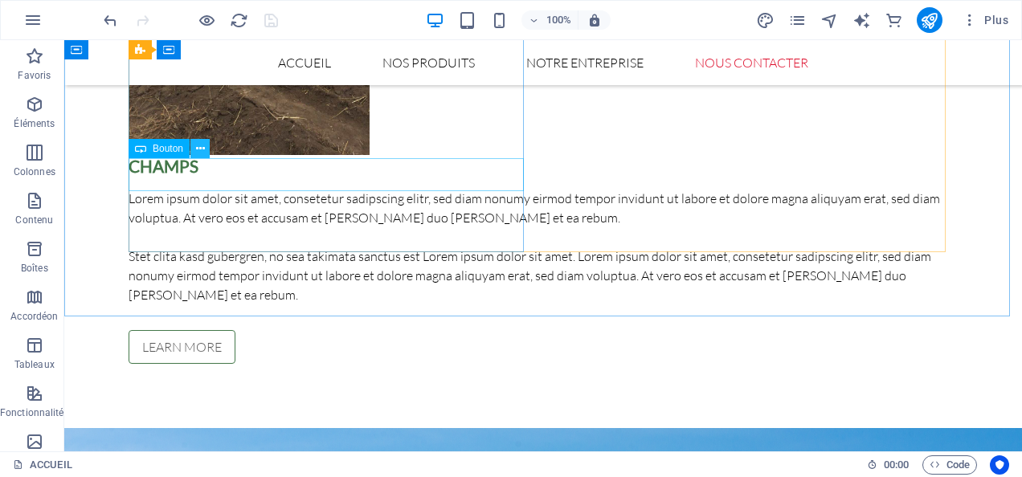
click at [201, 150] on icon at bounding box center [200, 149] width 9 height 17
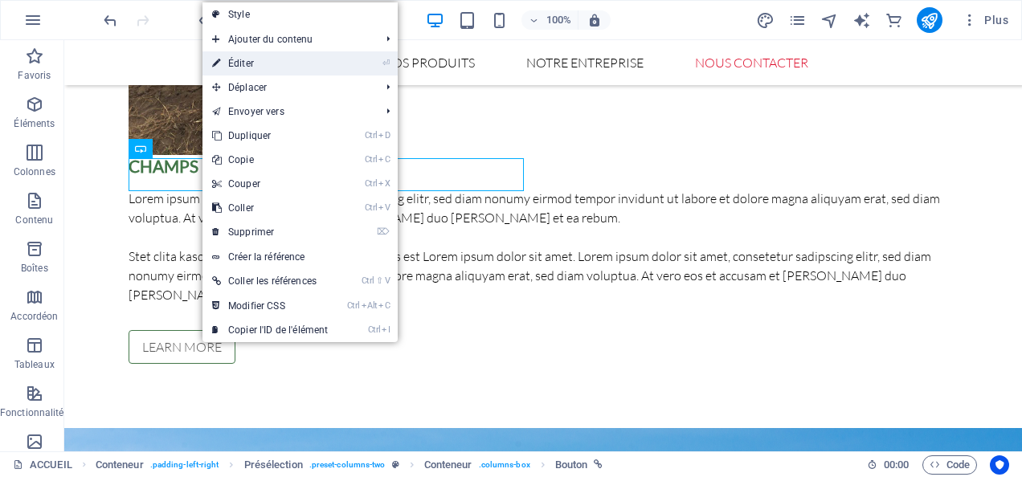
click at [257, 57] on link "⏎ Éditer" at bounding box center [269, 63] width 135 height 24
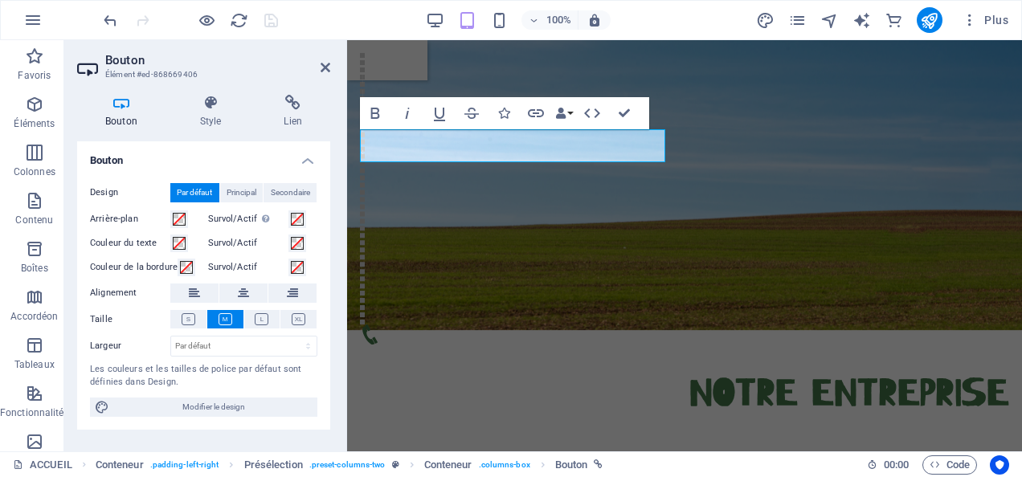
scroll to position [1875, 0]
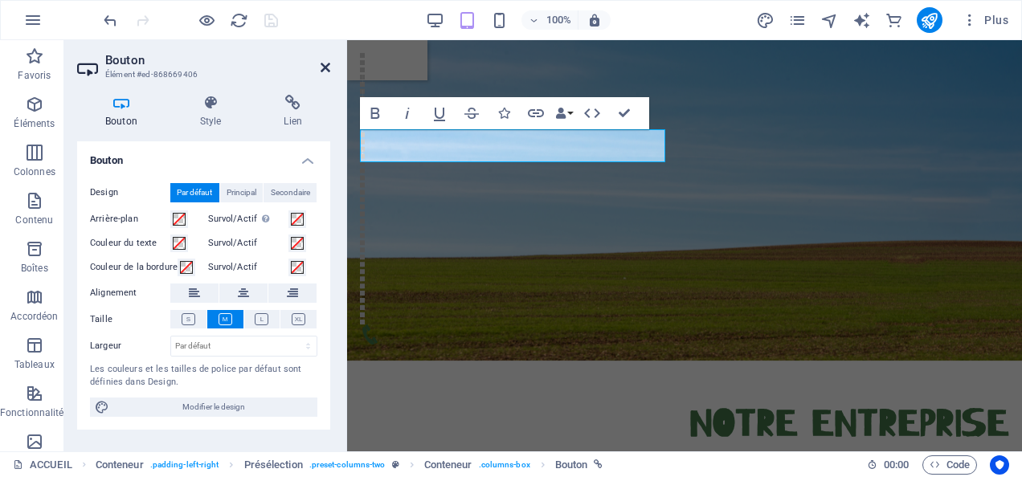
click at [327, 68] on icon at bounding box center [326, 67] width 10 height 13
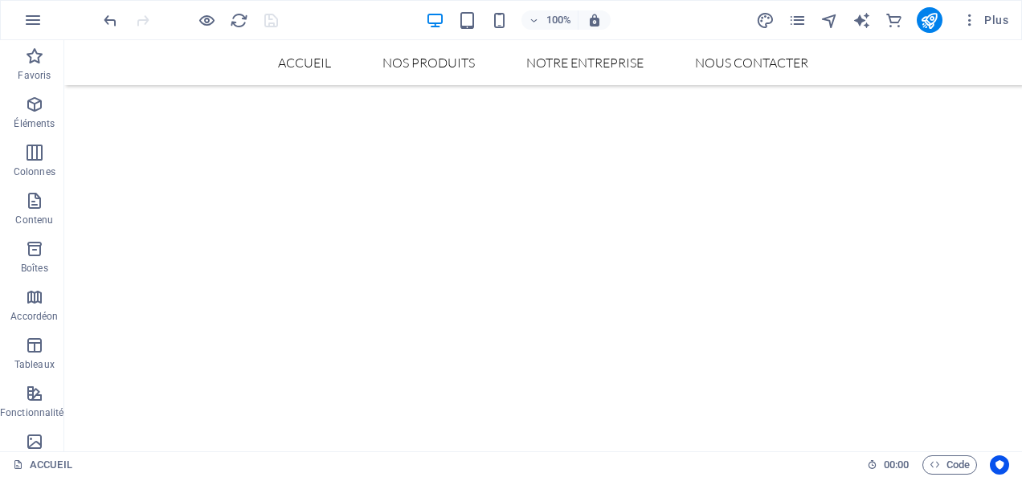
scroll to position [0, 0]
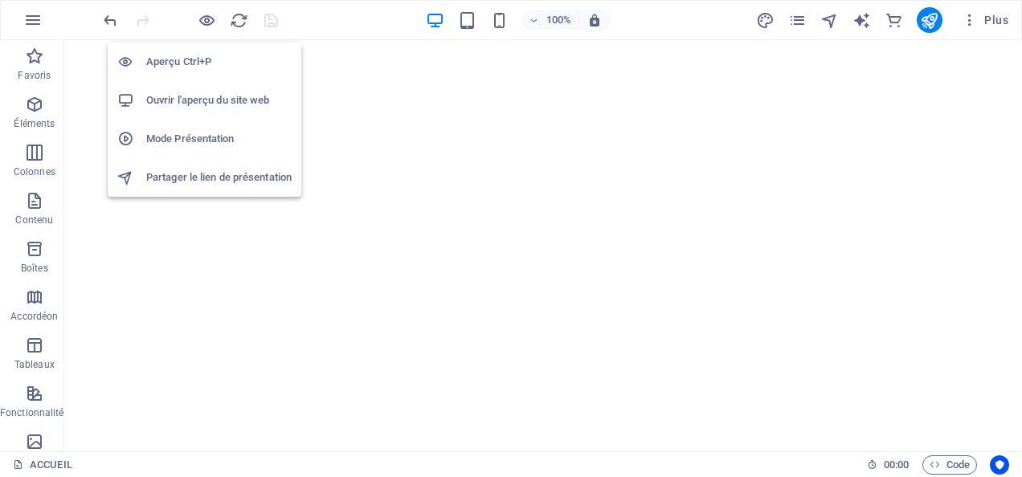
click at [185, 59] on h6 "Aperçu Ctrl+P" at bounding box center [218, 61] width 145 height 19
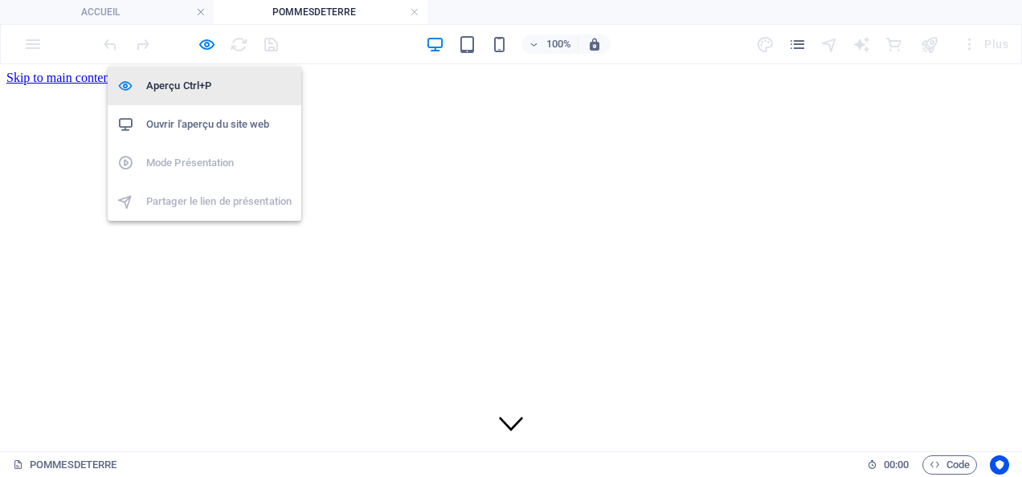
click at [182, 84] on h6 "Aperçu Ctrl+P" at bounding box center [218, 85] width 145 height 19
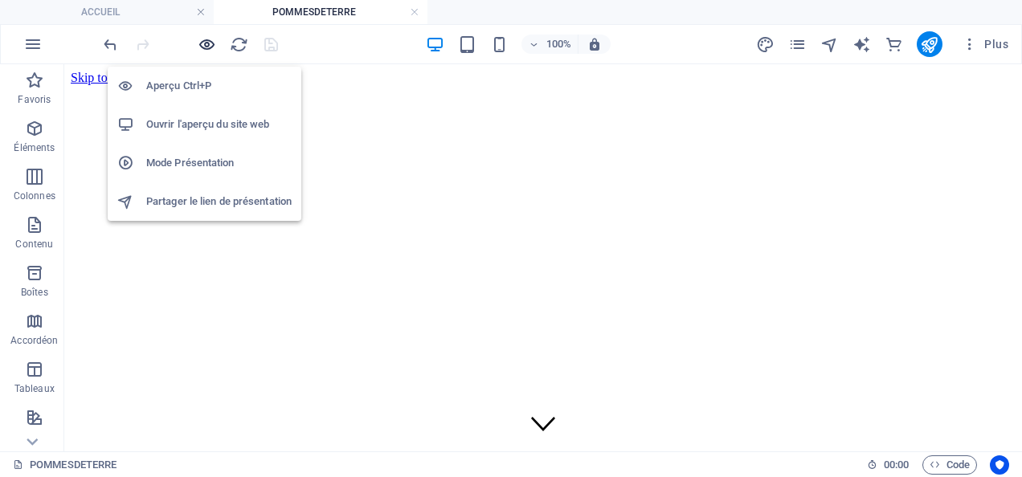
click at [203, 40] on icon "button" at bounding box center [207, 44] width 18 height 18
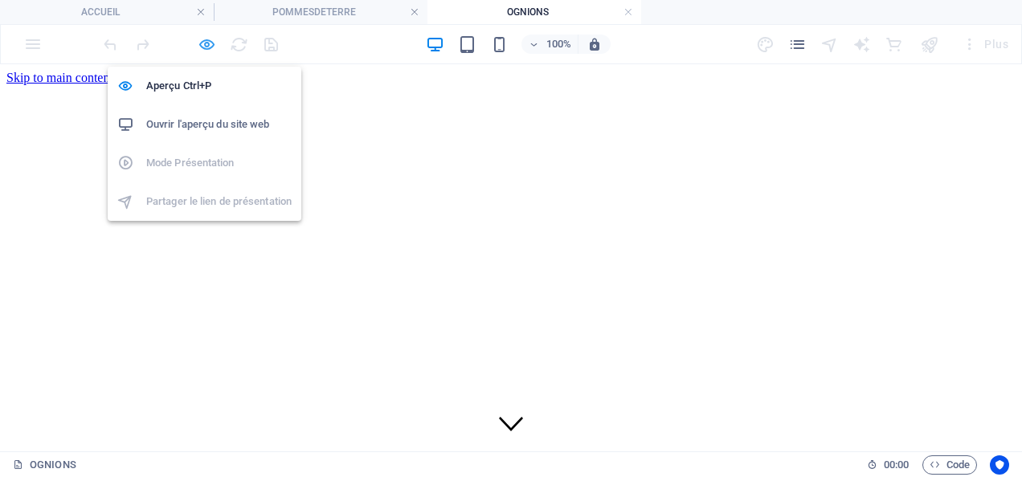
click at [202, 40] on icon "button" at bounding box center [207, 44] width 18 height 18
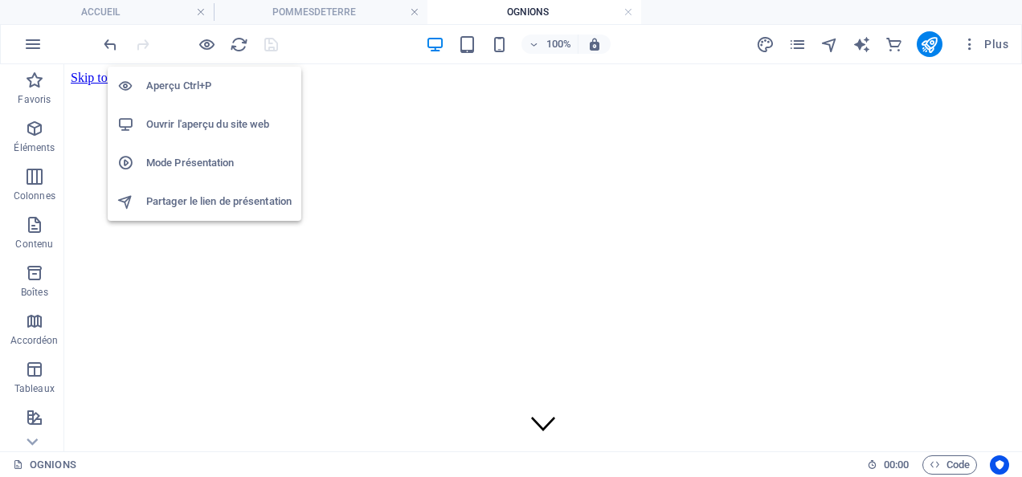
click at [182, 84] on h6 "Aperçu Ctrl+P" at bounding box center [218, 85] width 145 height 19
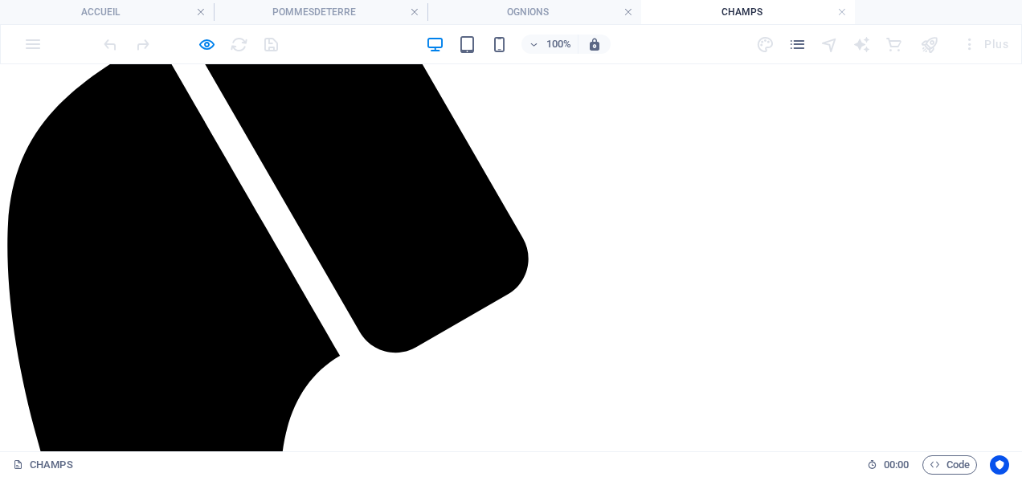
scroll to position [611, 0]
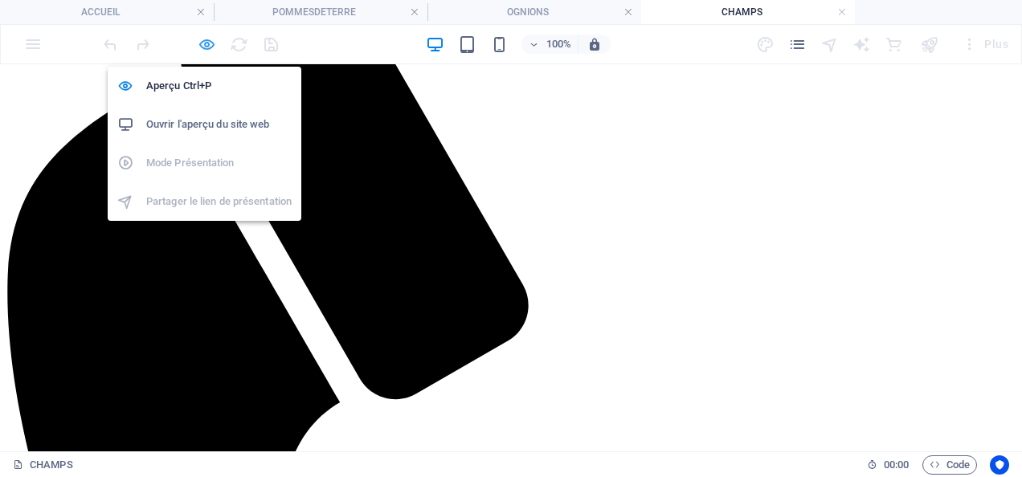
click at [211, 39] on icon "button" at bounding box center [207, 44] width 18 height 18
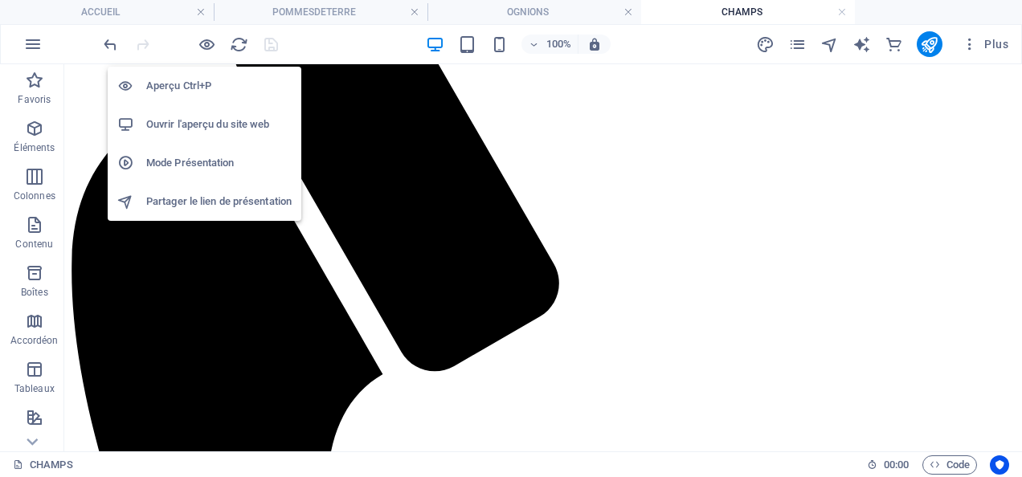
click at [185, 80] on h6 "Aperçu Ctrl+P" at bounding box center [218, 85] width 145 height 19
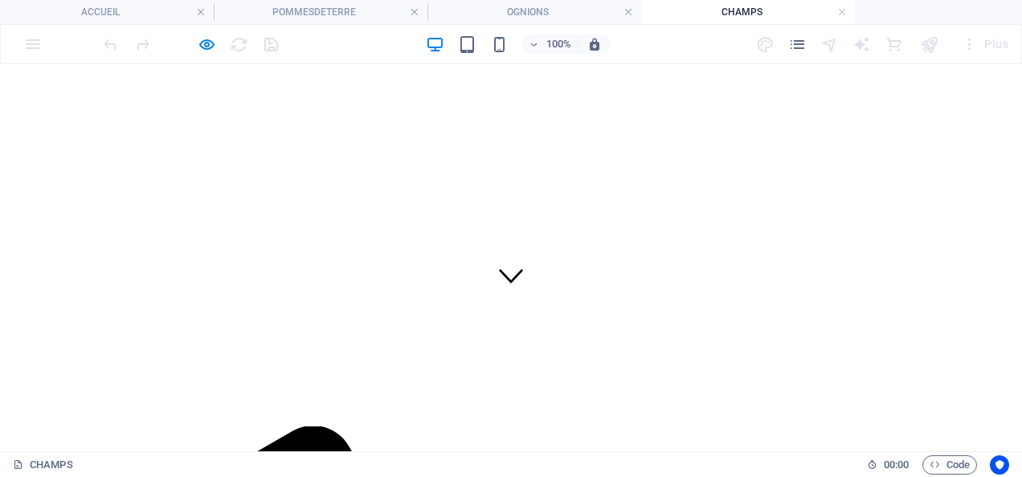
scroll to position [0, 0]
click at [672, 8] on h4 "CHAMPS" at bounding box center [748, 12] width 214 height 18
click at [842, 10] on link at bounding box center [842, 12] width 10 height 15
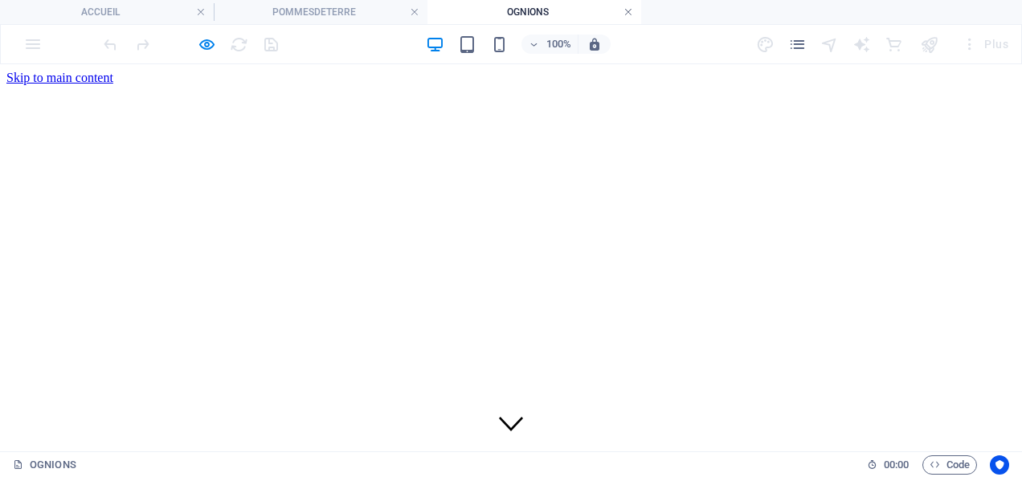
click at [628, 7] on link at bounding box center [628, 12] width 10 height 15
click at [413, 10] on link at bounding box center [415, 12] width 10 height 15
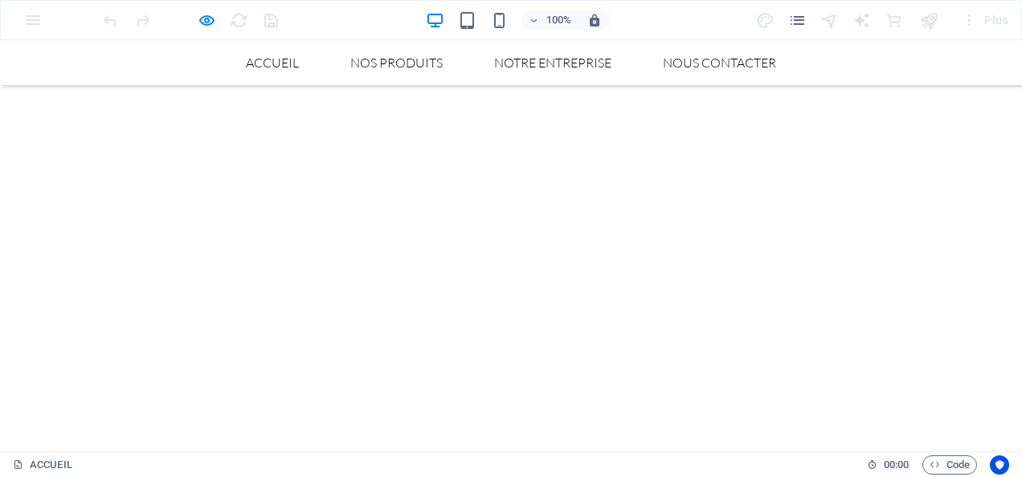
scroll to position [80, 0]
click at [554, 60] on link "NOTRE ENTREPRISE" at bounding box center [552, 62] width 143 height 13
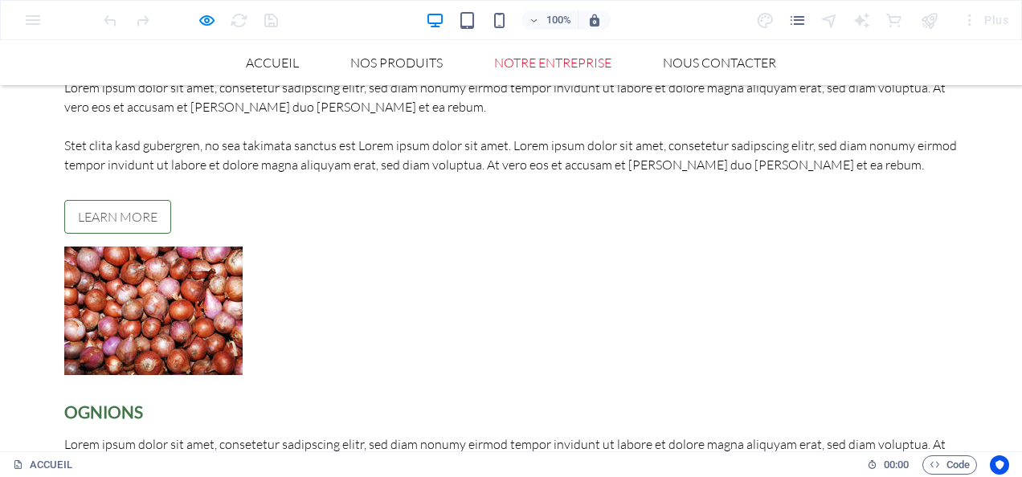
scroll to position [1296, 0]
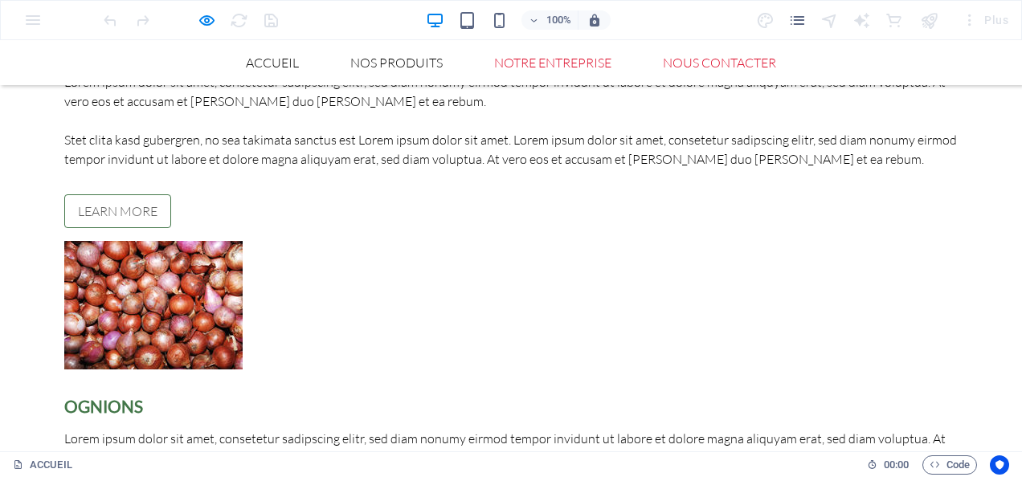
click at [735, 62] on link "NOUS CONTACTER" at bounding box center [719, 62] width 139 height 13
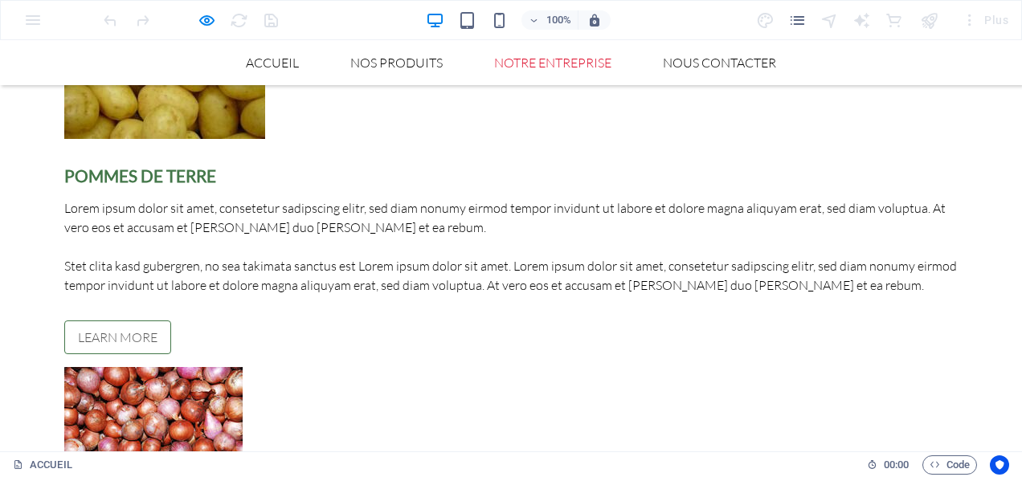
scroll to position [1165, 0]
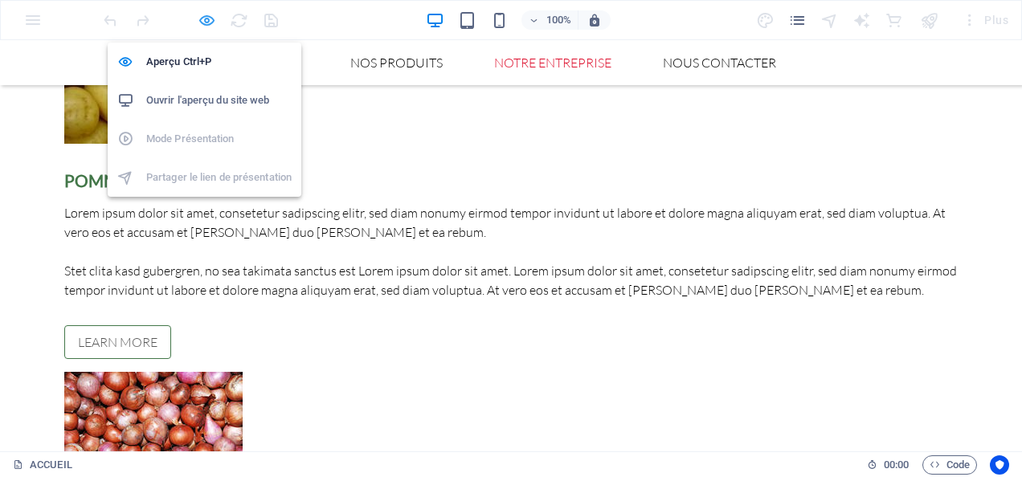
click at [201, 18] on icon "button" at bounding box center [207, 20] width 18 height 18
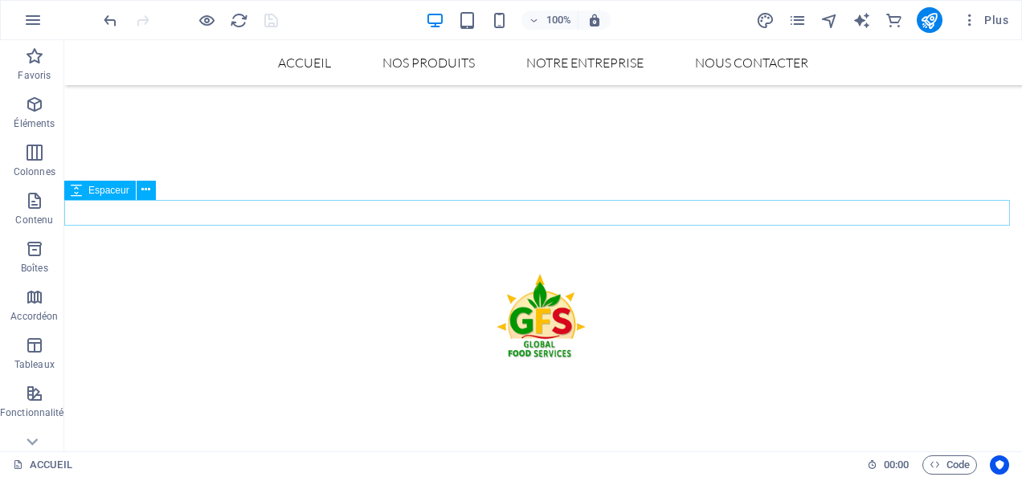
scroll to position [0, 0]
